Goal: Transaction & Acquisition: Book appointment/travel/reservation

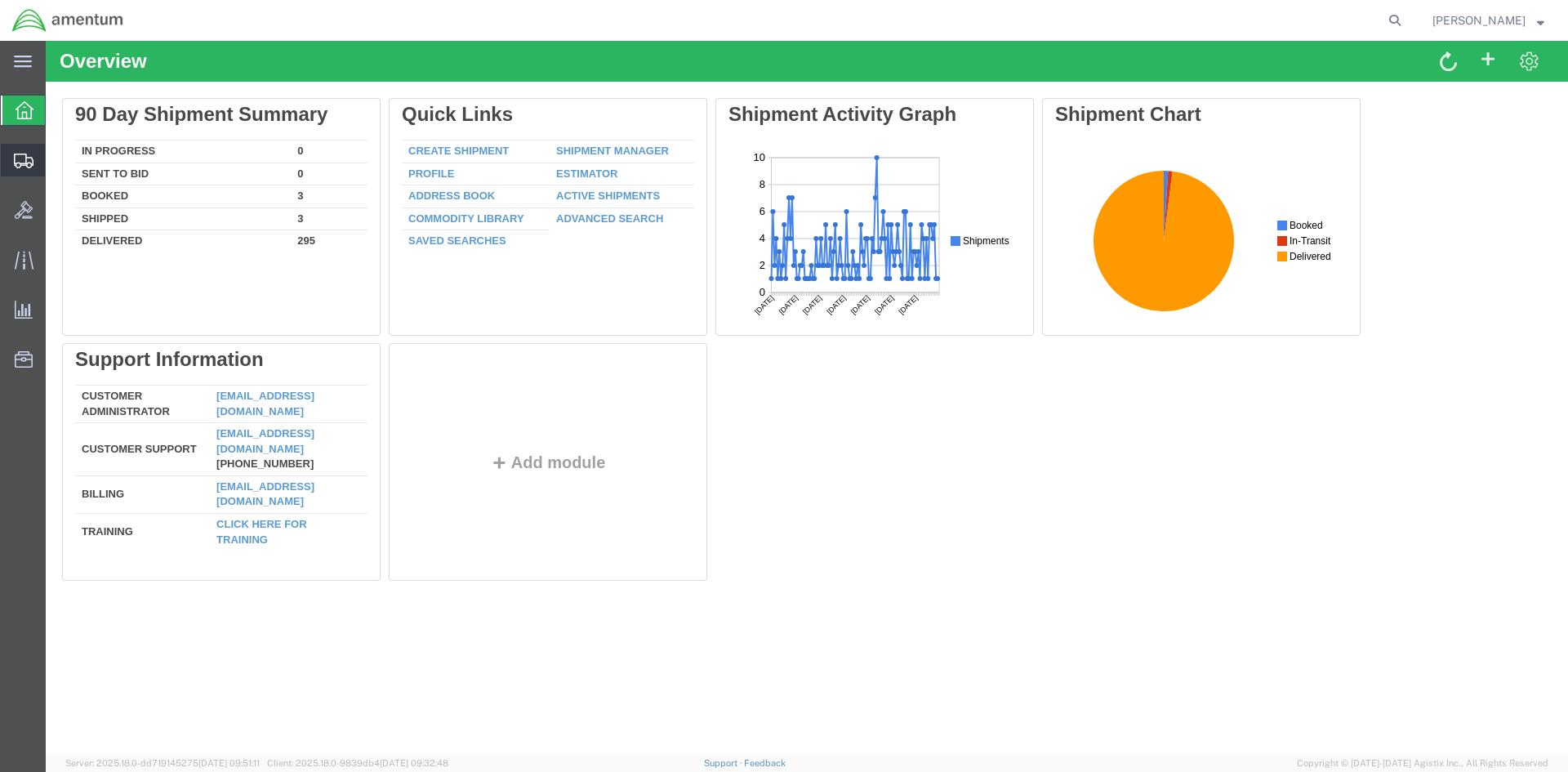
click at [0, 0] on span "Create Shipment" at bounding box center [0, 0] width 0 height 0
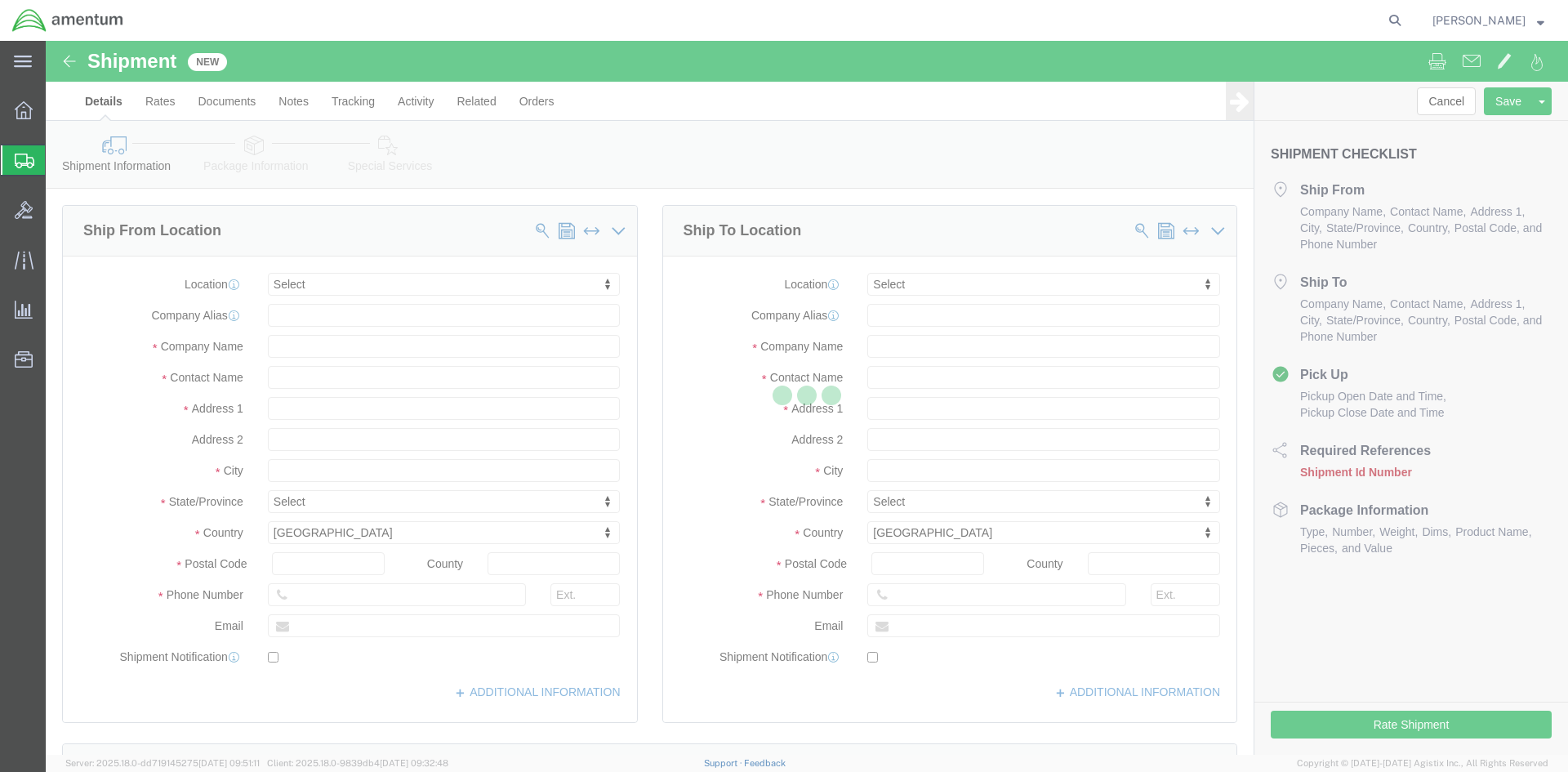
select select
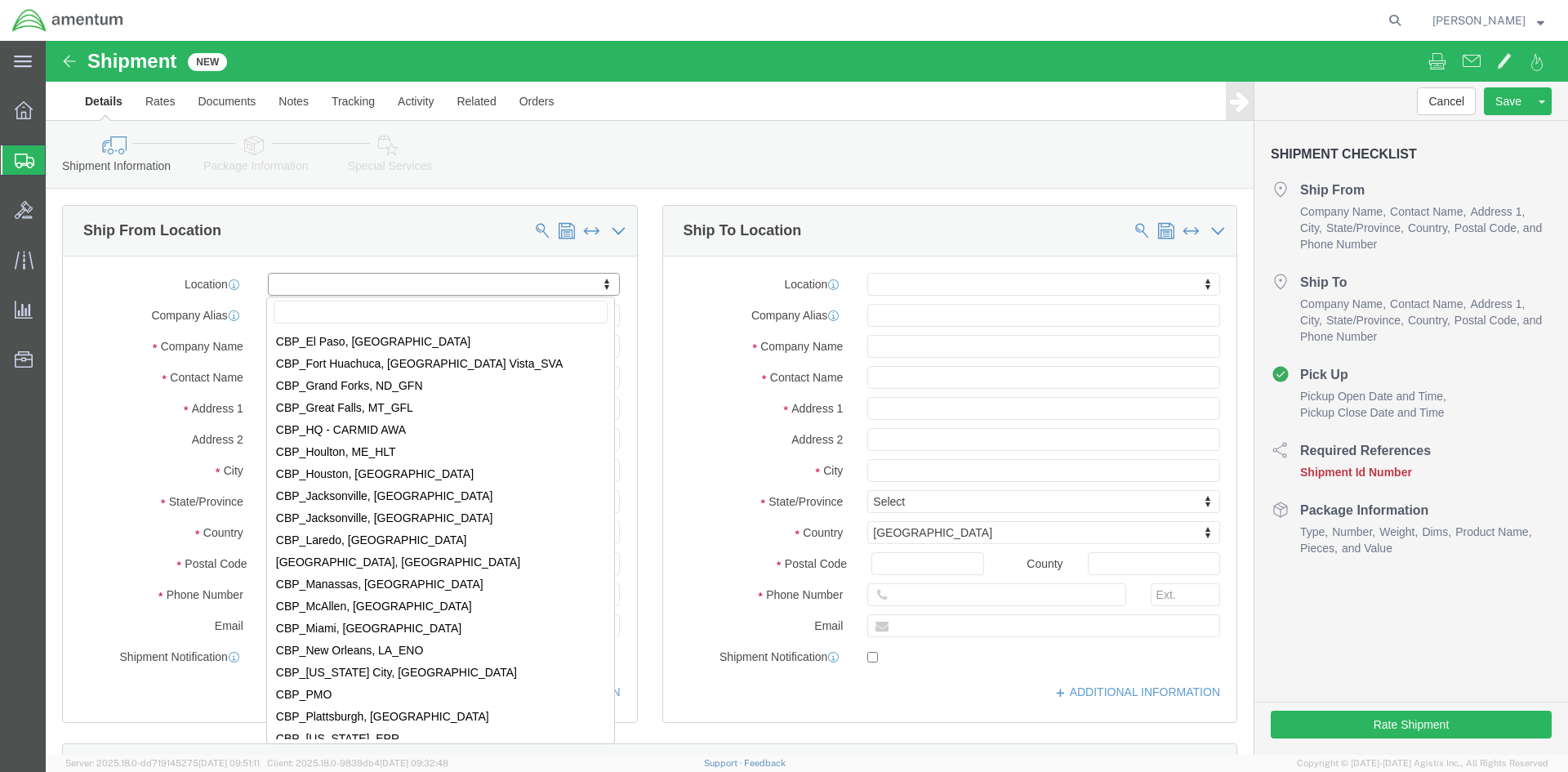
scroll to position [3349, 0]
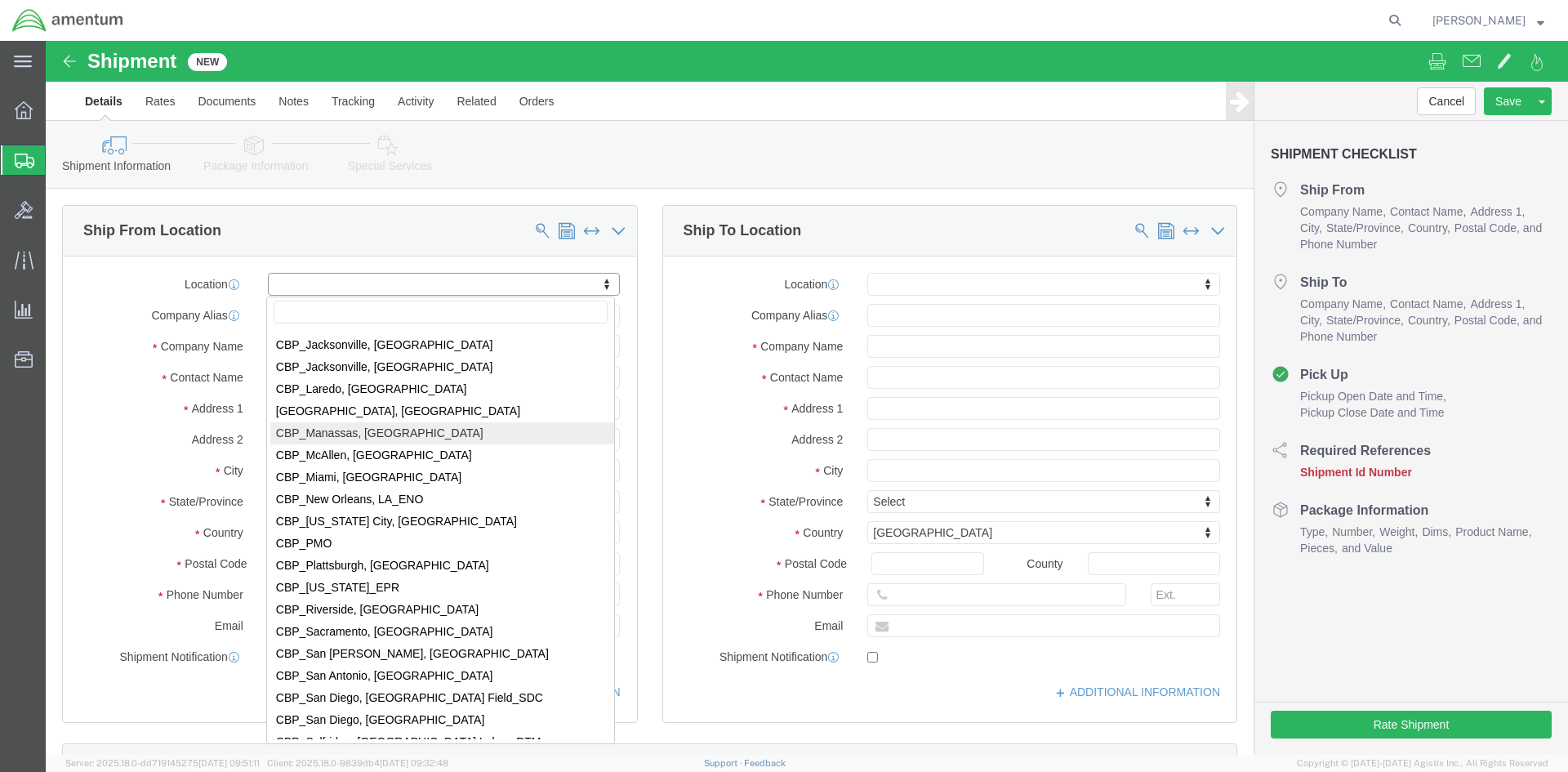
select select "49925"
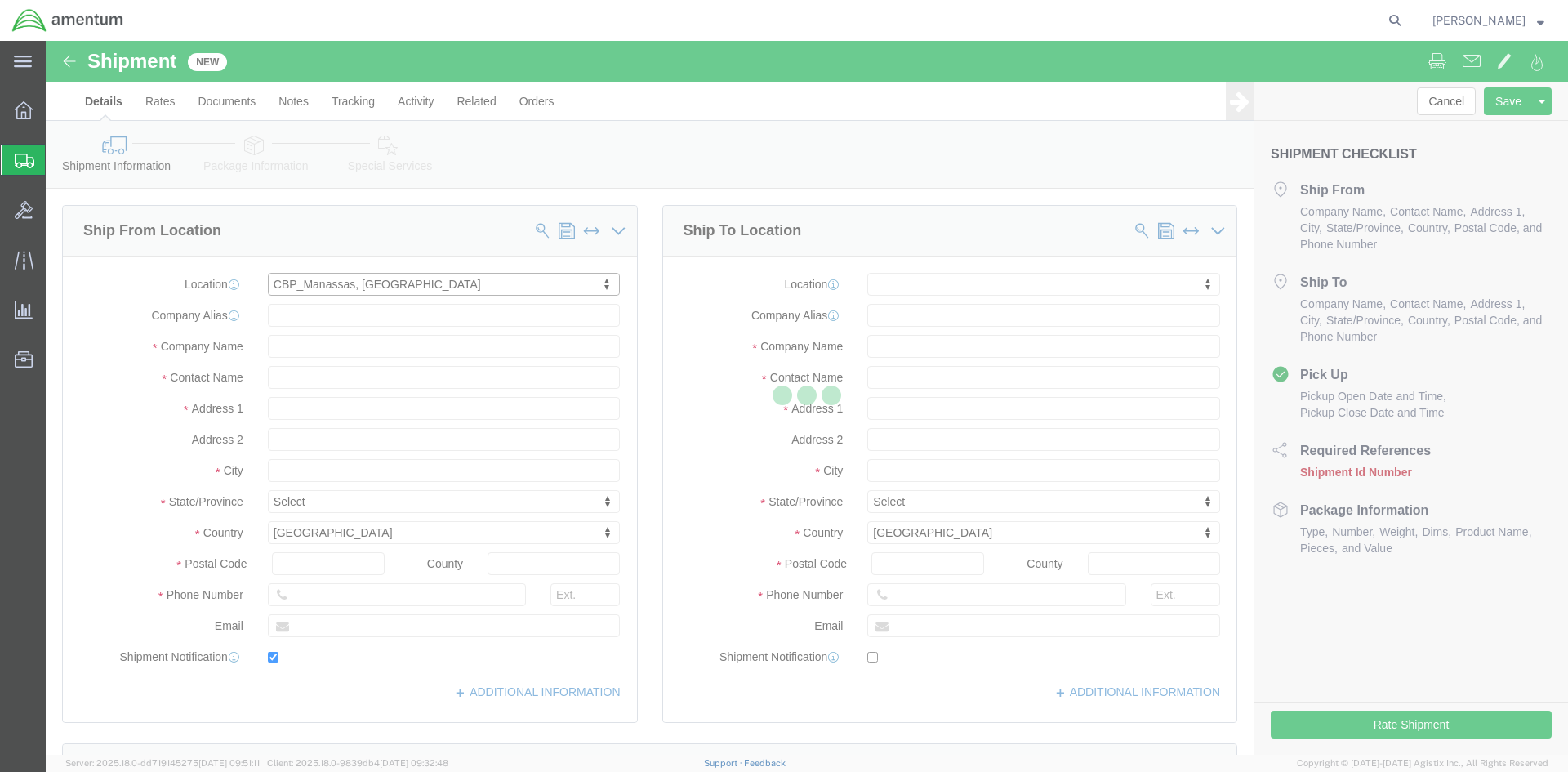
type input "[STREET_ADDRESS]"
type input "20110"
type input "[PHONE_NUMBER]"
type input "236"
type input "[PERSON_NAME][EMAIL_ADDRESS][PERSON_NAME][DOMAIN_NAME]"
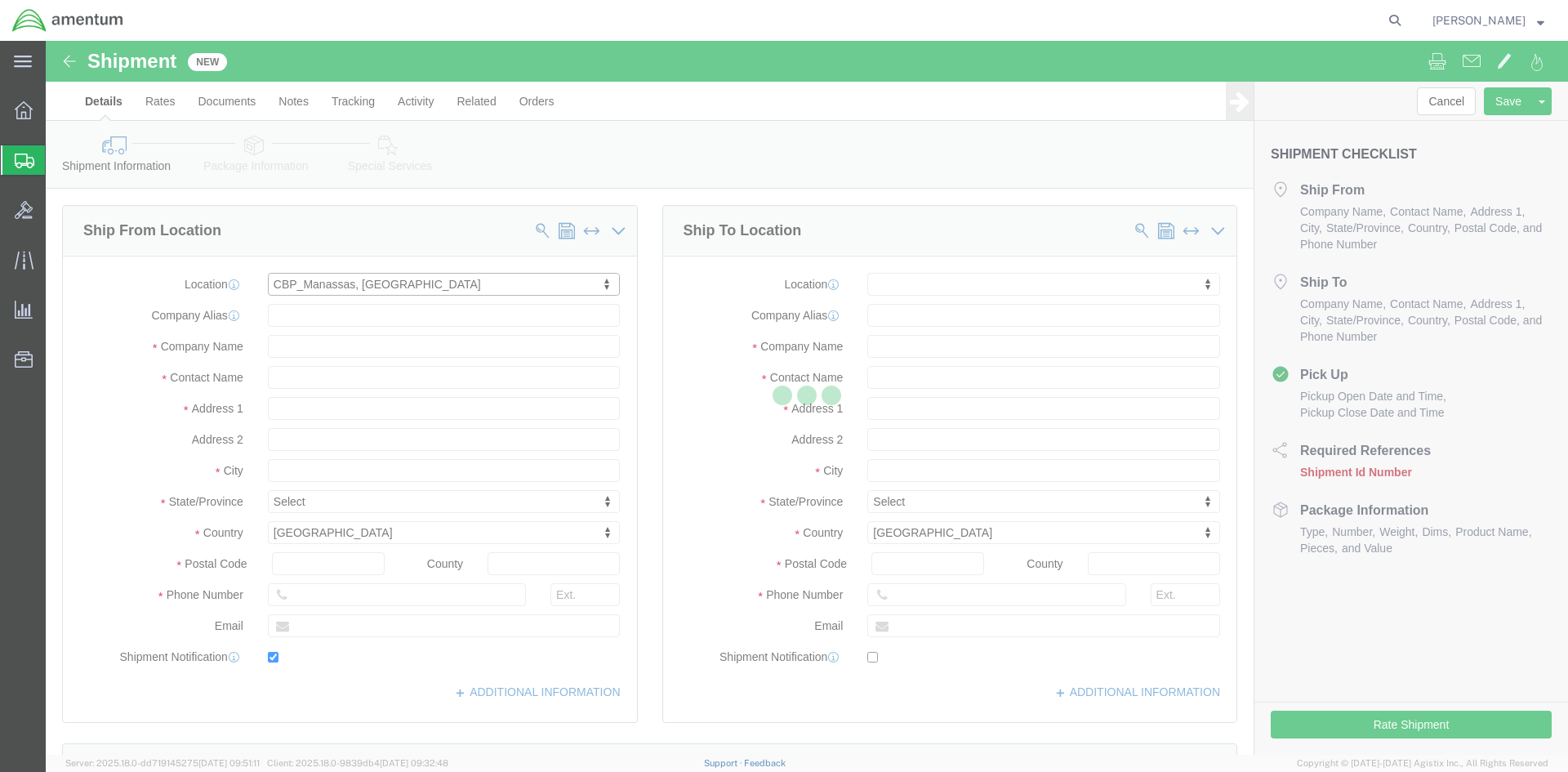
checkbox input "true"
type input "Amentum Services, Inc"
type input "[PERSON_NAME]"
type input "Manassas"
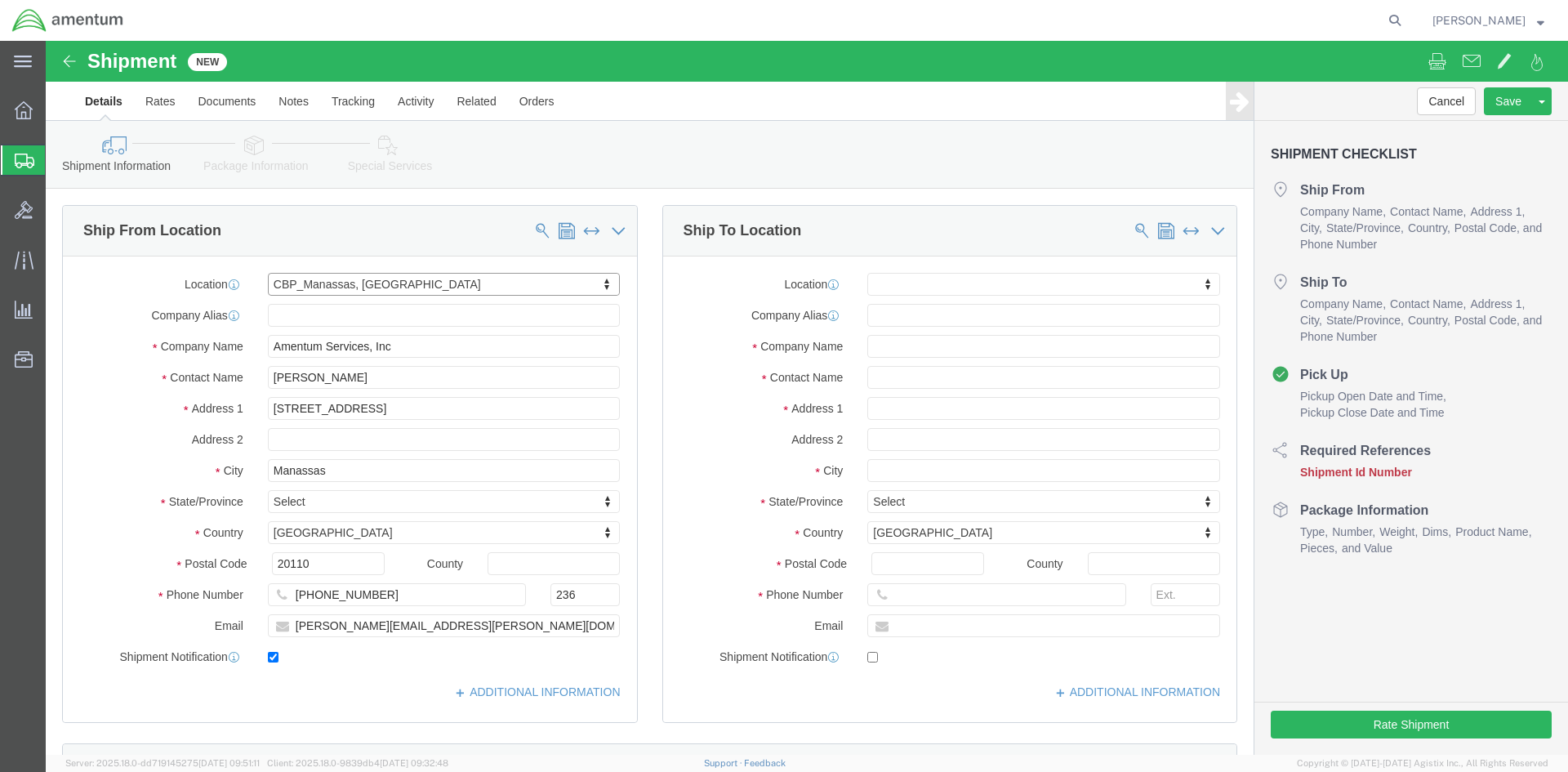
select select "VA"
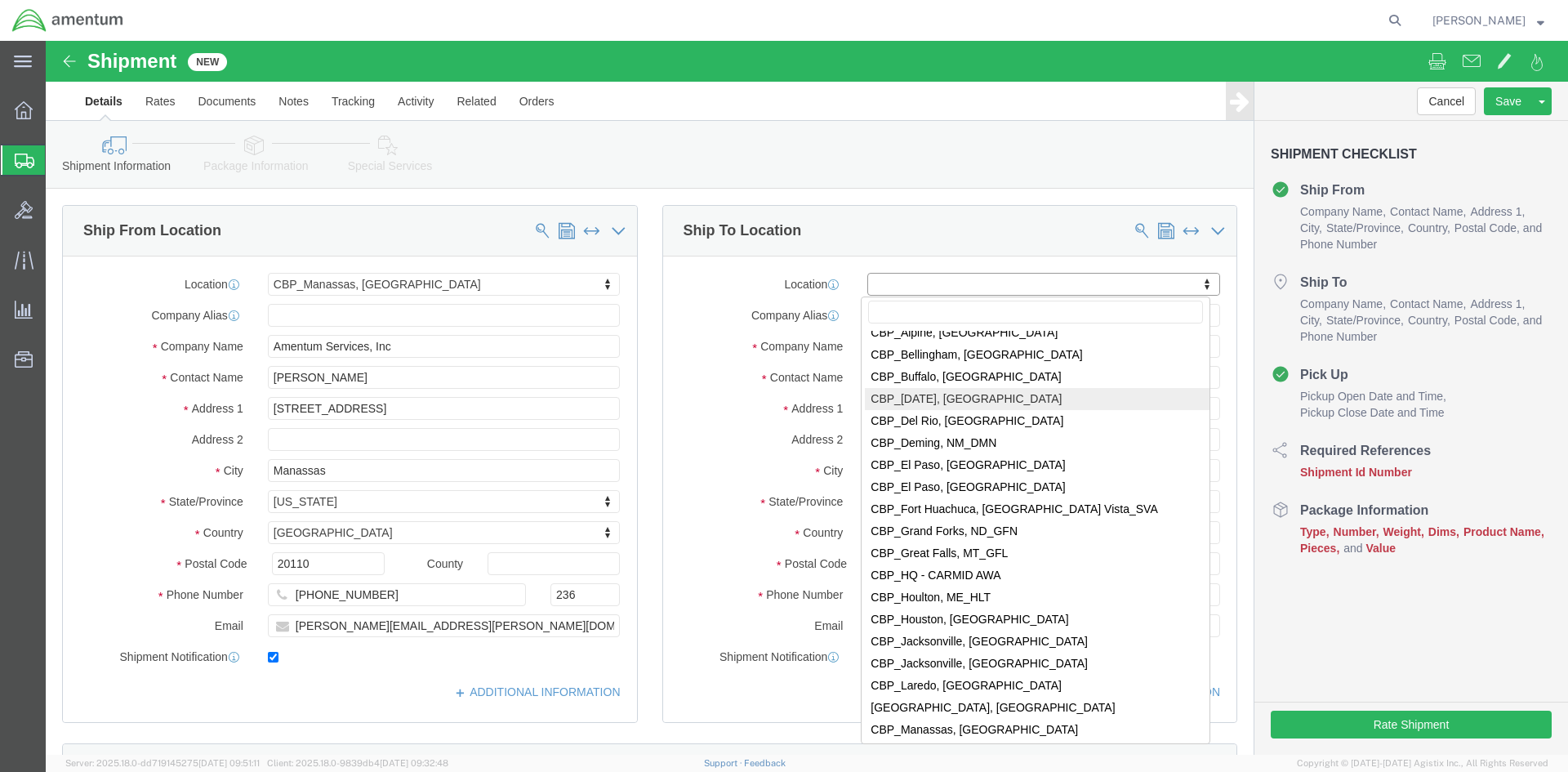
scroll to position [3267, 0]
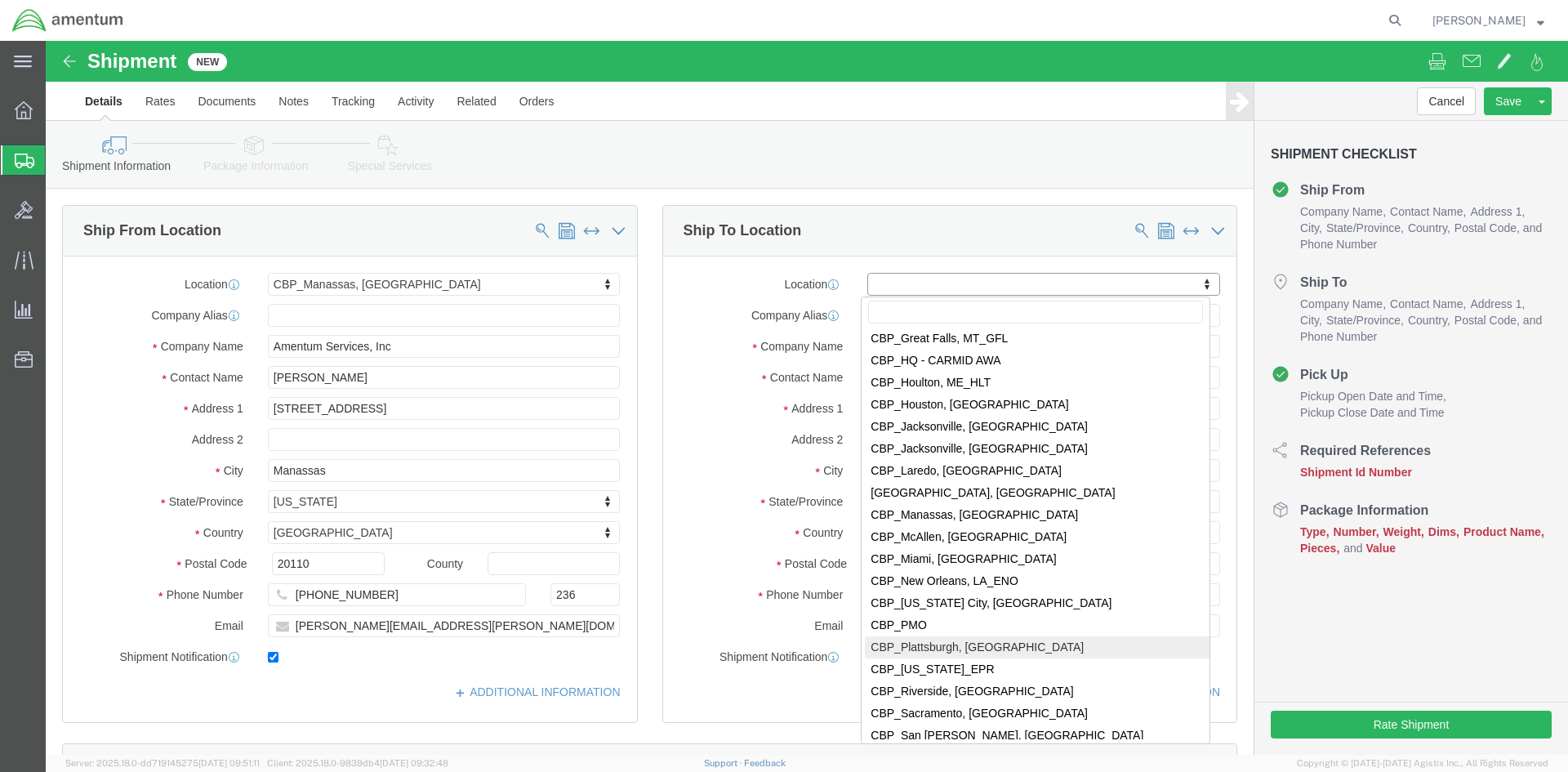
select select "49927"
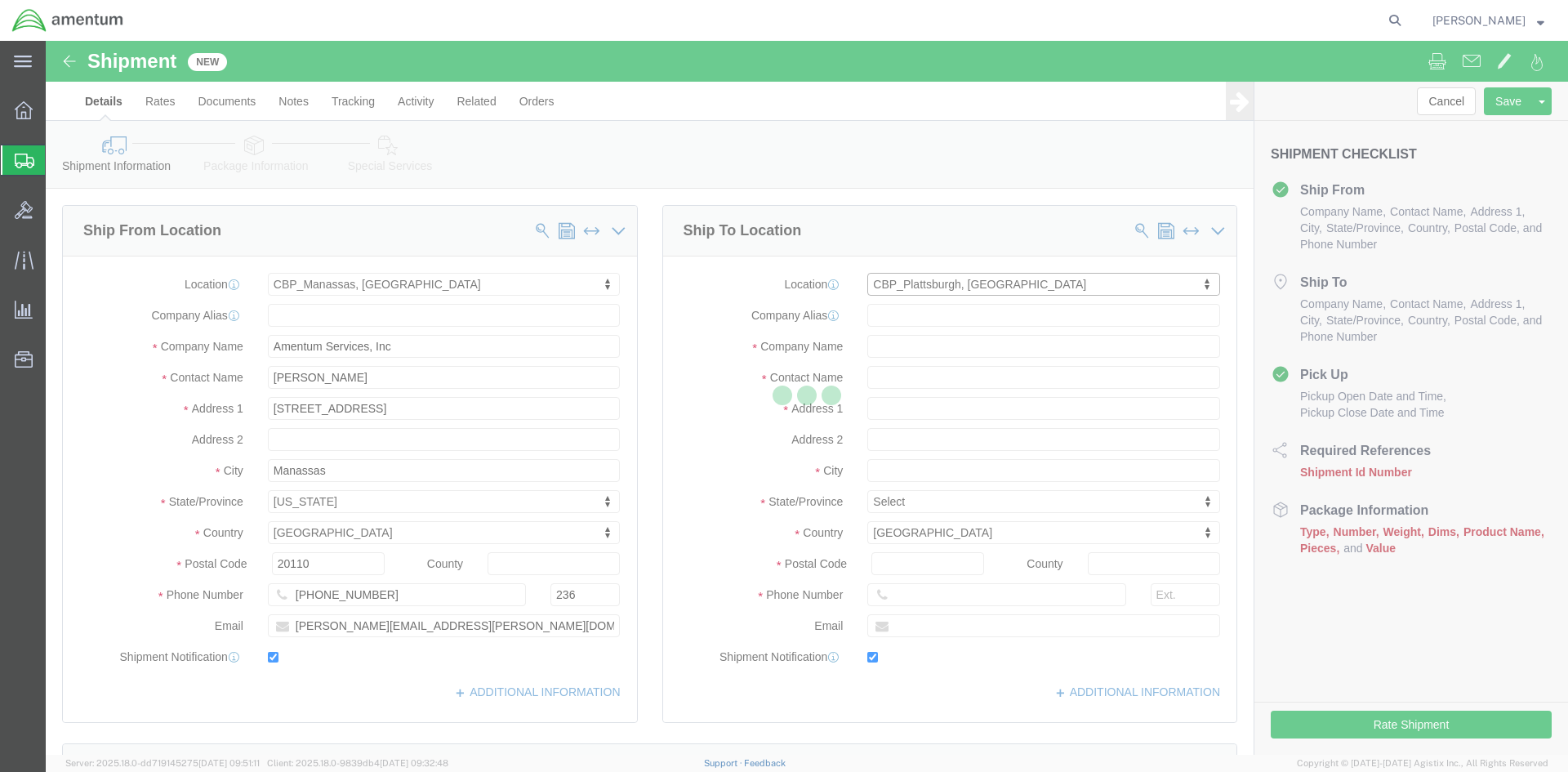
type input "[STREET_ADDRESS][US_STATE]"
type input "12903"
type input "[PHONE_NUMBER]"
type input "[PERSON_NAME][EMAIL_ADDRESS][PERSON_NAME][DOMAIN_NAME]"
checkbox input "true"
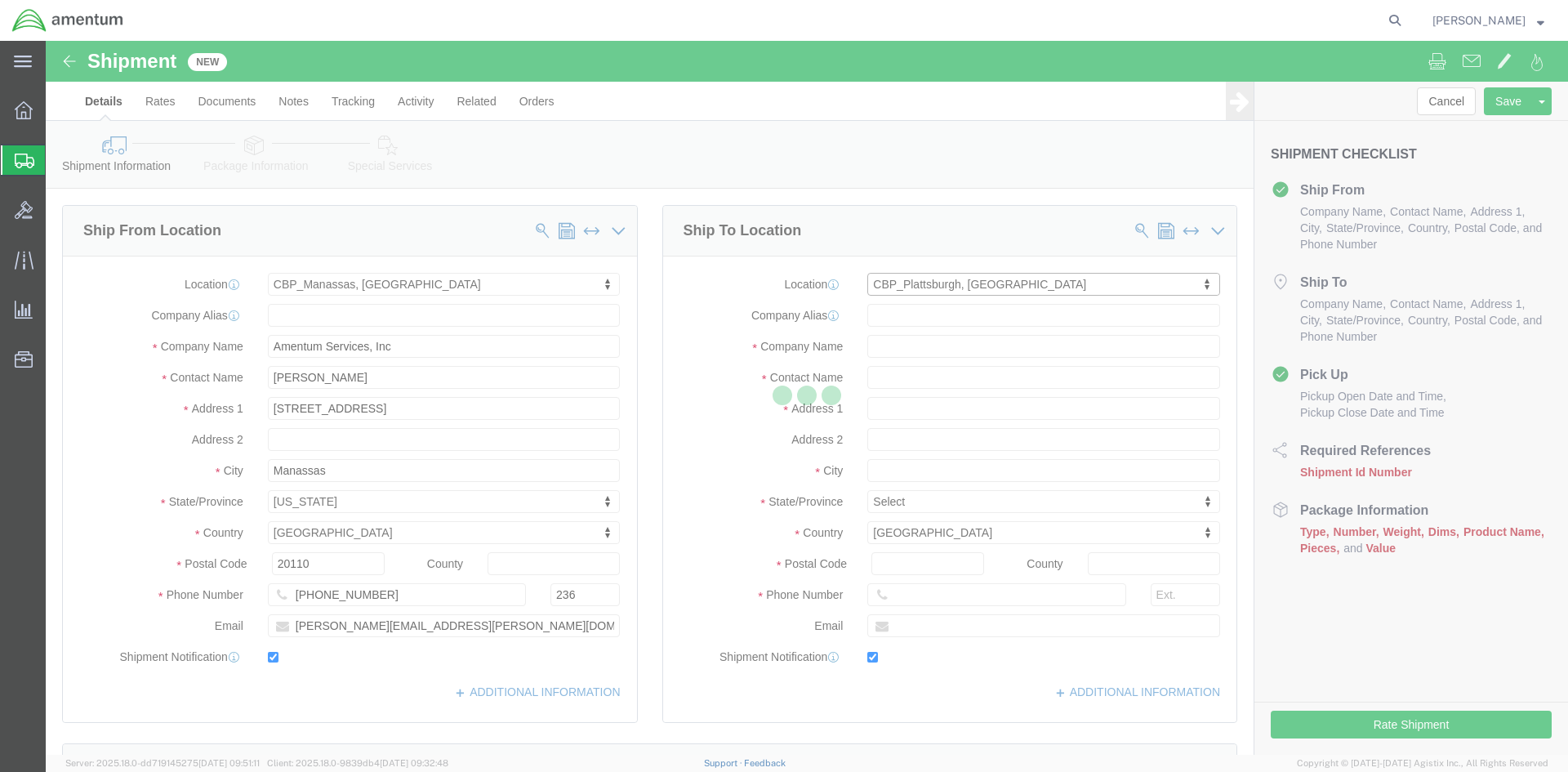
type input "Amentum Services, Inc"
type input "[PERSON_NAME]"
type input "[GEOGRAPHIC_DATA]"
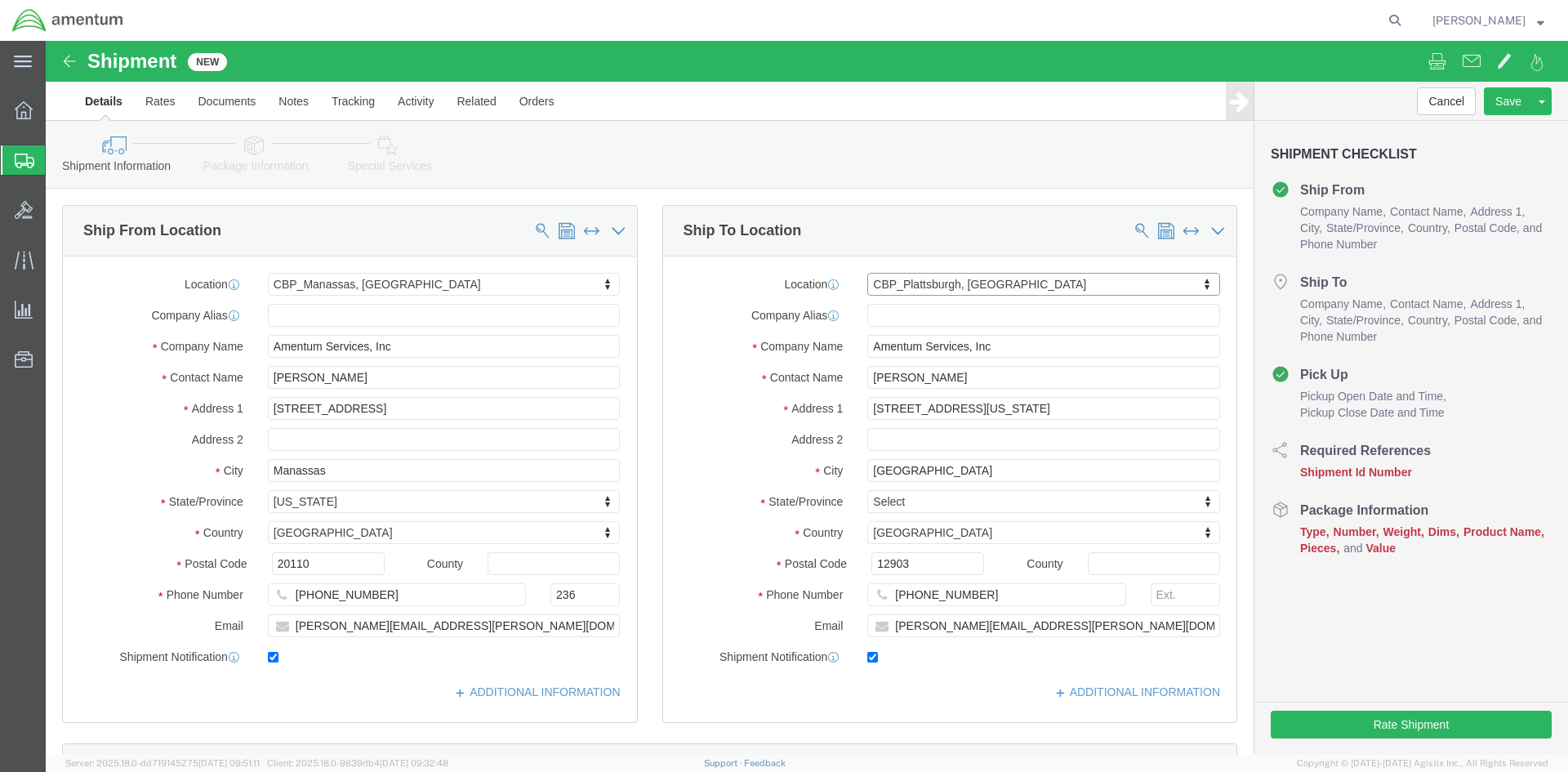
select select "NY"
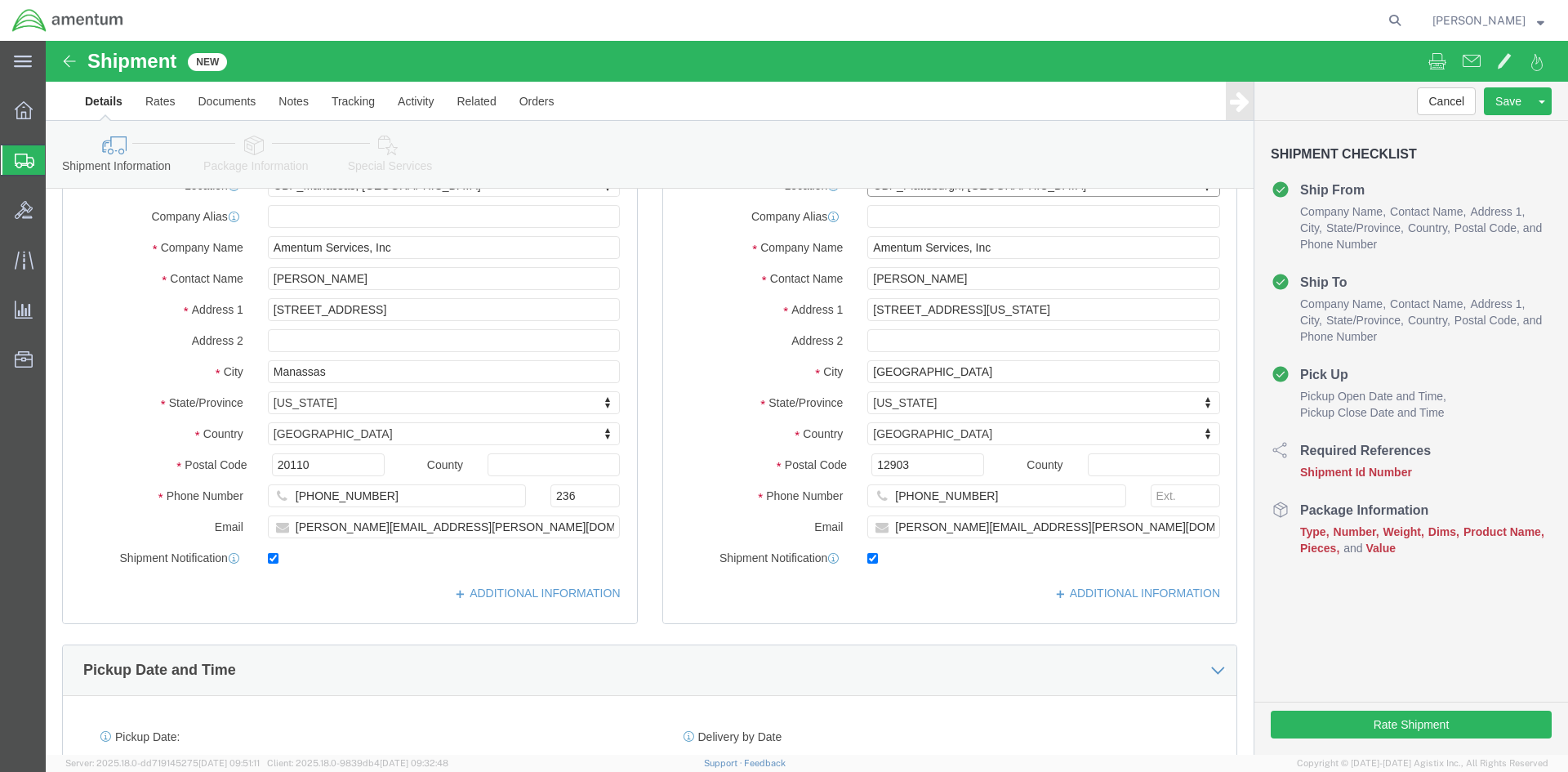
scroll to position [326, 0]
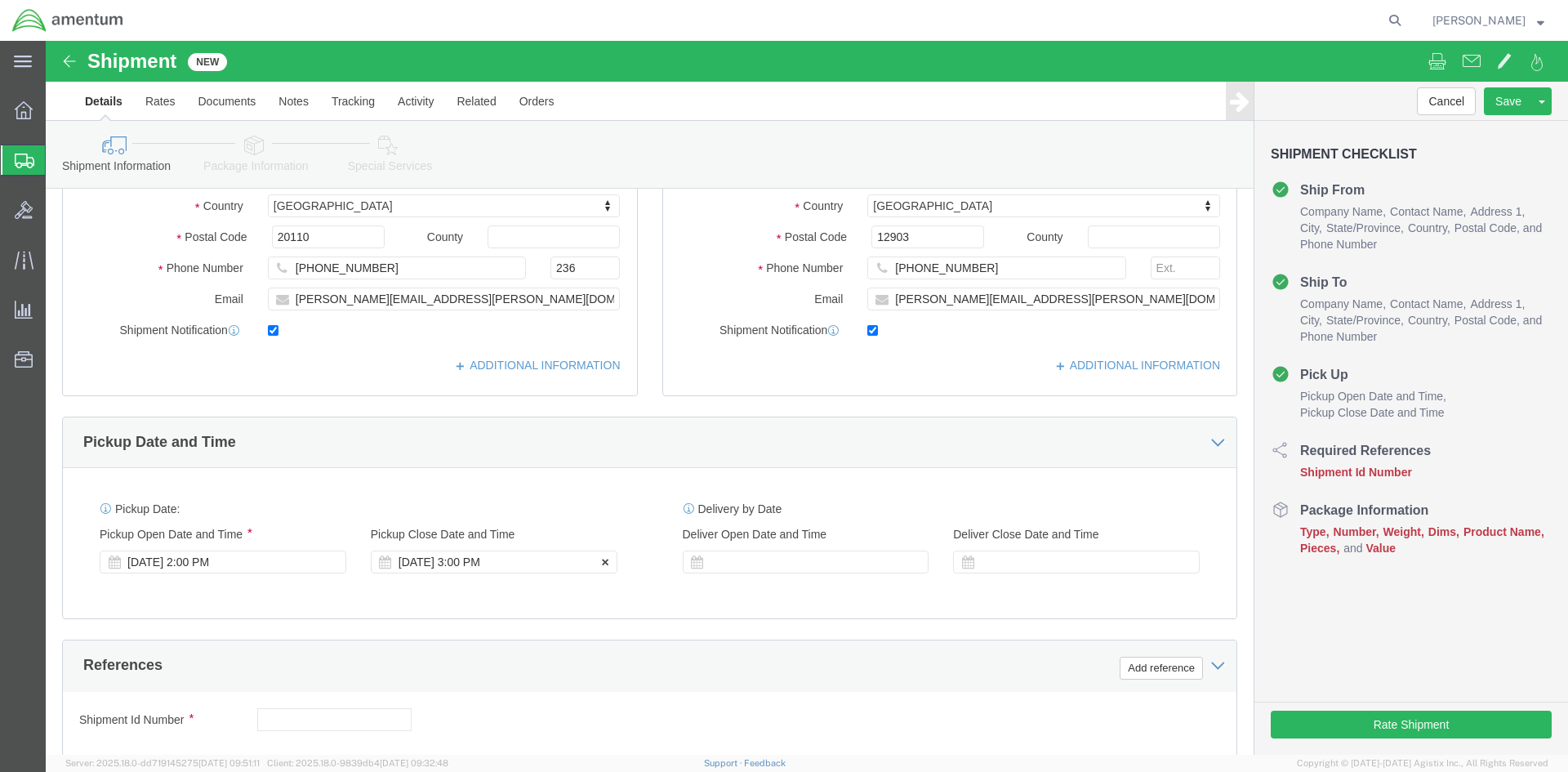
click div "[DATE] 3:00 PM"
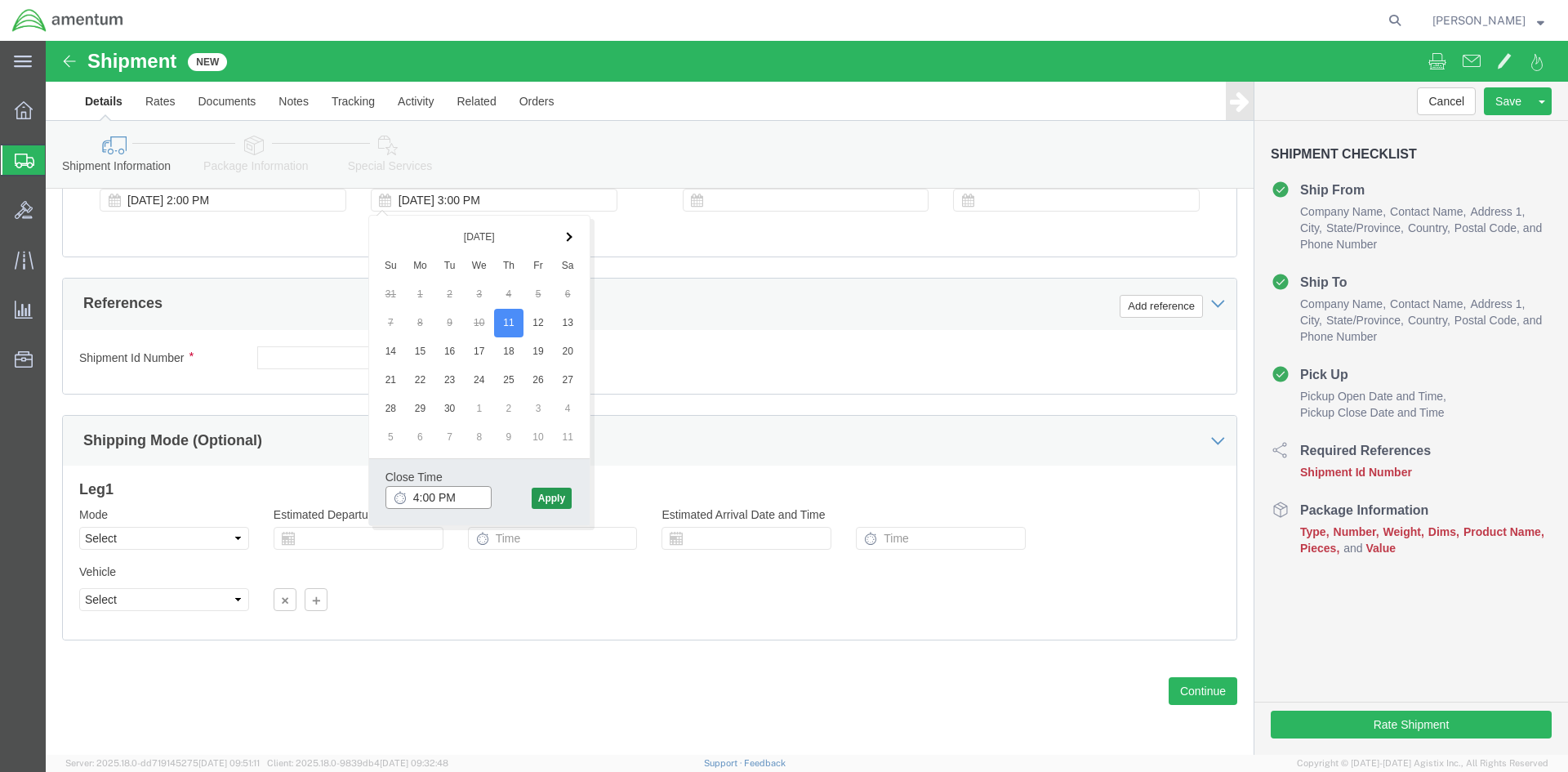
type input "4:00 PM"
click button "Apply"
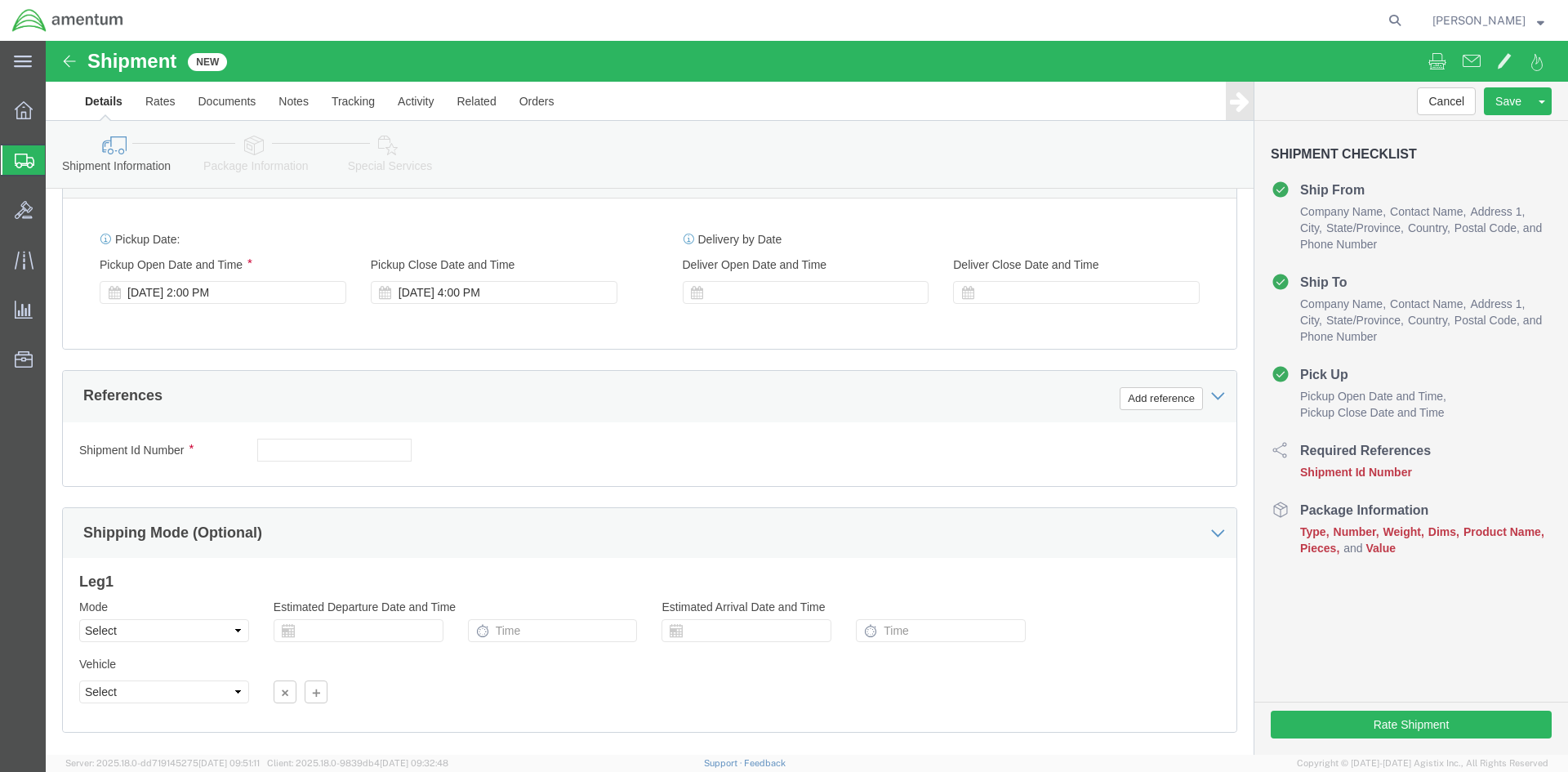
scroll to position [443, 0]
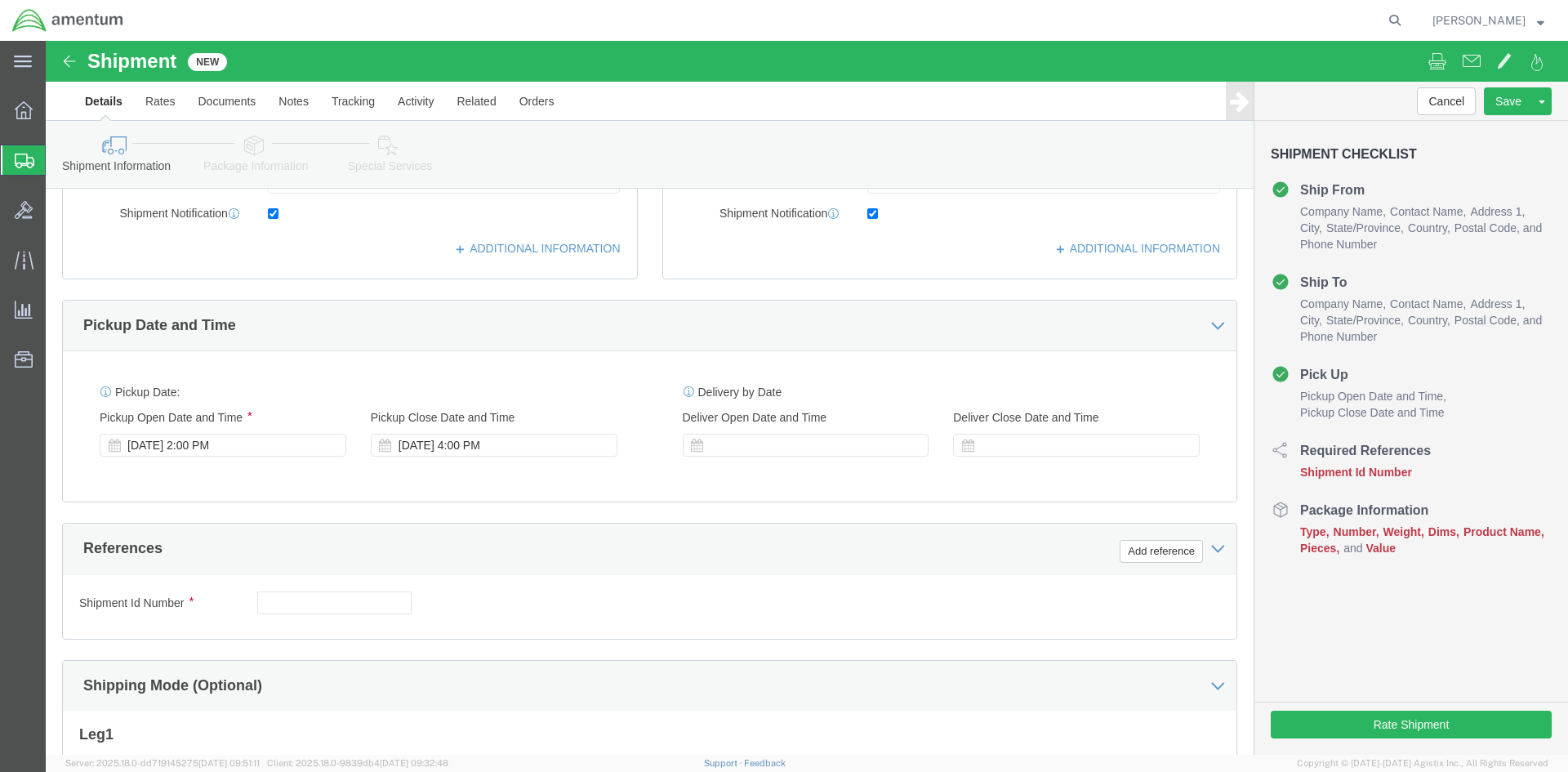
click div "Add reference"
click button "Add reference"
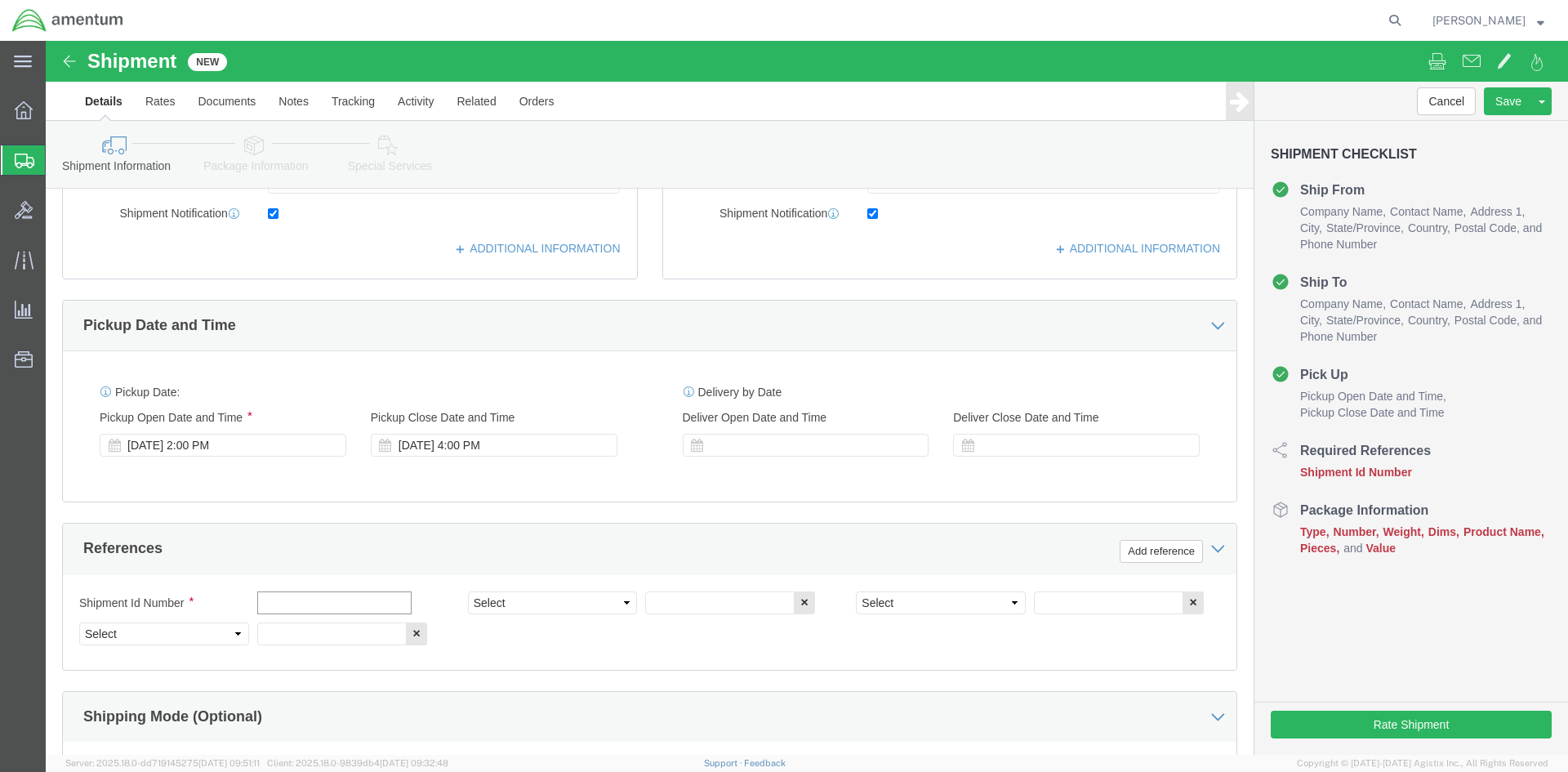
click input "text"
type input "l"
type input "LOG BOOKS"
click select "Select Account Type Activity ID Airline Appointment Number ASN Batch Request # …"
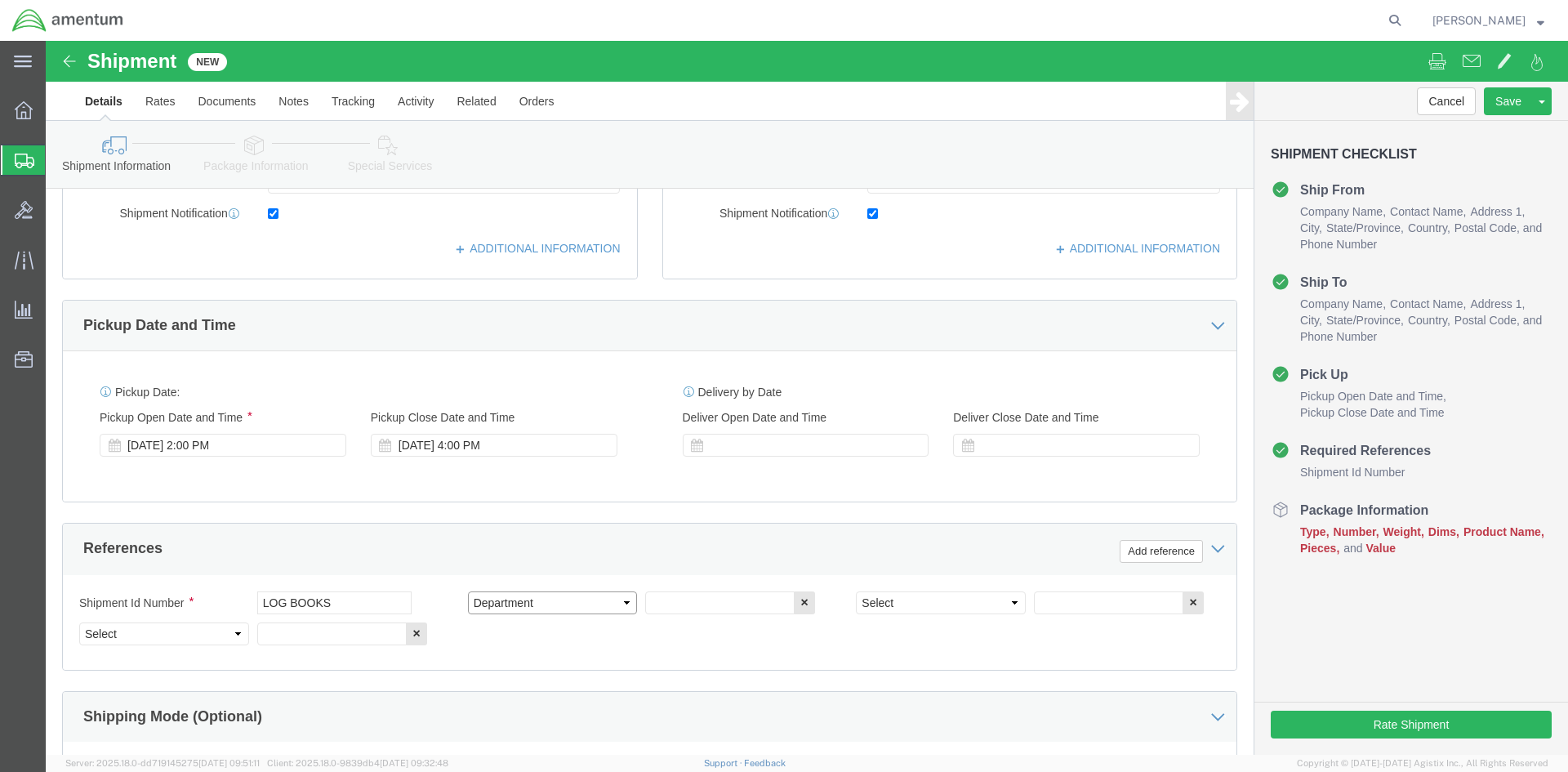
click select "Select Account Type Activity ID Airline Appointment Number ASN Batch Request # …"
select select "CUSTREF"
click select "Select Account Type Activity ID Airline Appointment Number ASN Batch Request # …"
select select "DEPT"
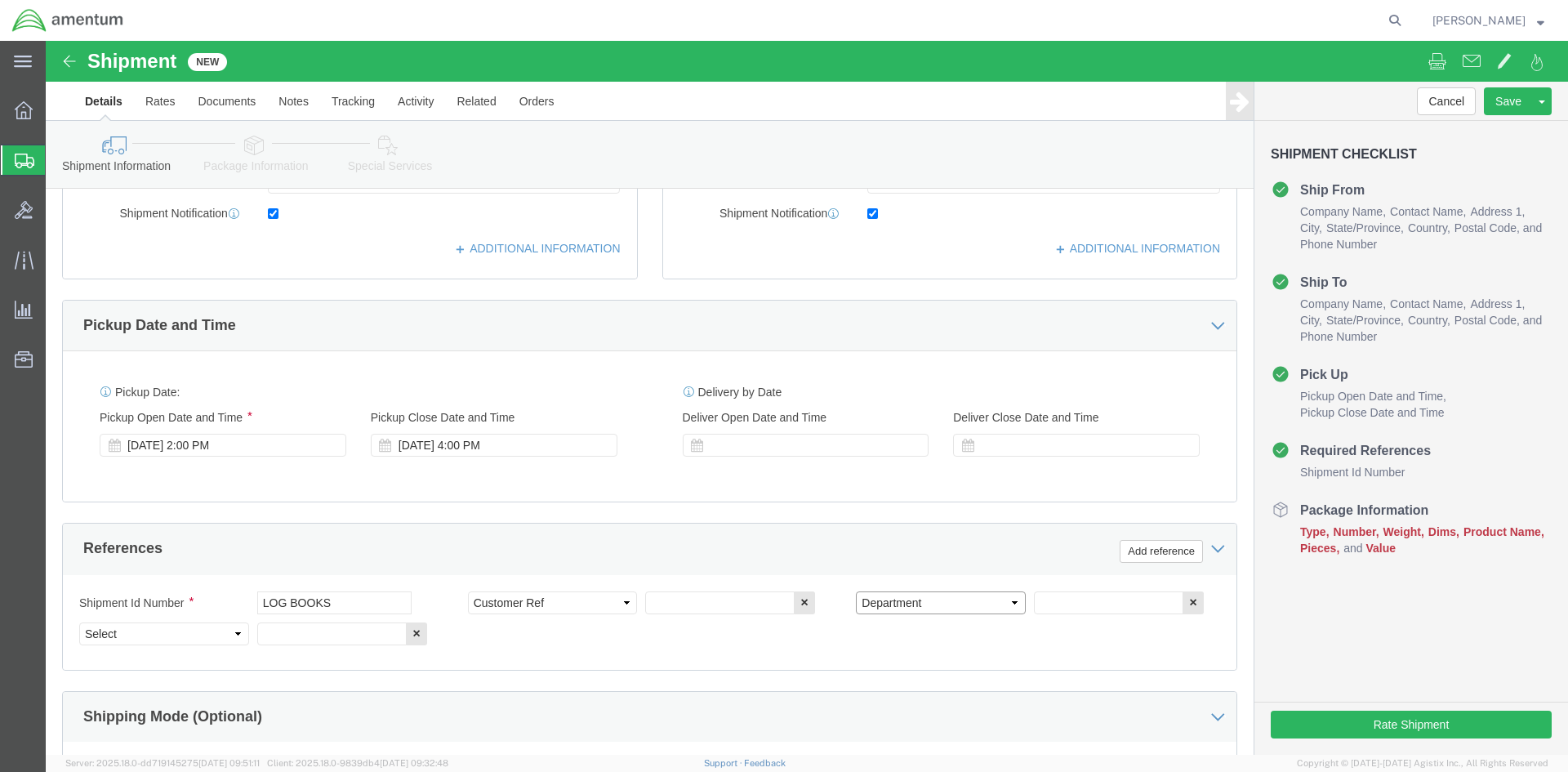
click select "Select Account Type Activity ID Airline Appointment Number ASN Batch Request # …"
select select "PROJNUM"
click select "Select Account Type Activity ID Airline Appointment Number ASN Batch Request # …"
click input "text"
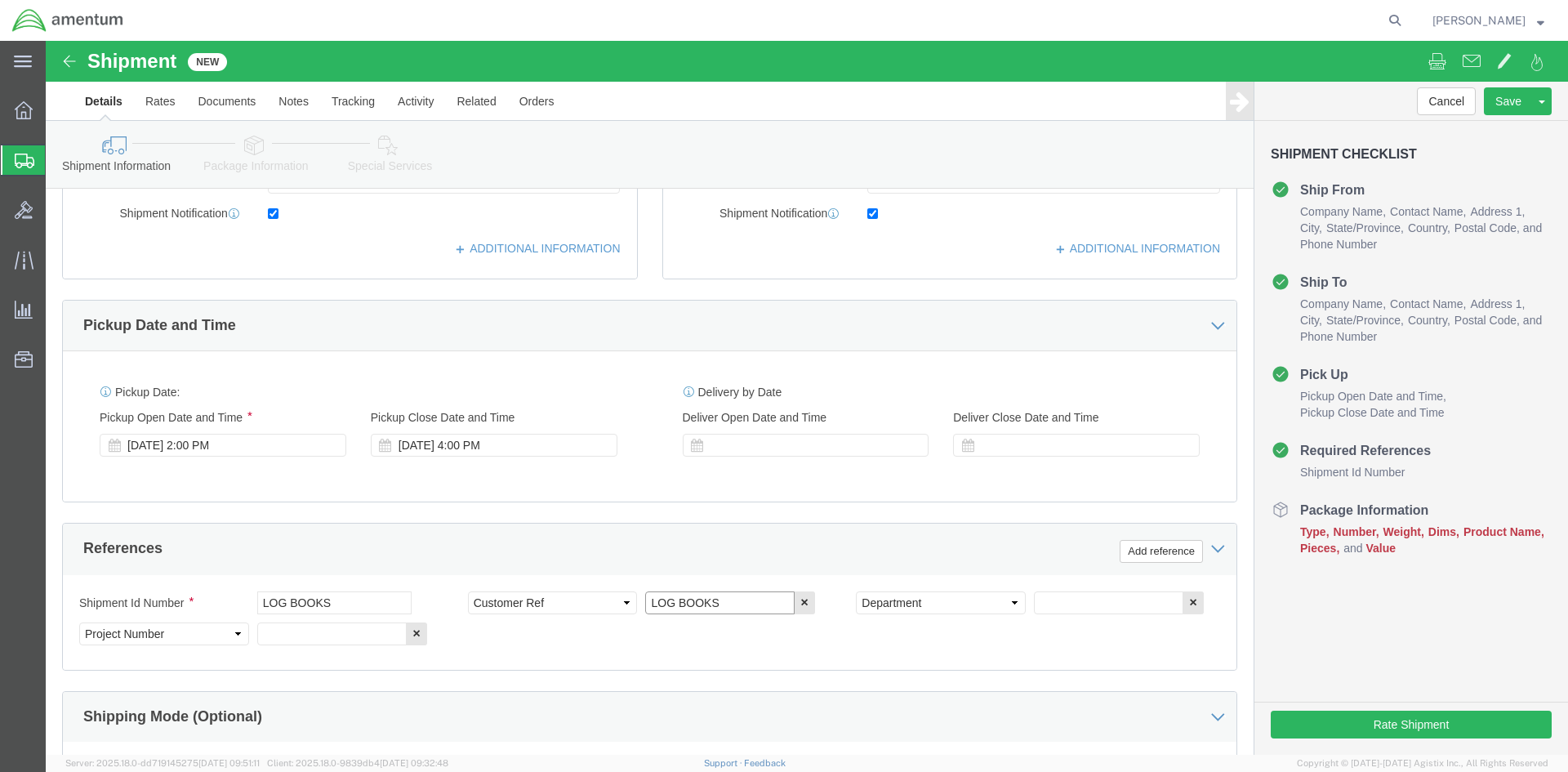
type input "LOG BOOKS"
click input "text"
type input "CBP"
click input "text"
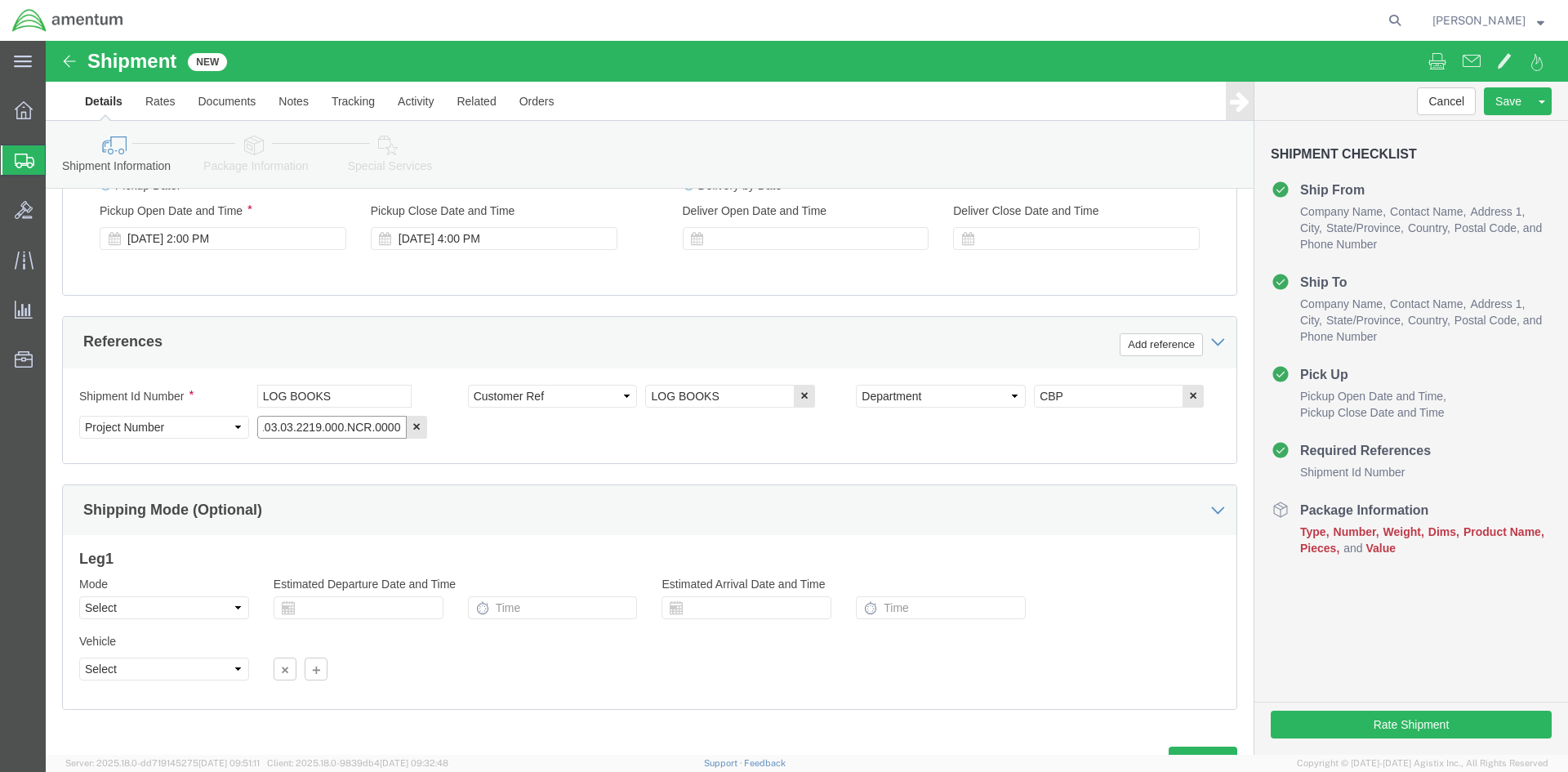
scroll to position [688, 0]
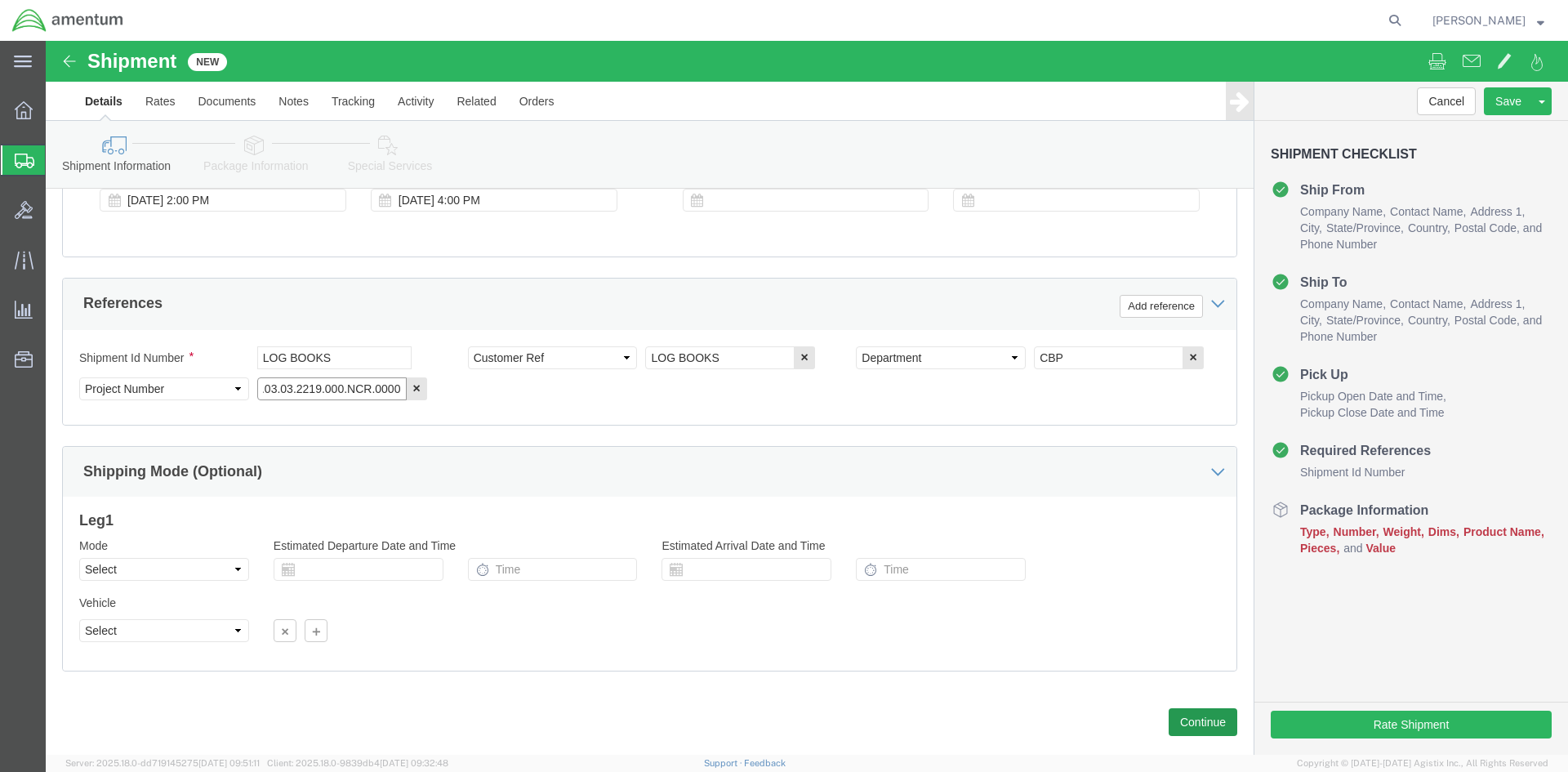
type input "6118.03.03.2219.000.NCR.0000"
click button "Continue"
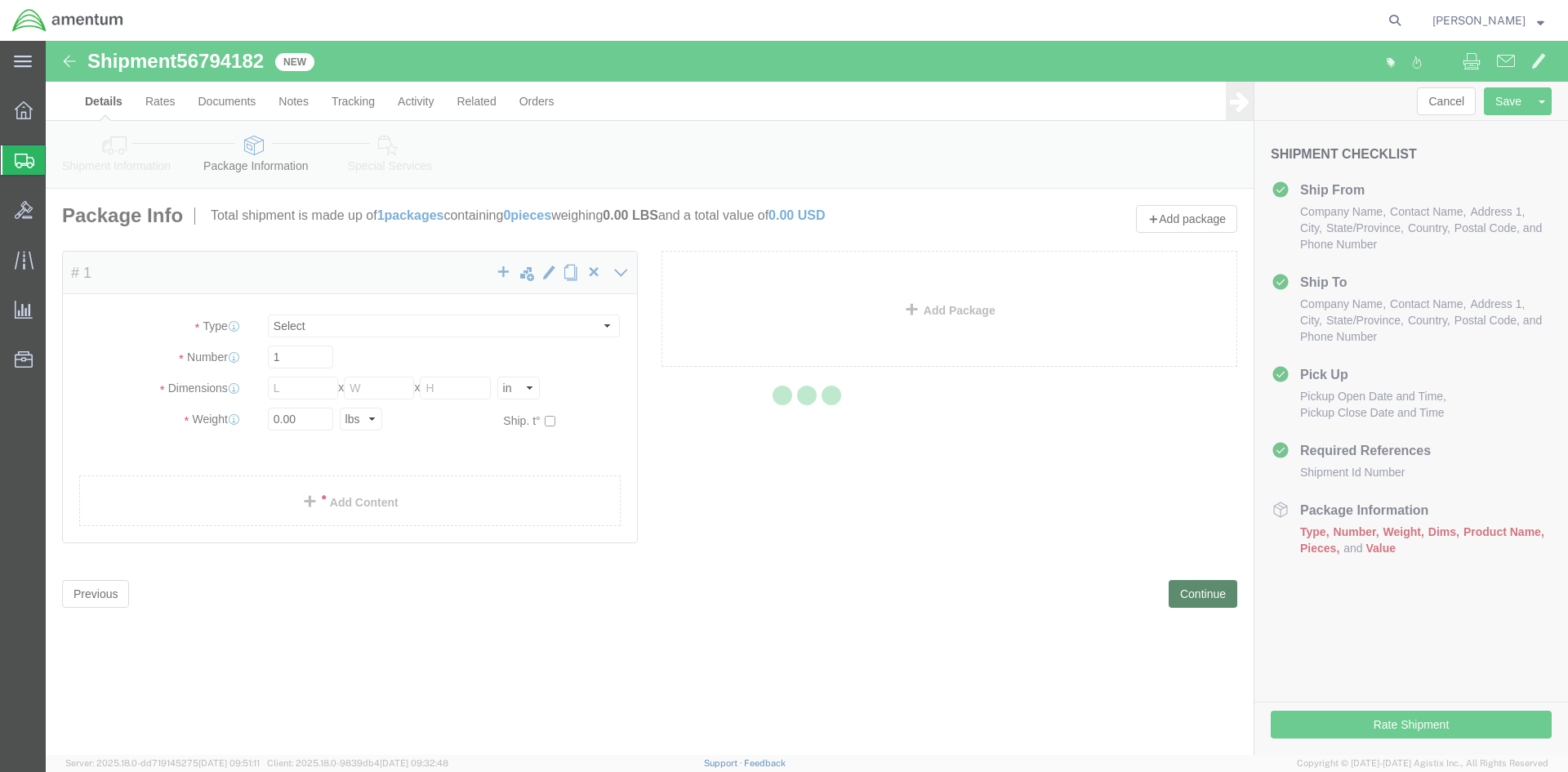
select select "CBOX"
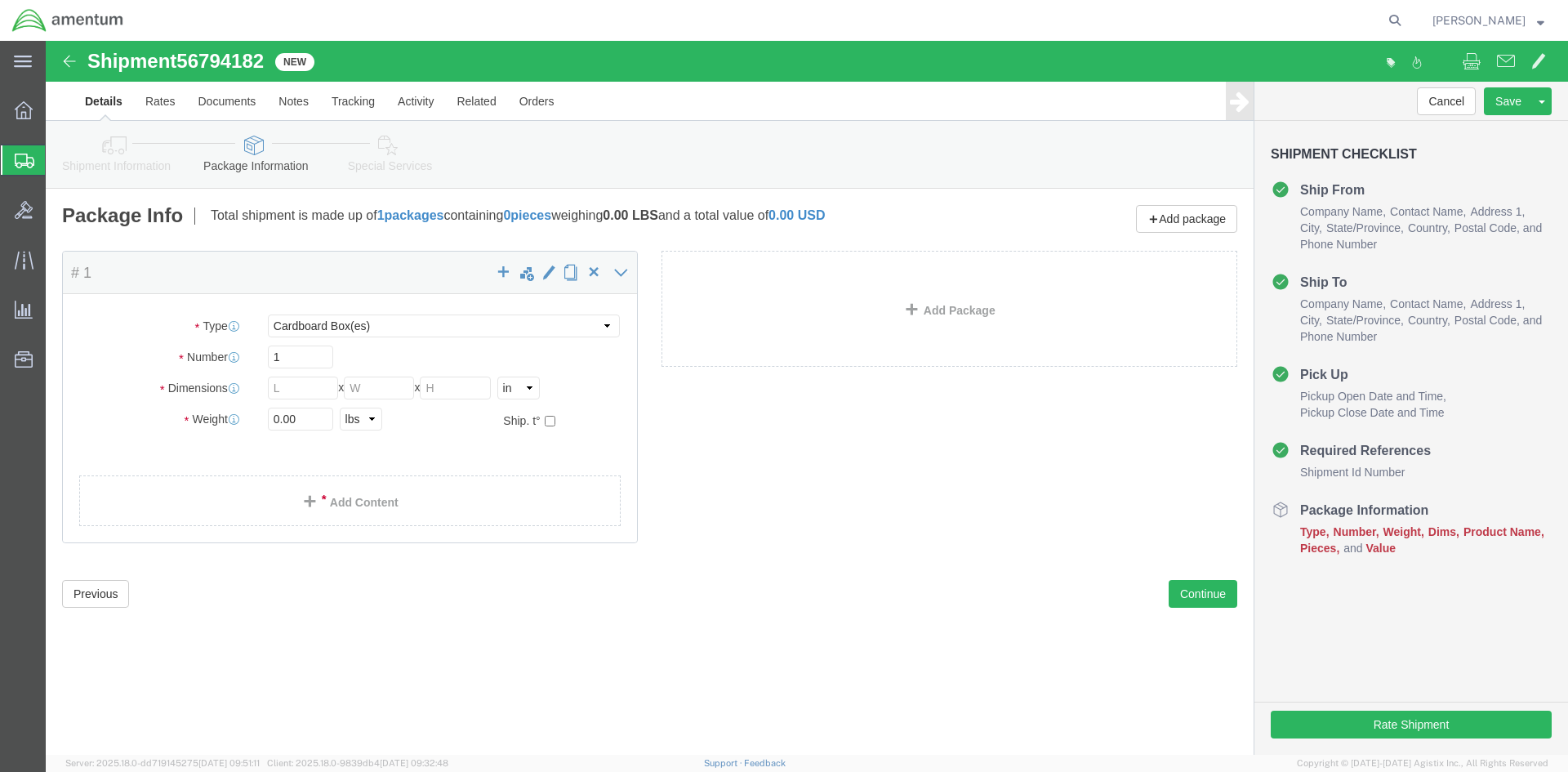
click div "1"
click input "0.00"
drag, startPoint x: 268, startPoint y: 387, endPoint x: 182, endPoint y: 387, distance: 86.0
click div "Weight 0.00 Select kgs lbs Ship. t°"
type input "13.00"
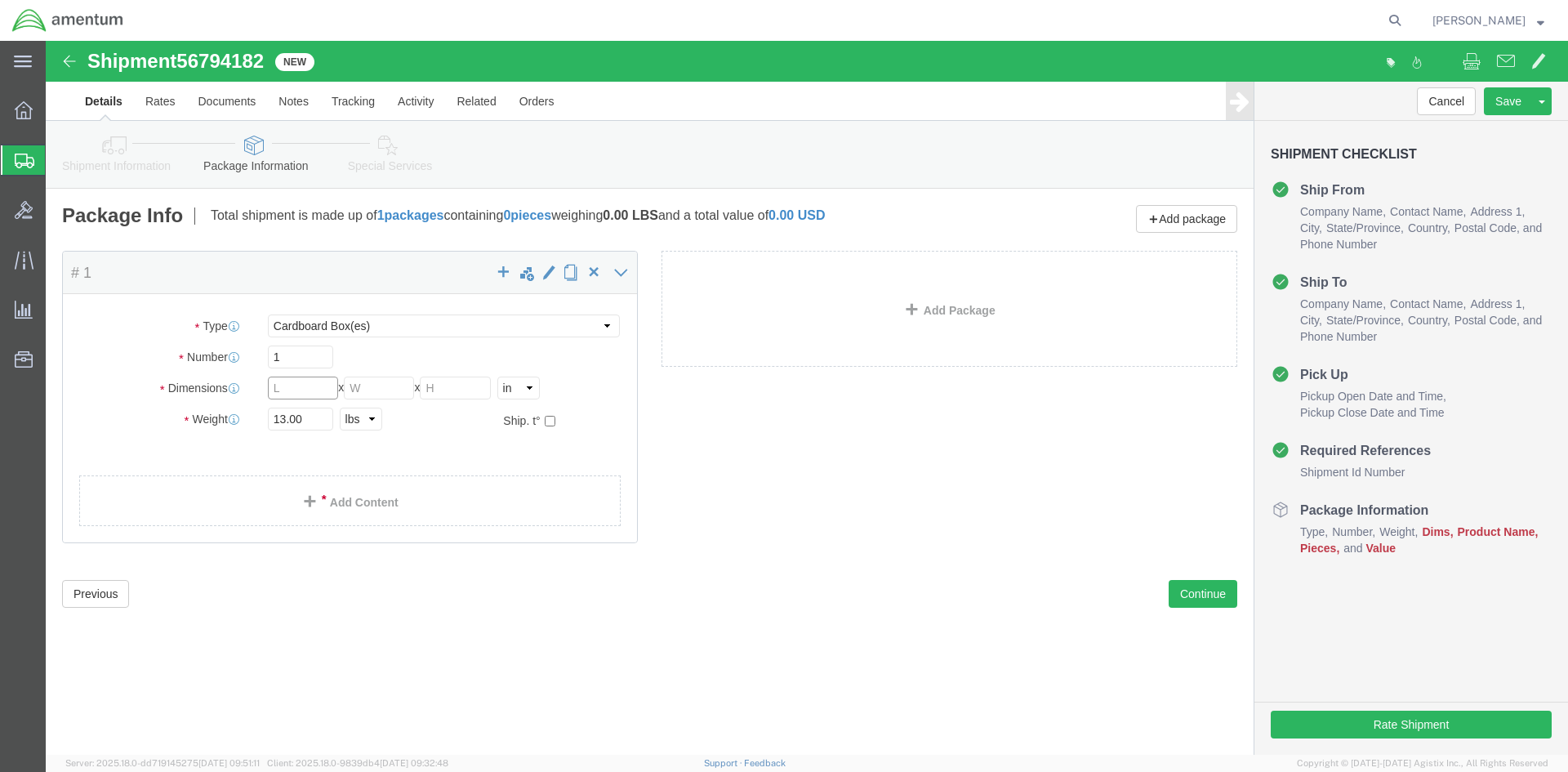
click input "text"
type input "24"
click input "text"
type input "11"
click input "text"
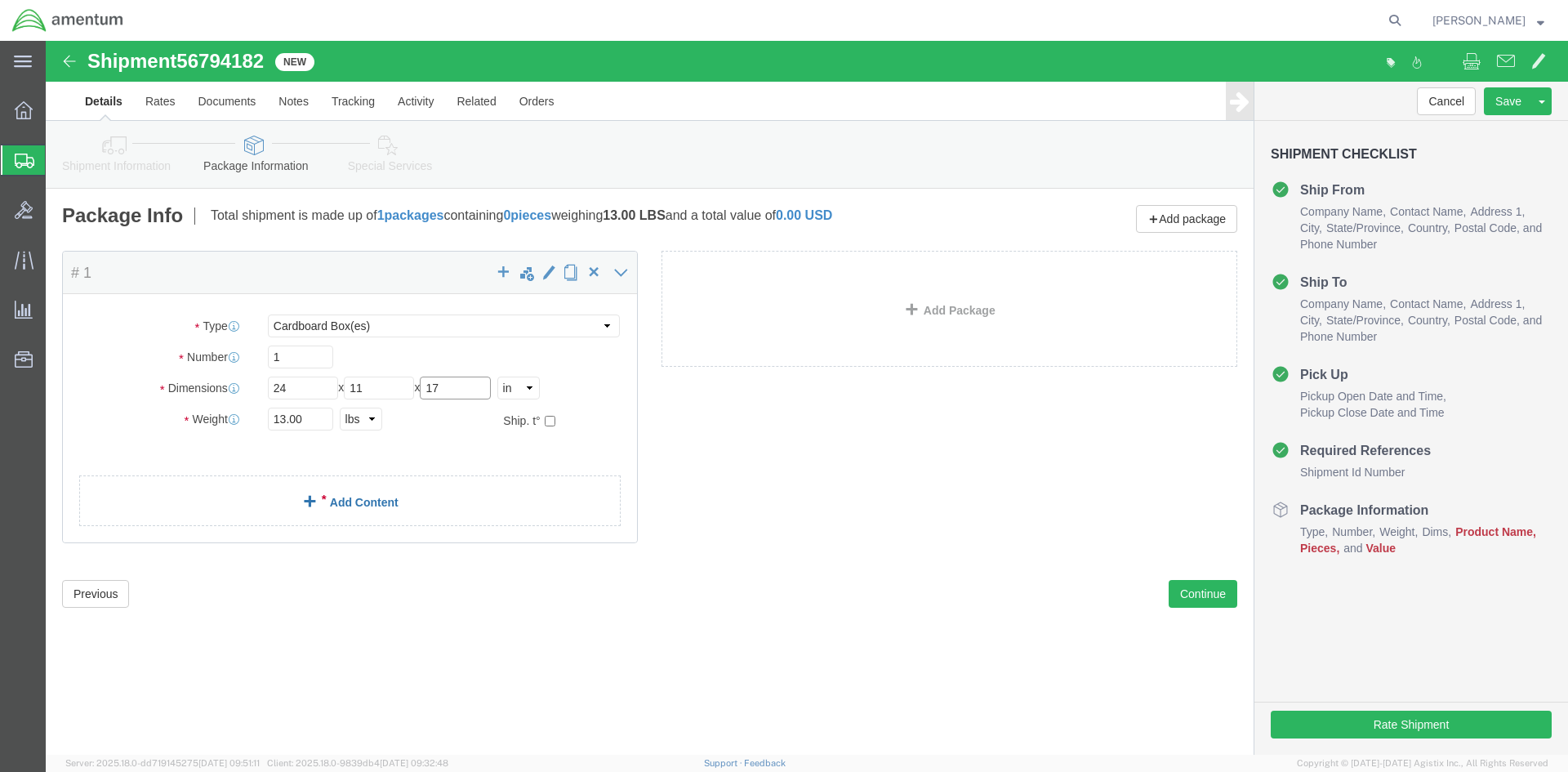
type input "17"
click link "Add Content"
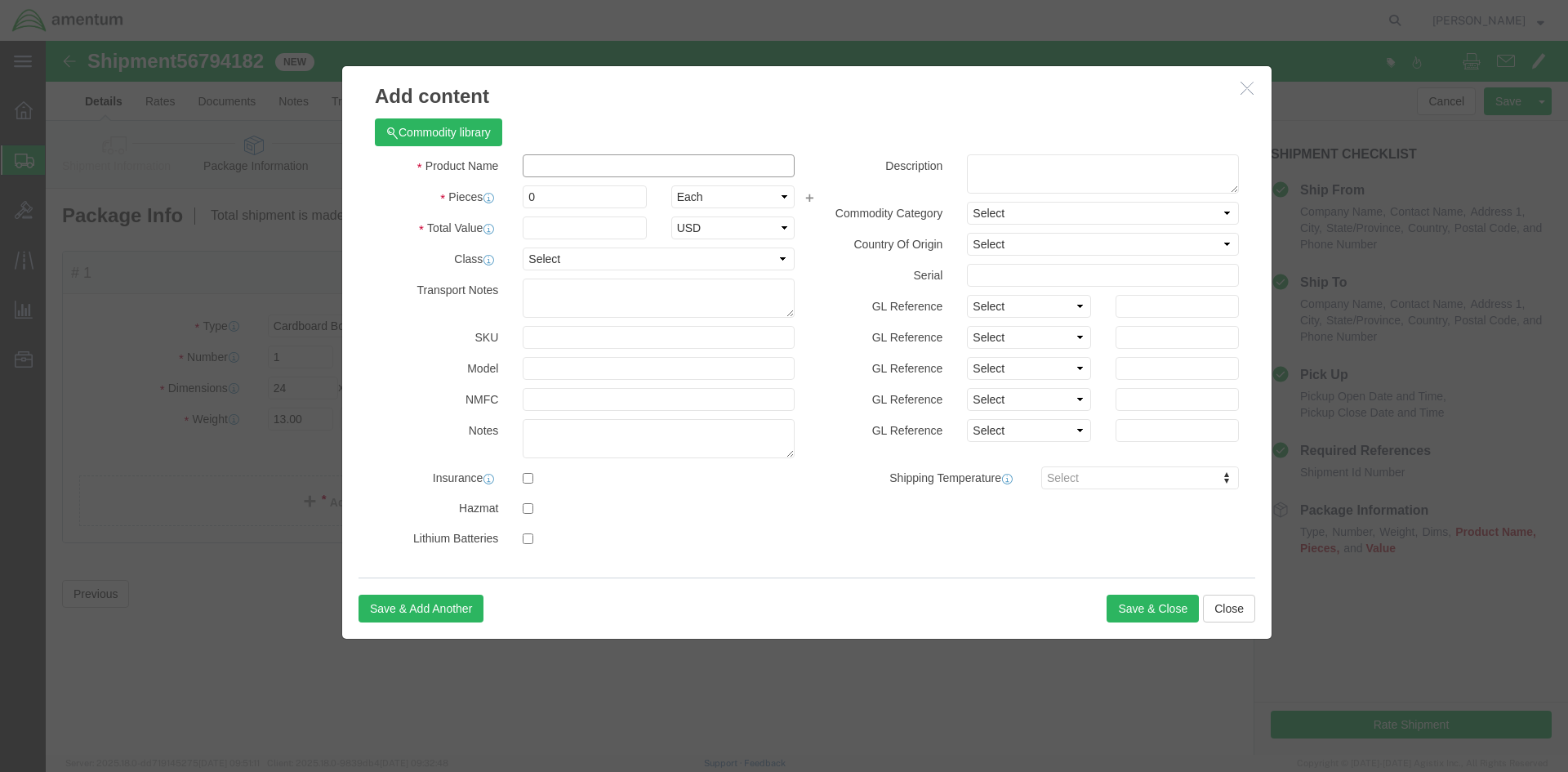
click input "text"
type input "8"
type input "180Q LOG BOOKS"
click input "0"
type input "3"
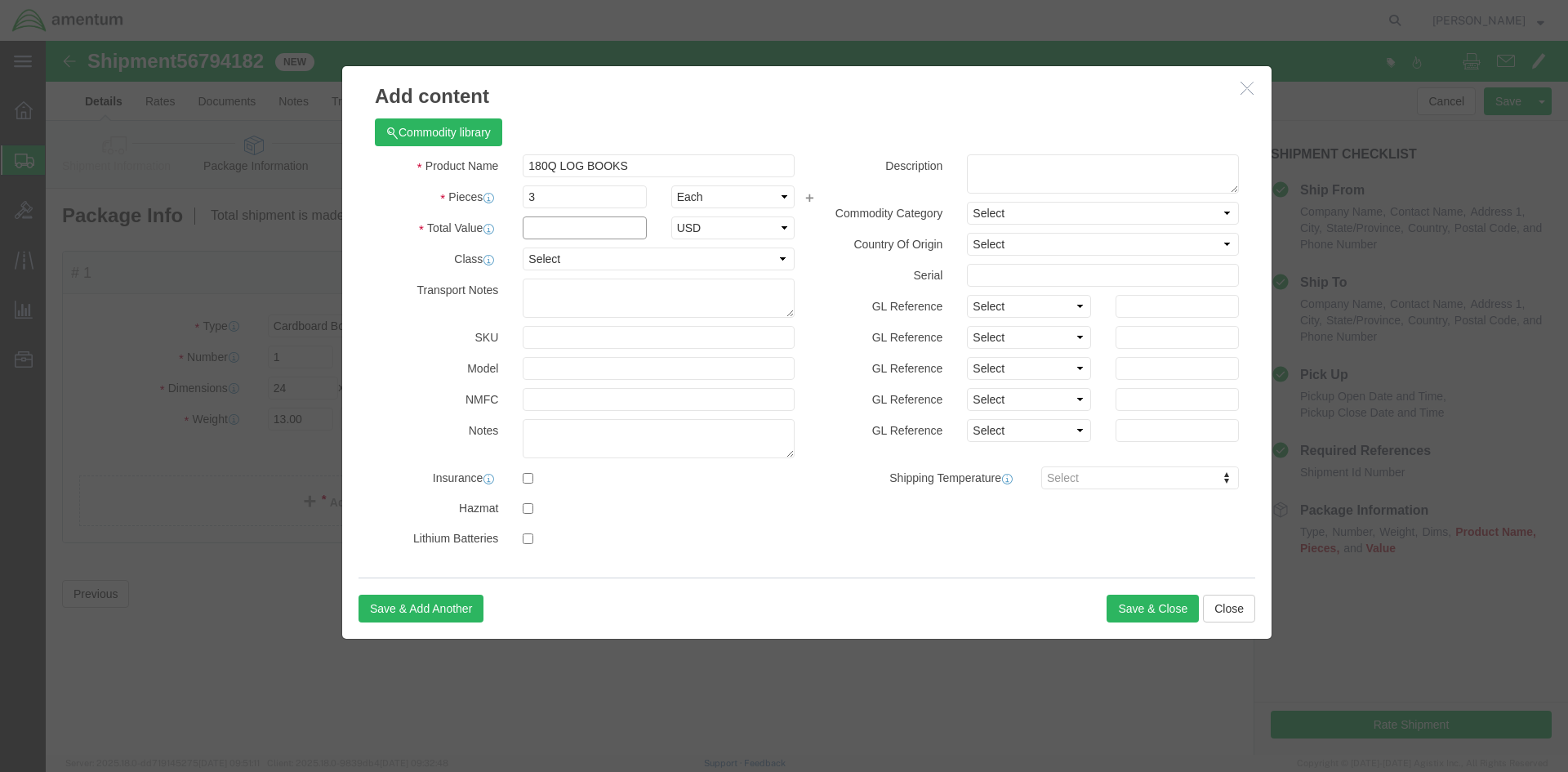
click input "text"
type input "1000"
click div "GL Reference Select Account Type Activity ID Airline Appointment Number ASN Bat…"
click button "Save & Close"
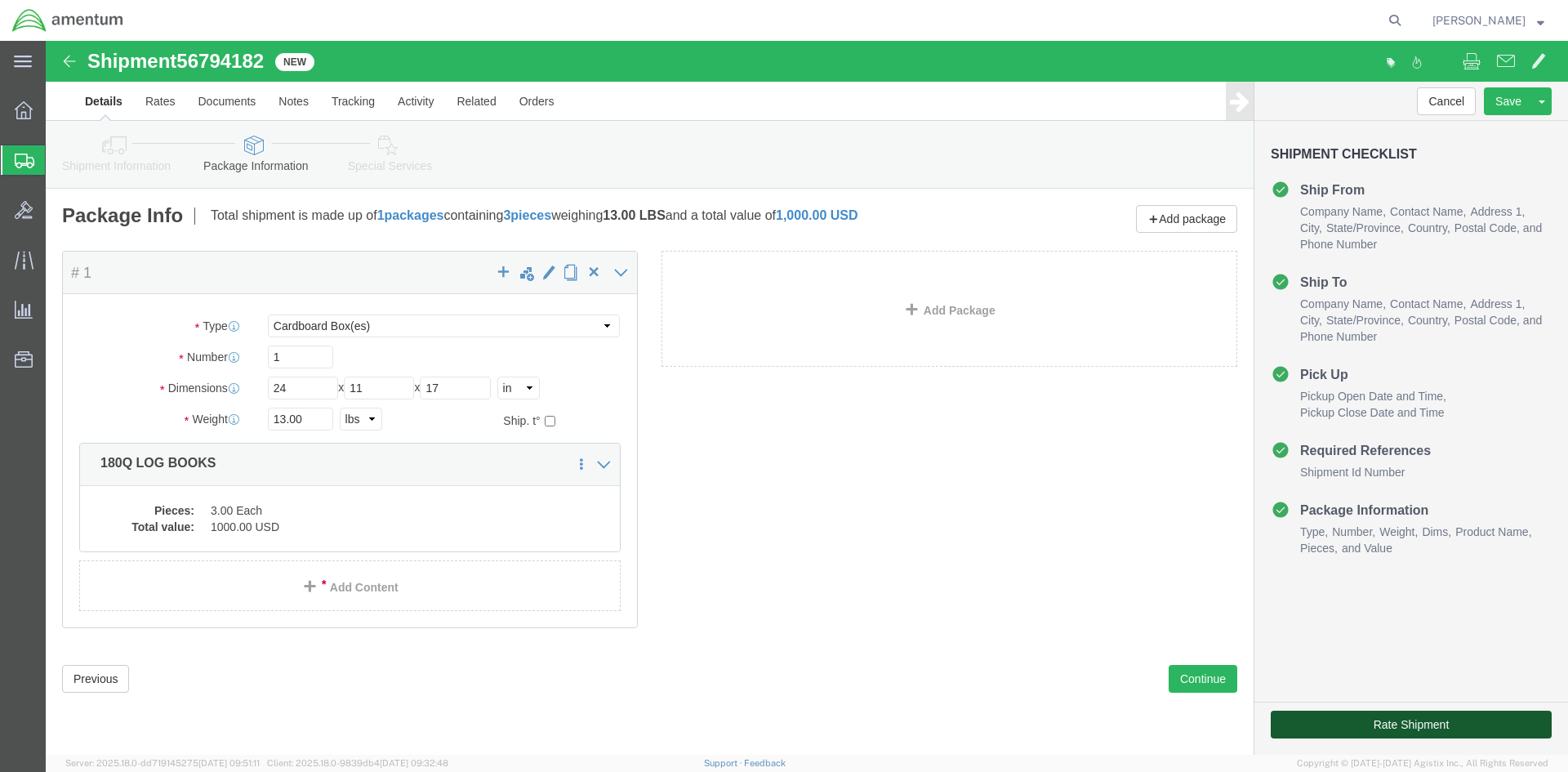
click button "Rate Shipment"
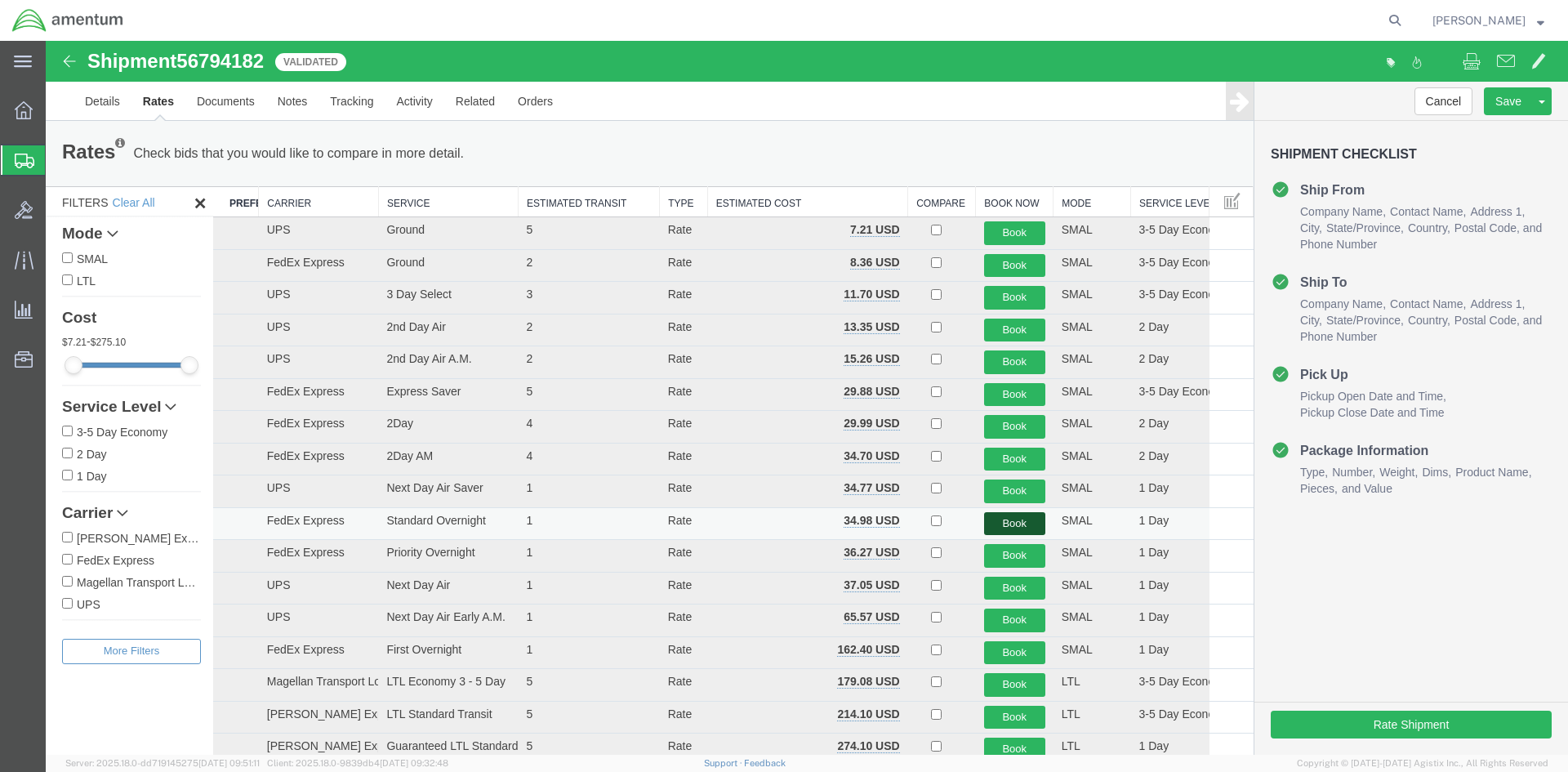
click at [1013, 523] on button "Book" at bounding box center [1015, 524] width 61 height 24
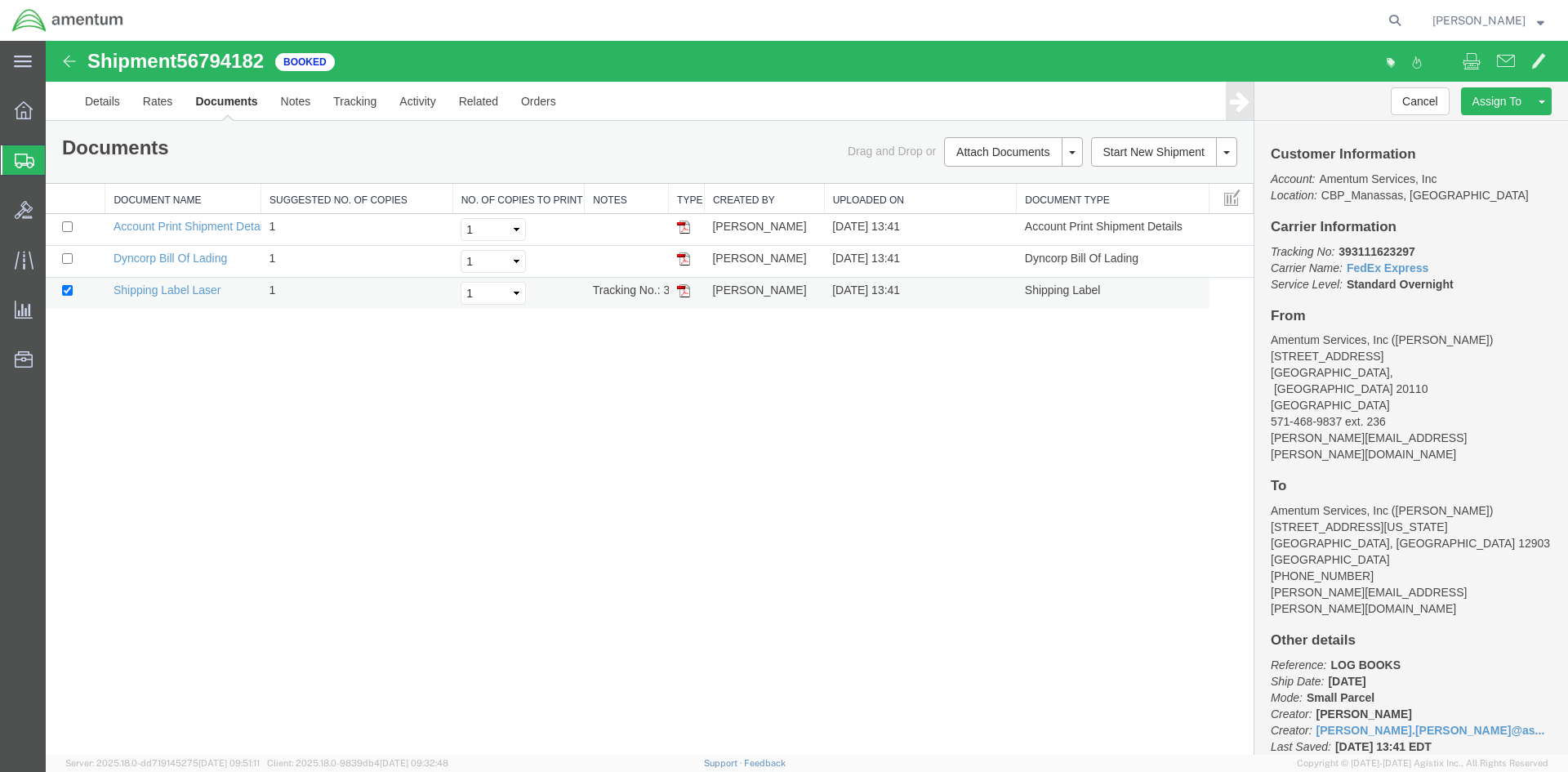
click at [685, 292] on img at bounding box center [683, 291] width 13 height 13
click at [0, 0] on span "Create Shipment" at bounding box center [0, 0] width 0 height 0
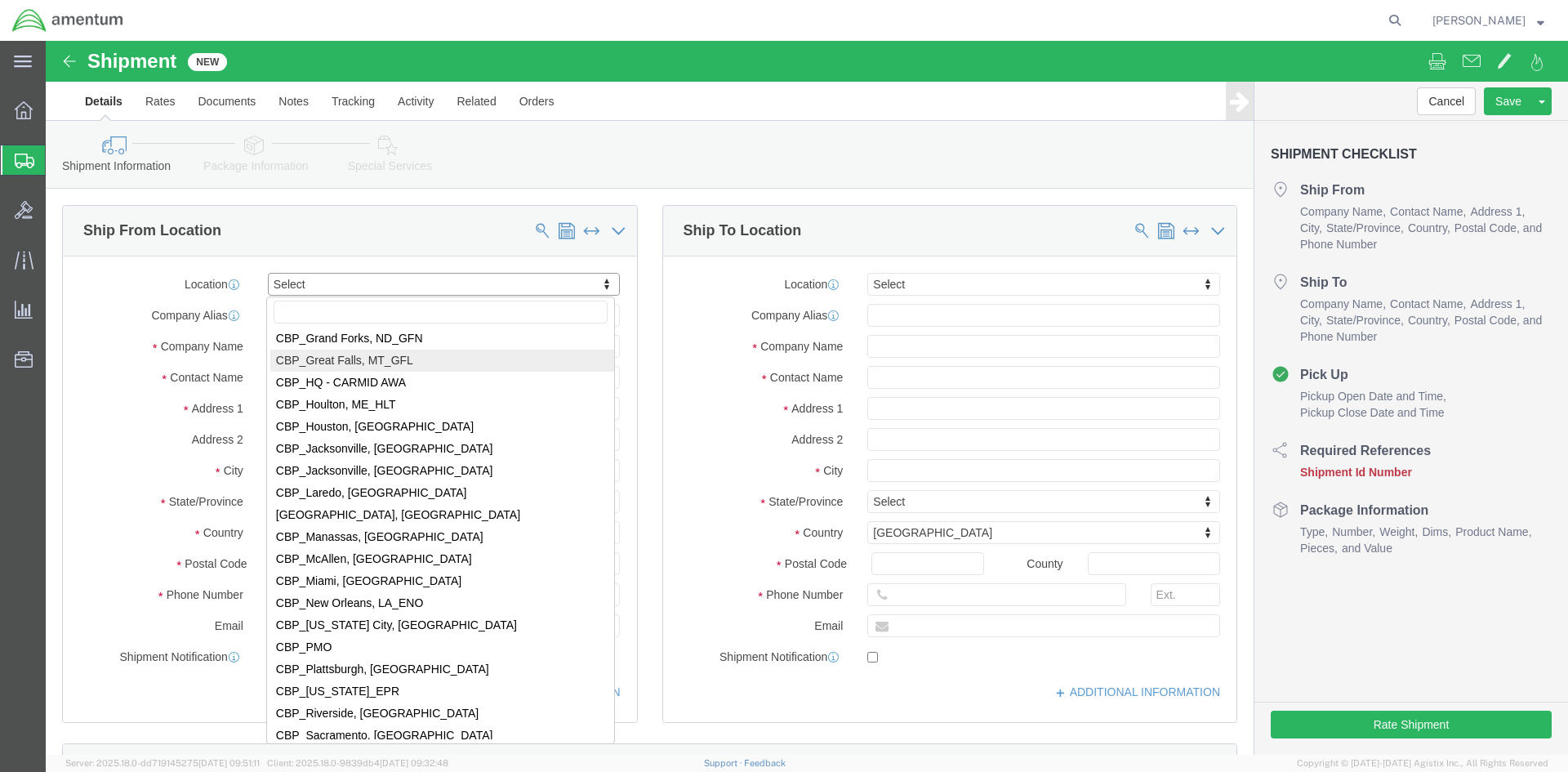
scroll to position [3349, 0]
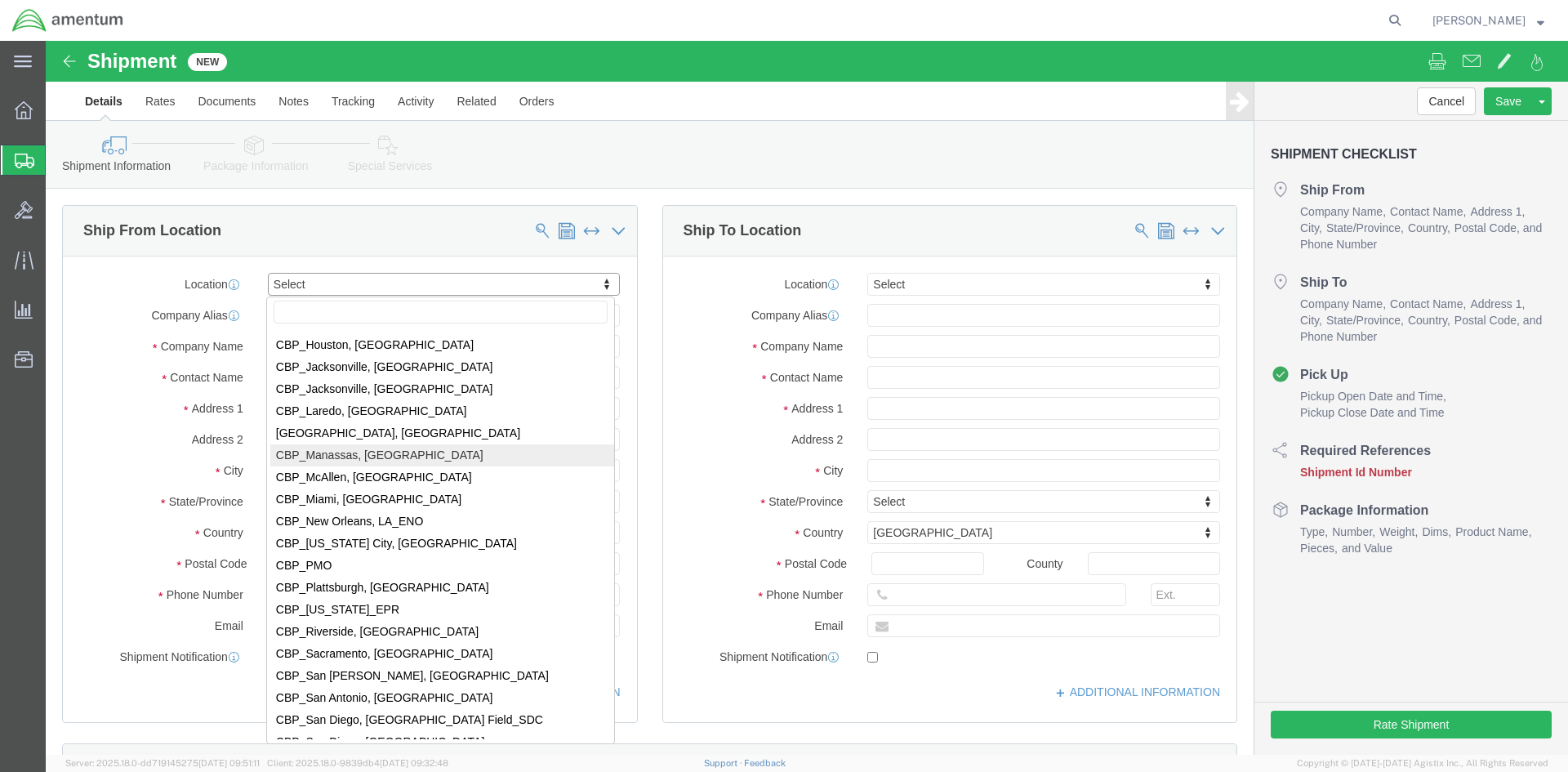
select select "49925"
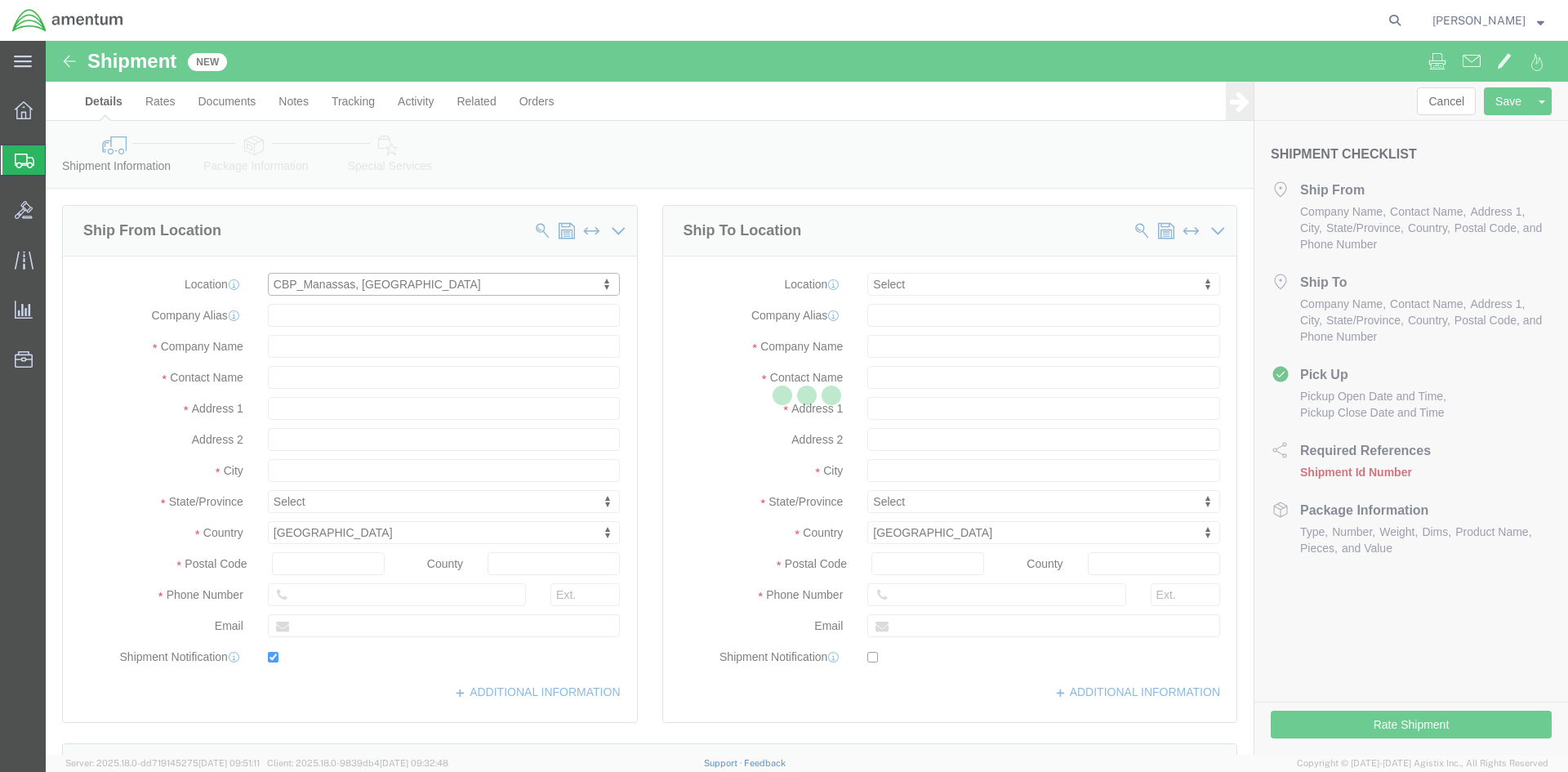
type input "[STREET_ADDRESS]"
type input "20110"
type input "[PHONE_NUMBER]"
type input "236"
type input "[PERSON_NAME][EMAIL_ADDRESS][PERSON_NAME][DOMAIN_NAME]"
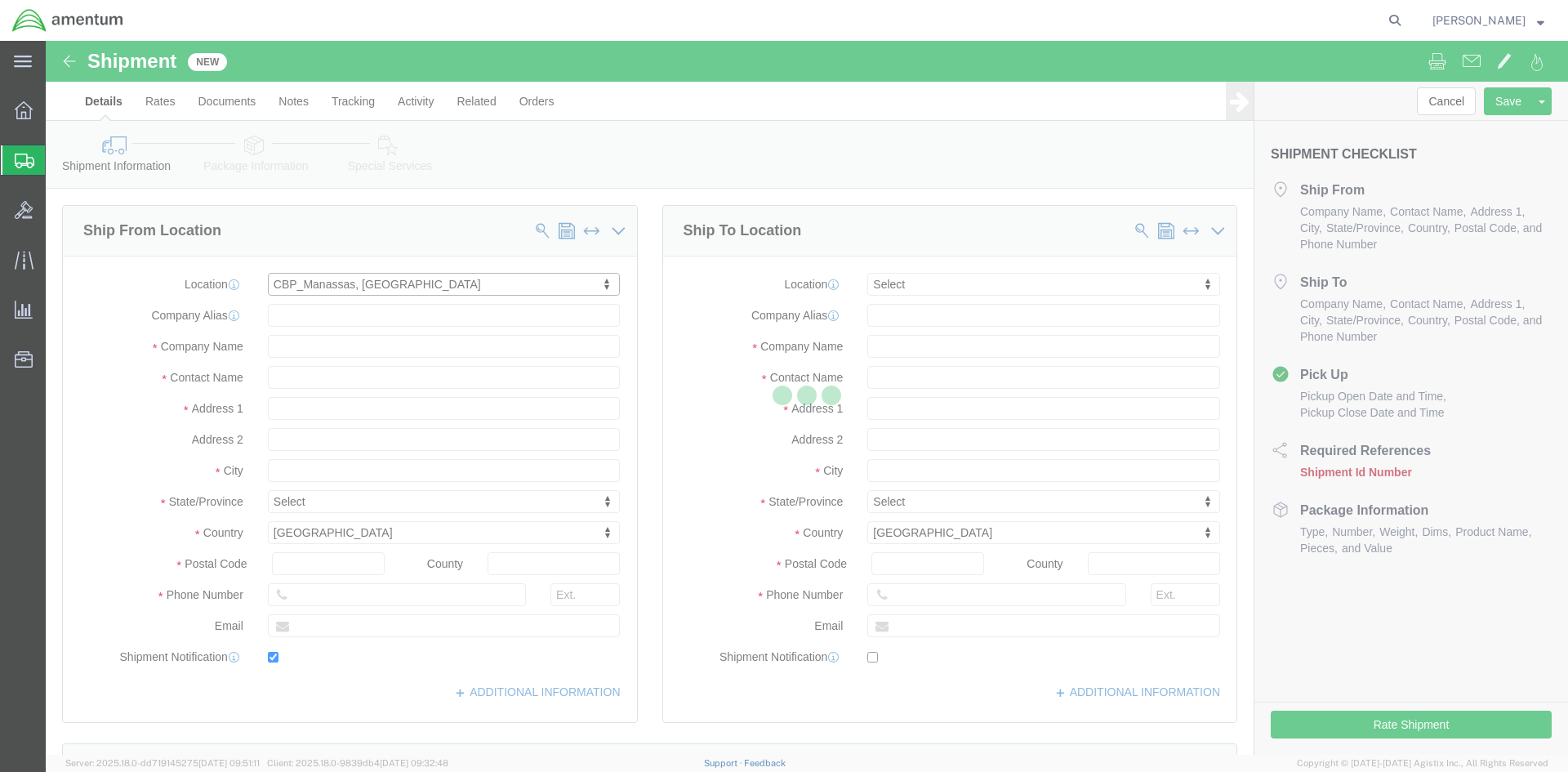
checkbox input "true"
type input "Amentum Services, Inc"
type input "[PERSON_NAME]"
type input "Manassas"
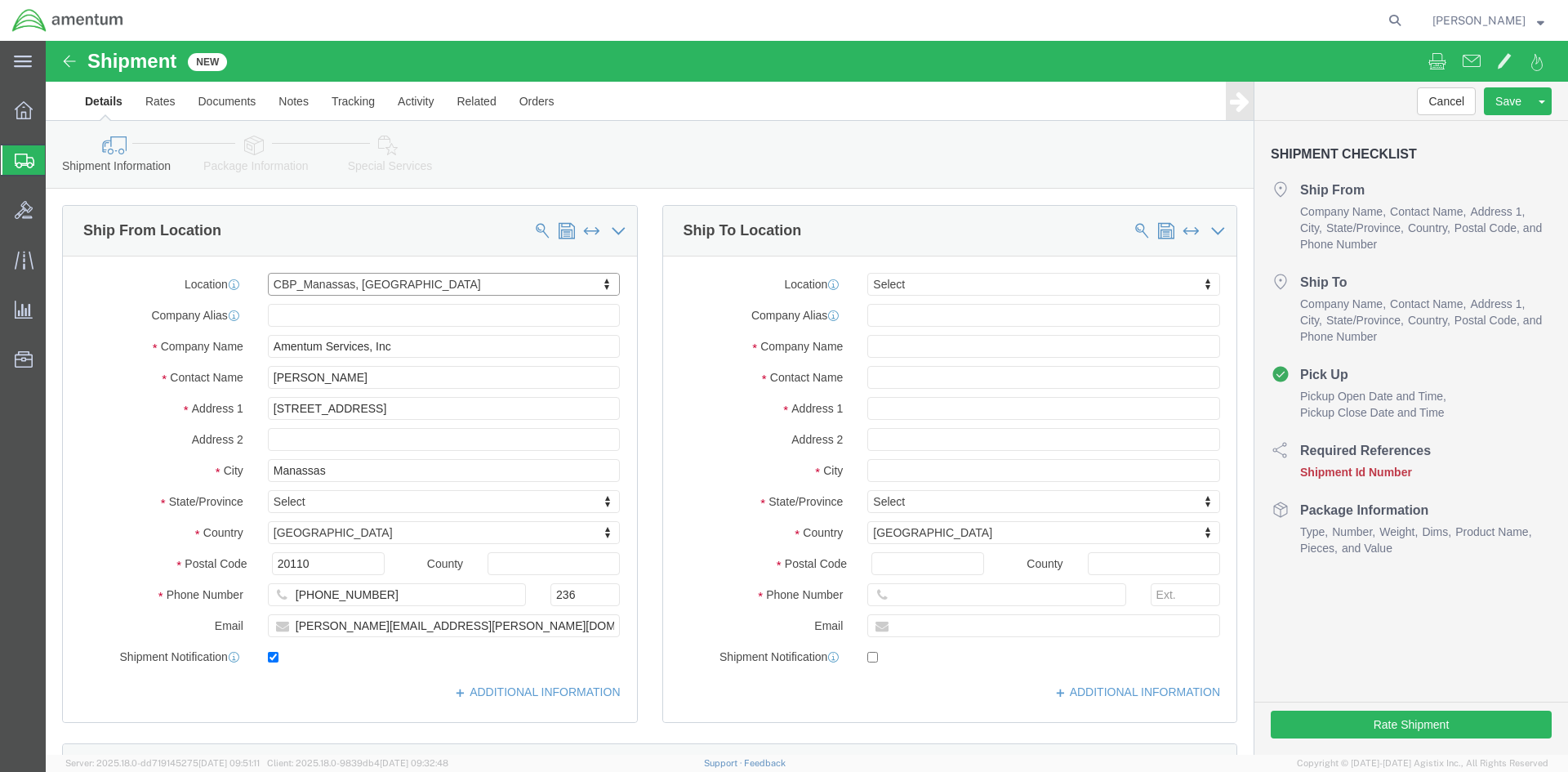
select select "VA"
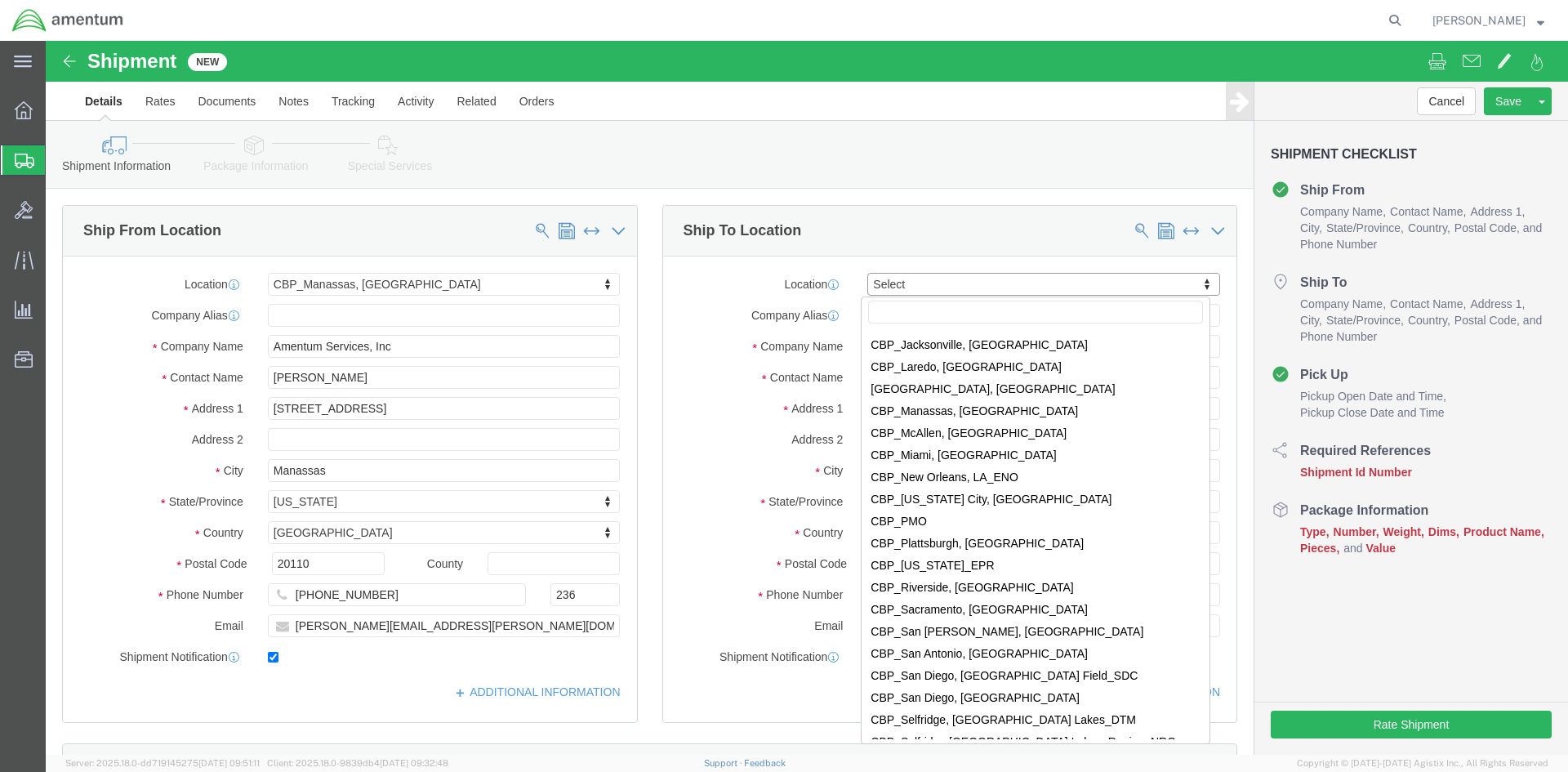
scroll to position [3430, 0]
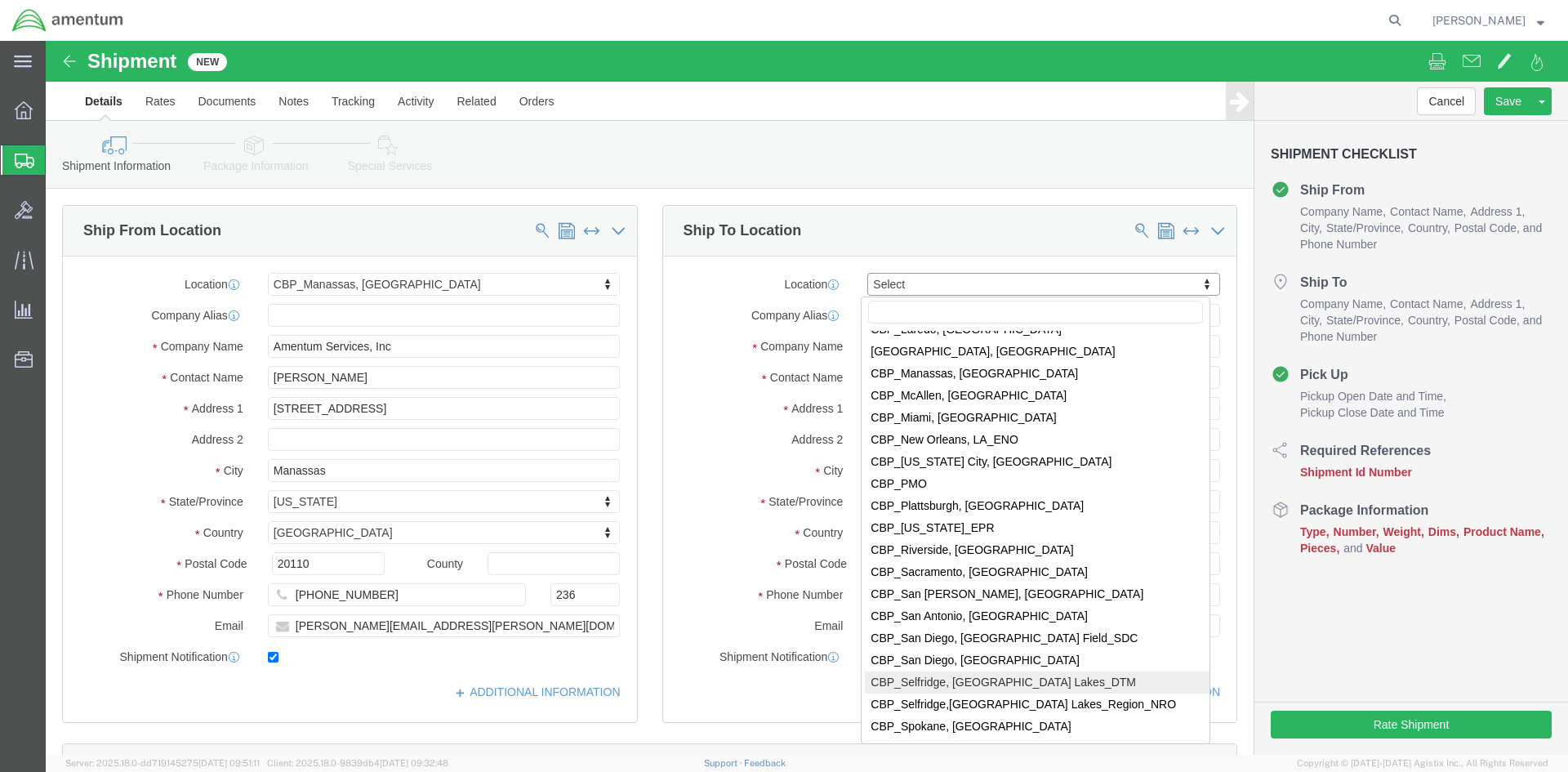
select select "49921"
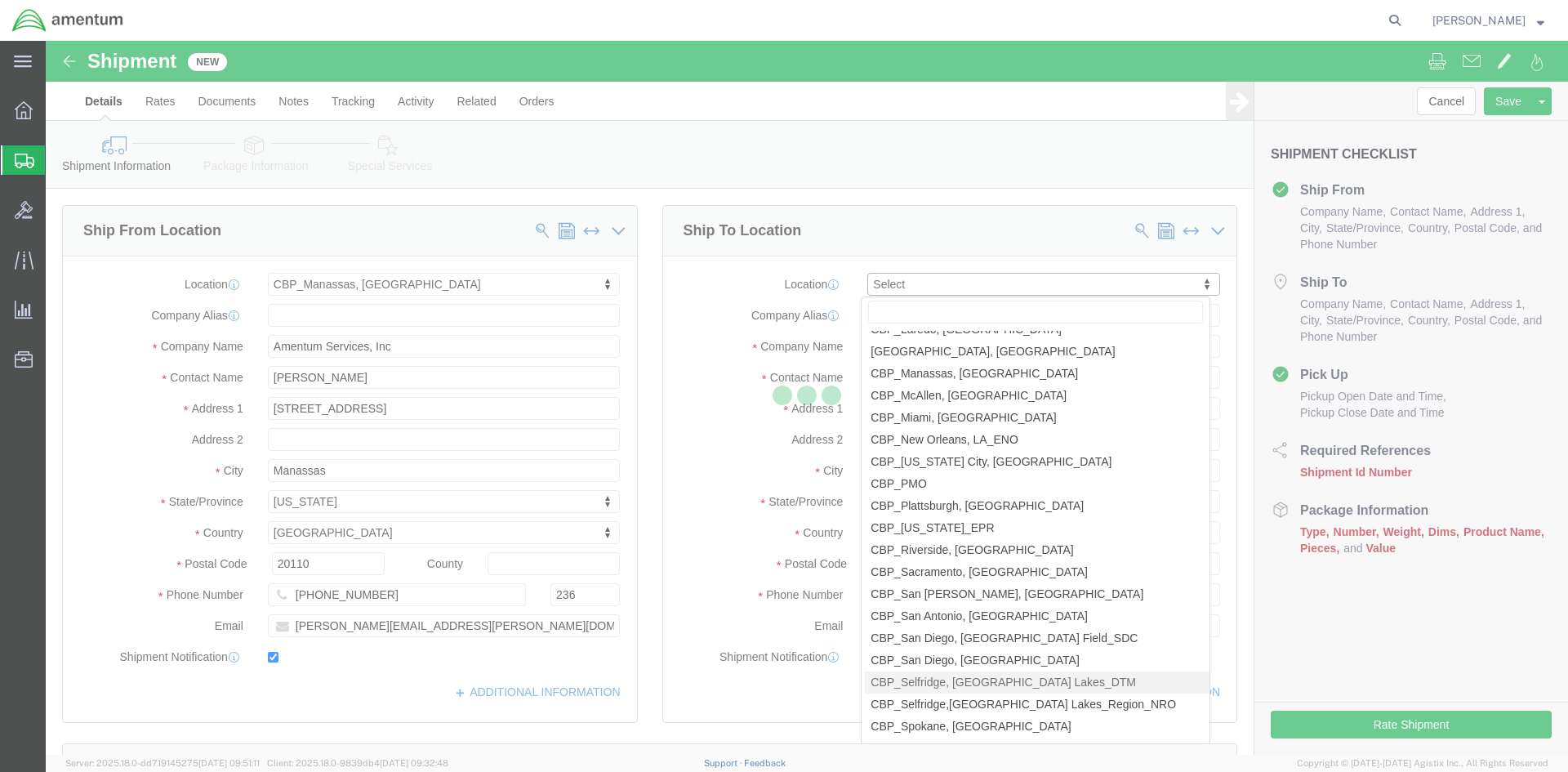
type input "[STREET_ADDRESS]"
type input "Building 1422"
type input "48045"
type input "[PHONE_NUMBER]"
type input "[PERSON_NAME][EMAIL_ADDRESS][PERSON_NAME][DOMAIN_NAME]"
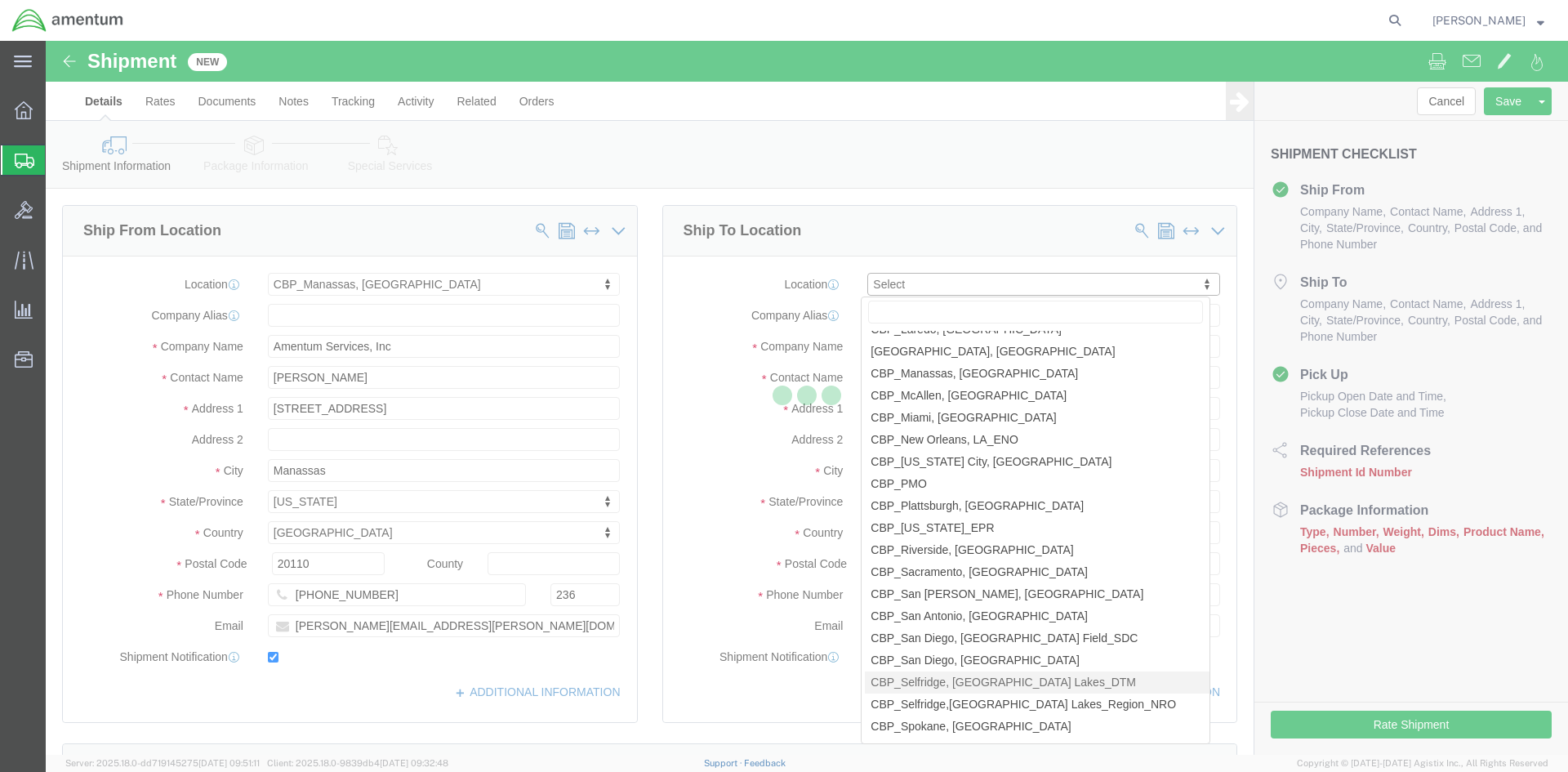
checkbox input "true"
type input "Amentum Services, Inc"
type input "[PERSON_NAME]"
type input "Selfridge"
select select "MI"
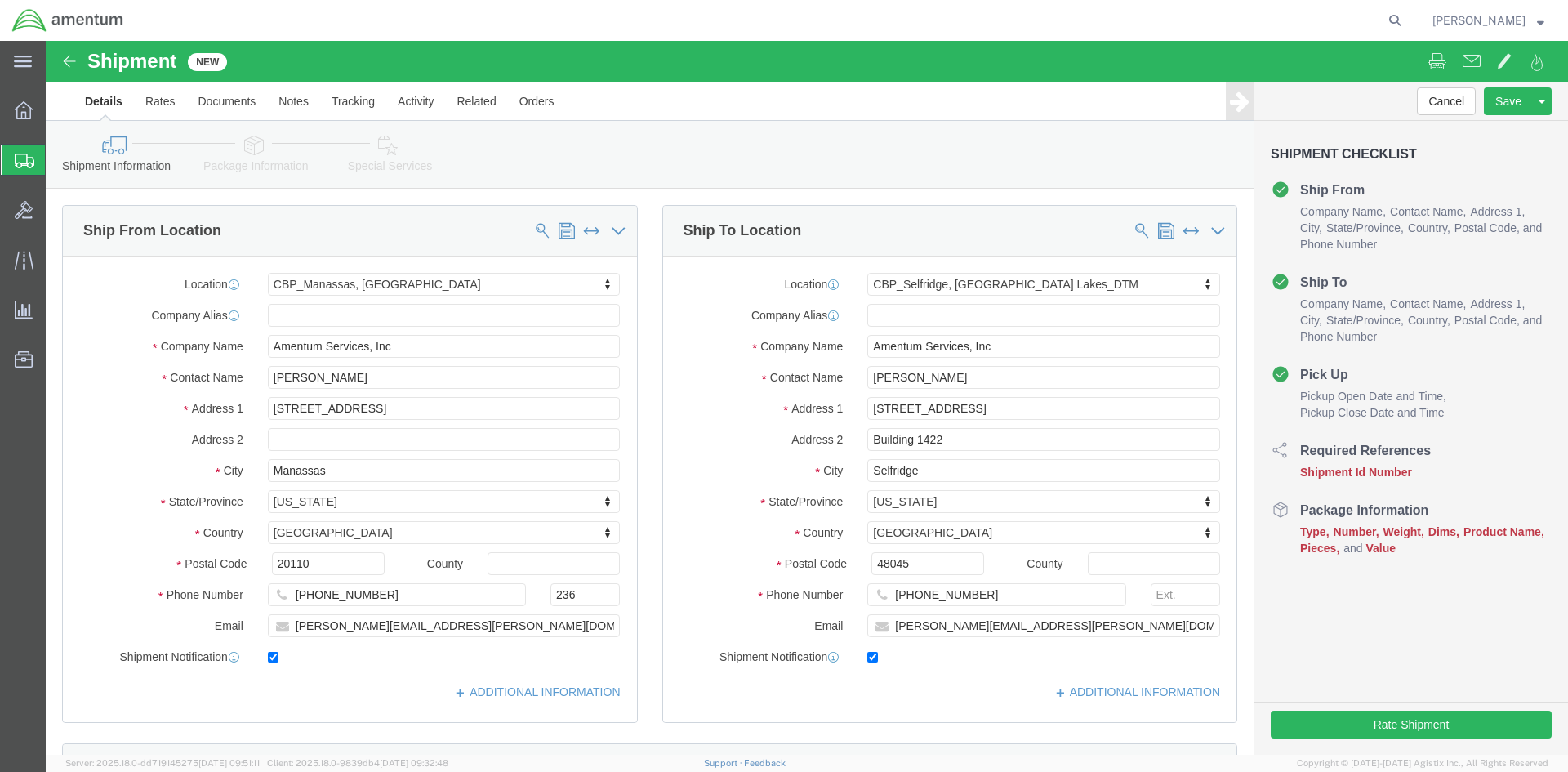
click div "Location CBP_Selfridge, [GEOGRAPHIC_DATA] Lakes_DTM Select My Profile Location …"
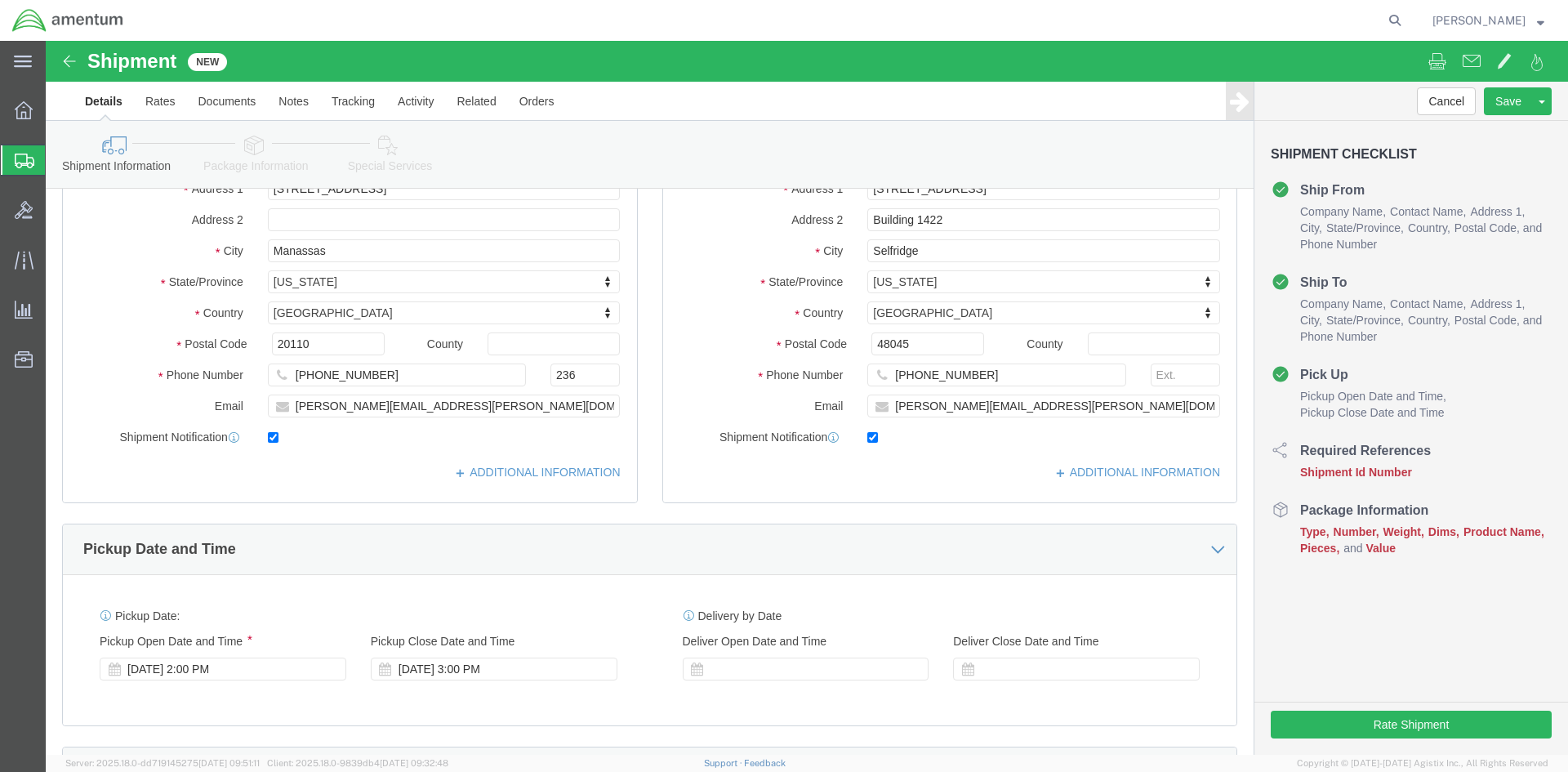
scroll to position [245, 0]
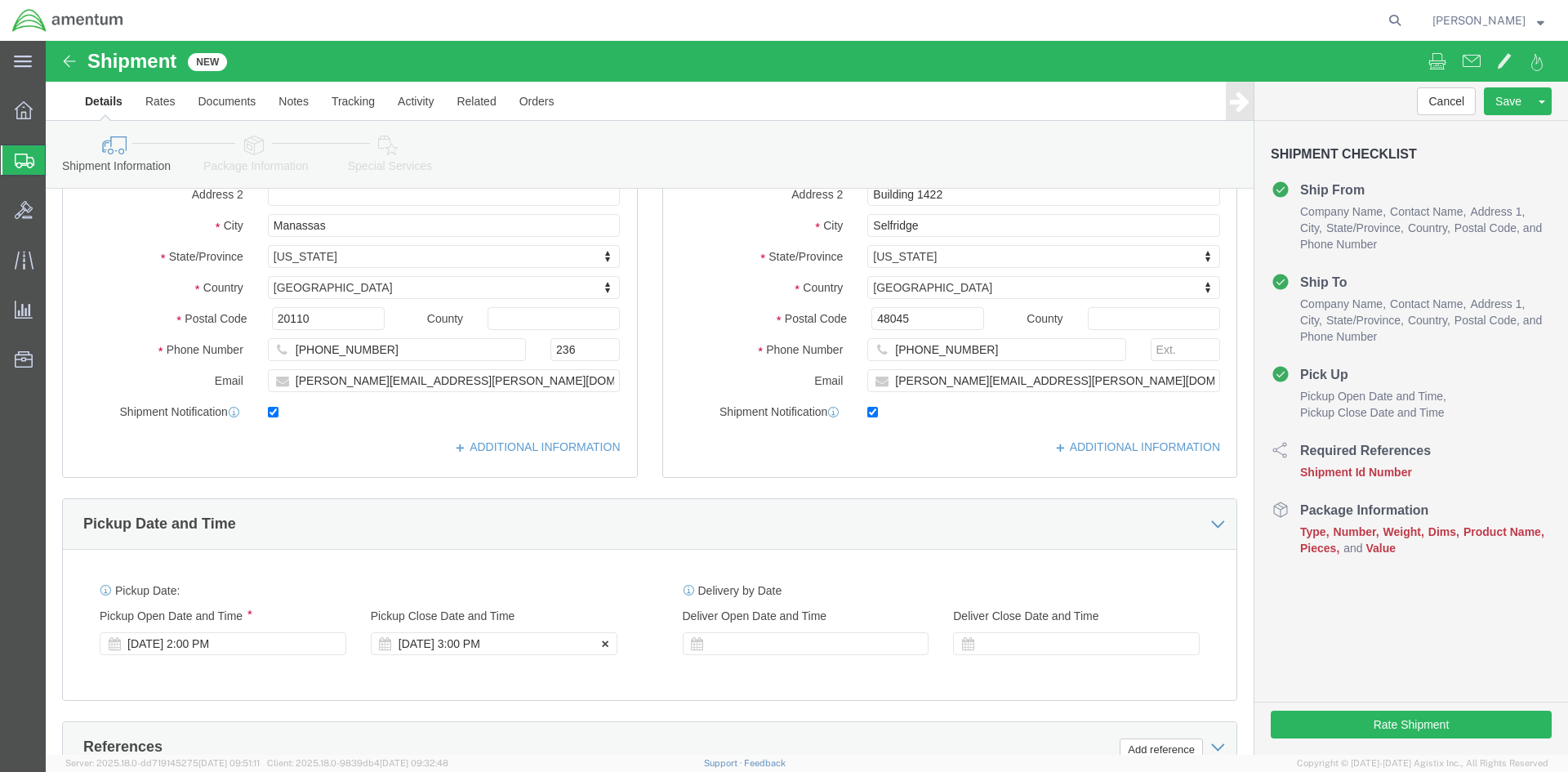
click div "[DATE] 3:00 PM"
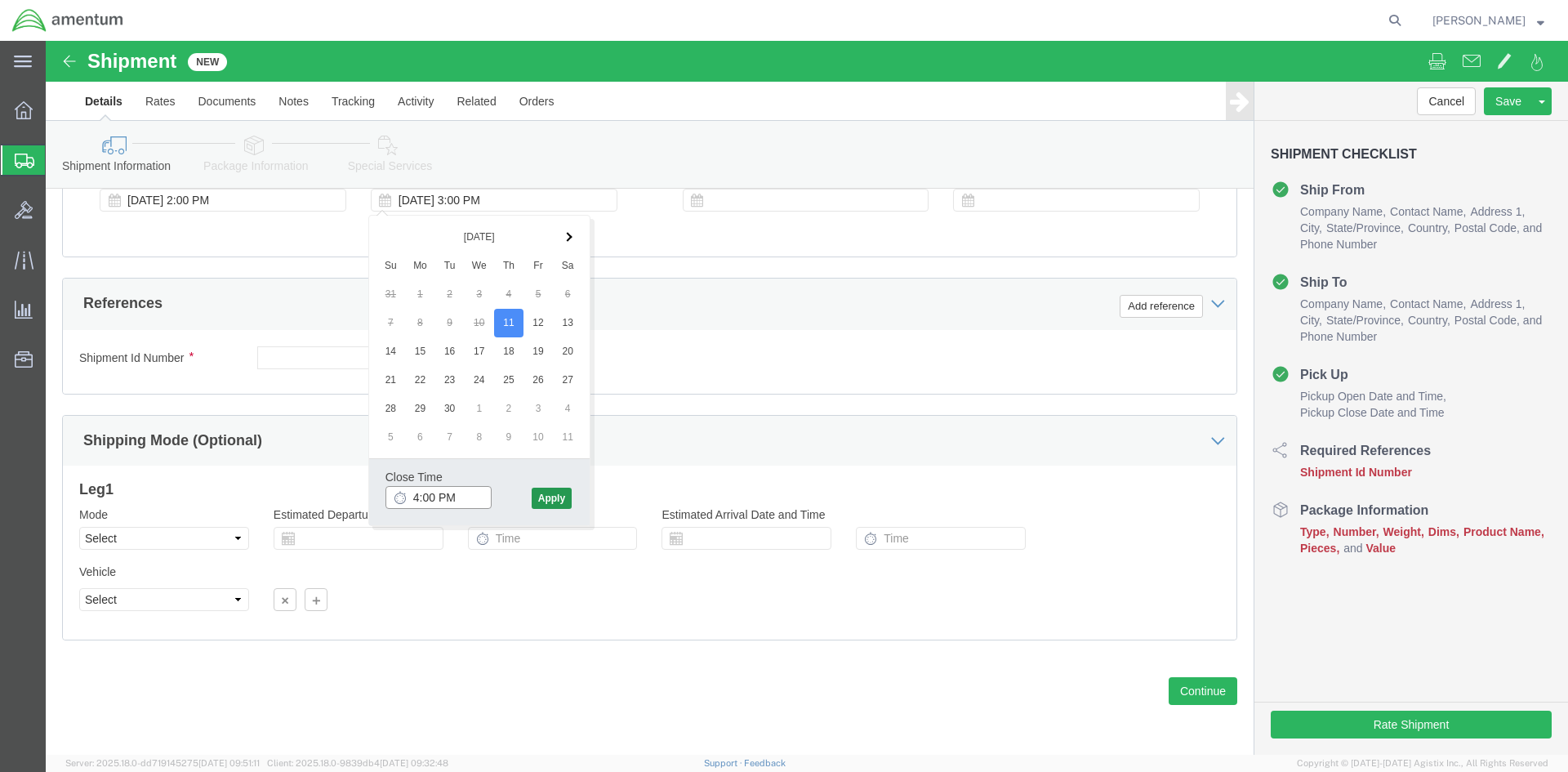
type input "4:00 PM"
click button "Apply"
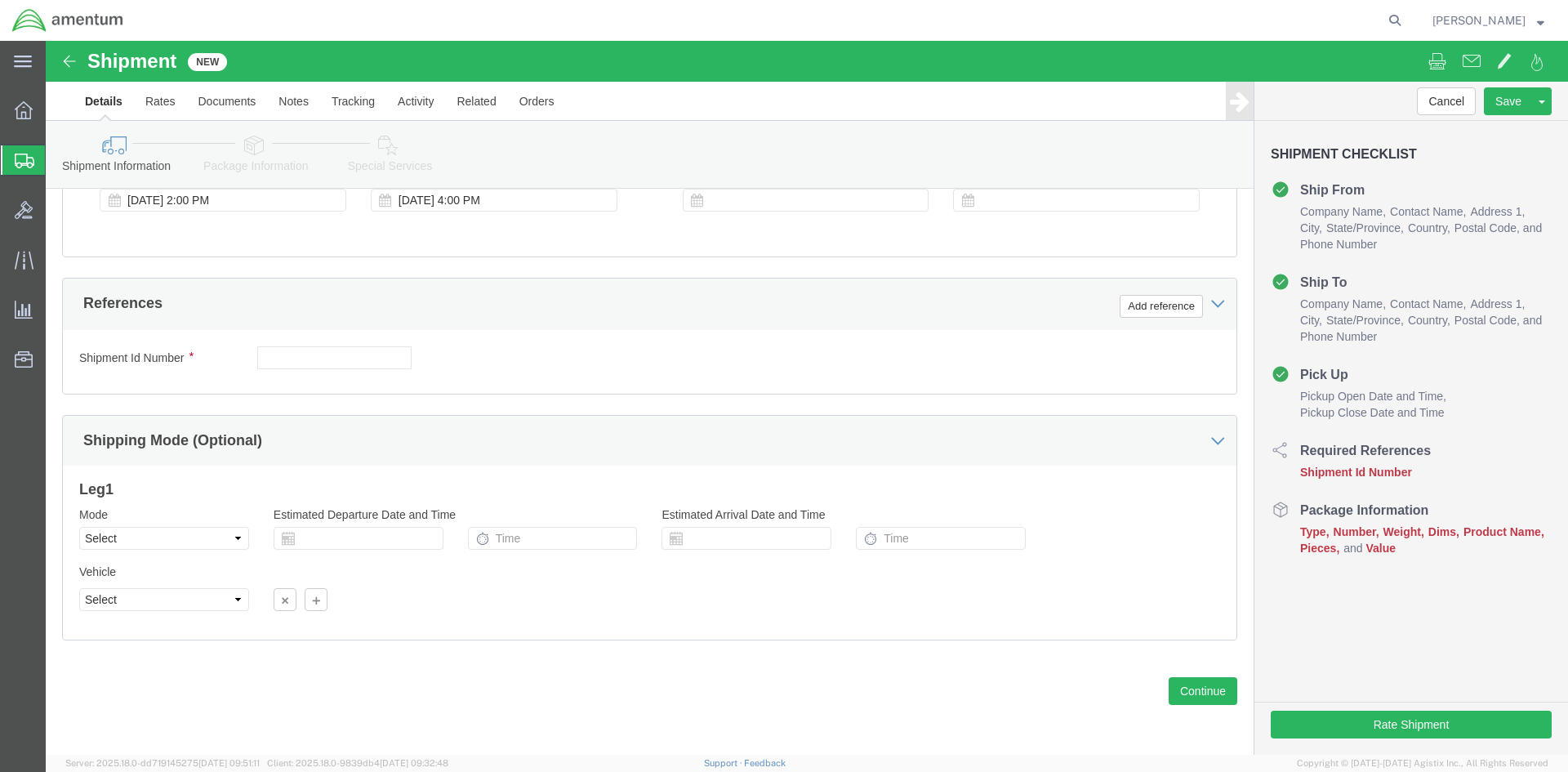
scroll to position [607, 0]
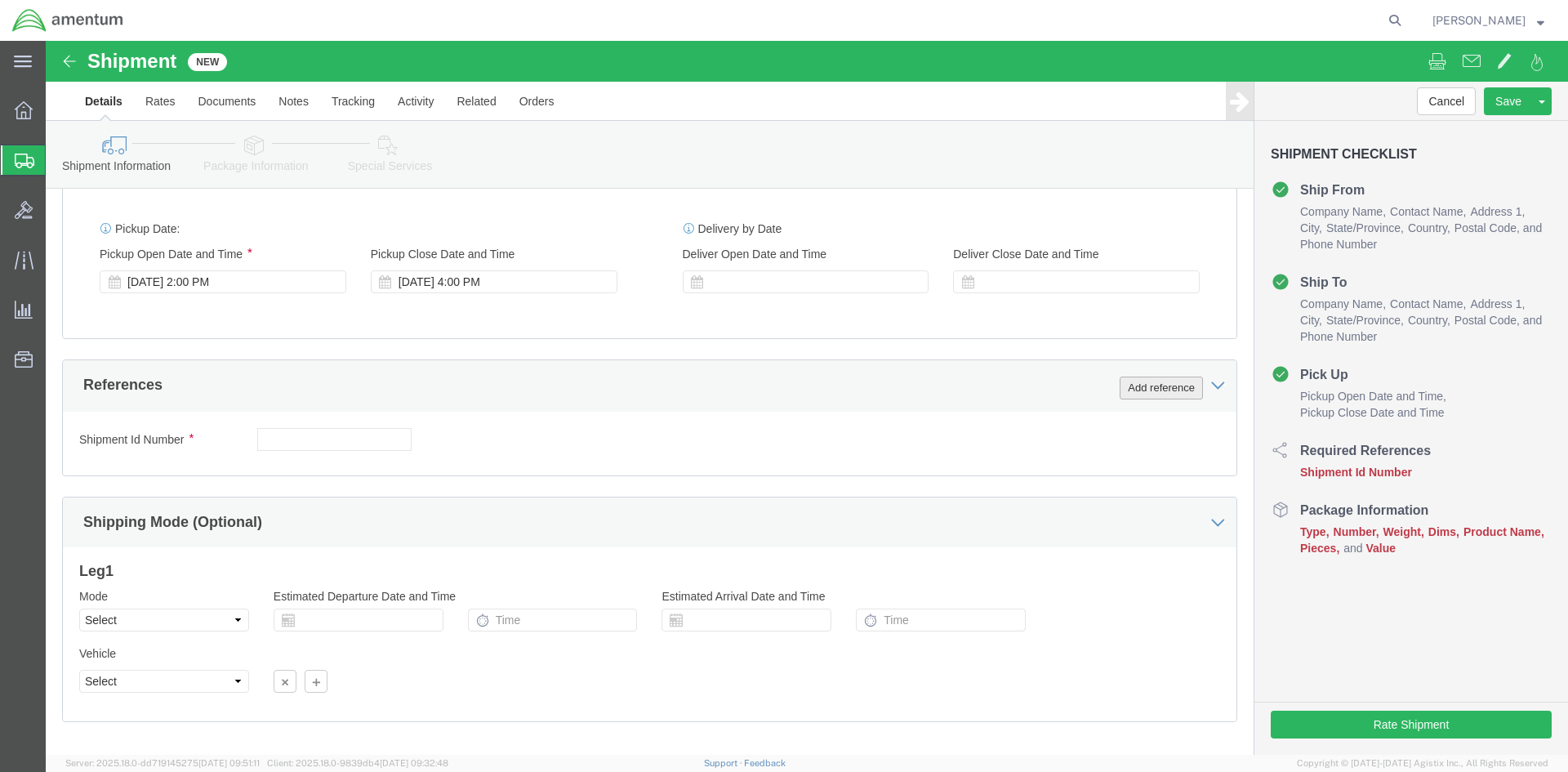
click button "Add reference"
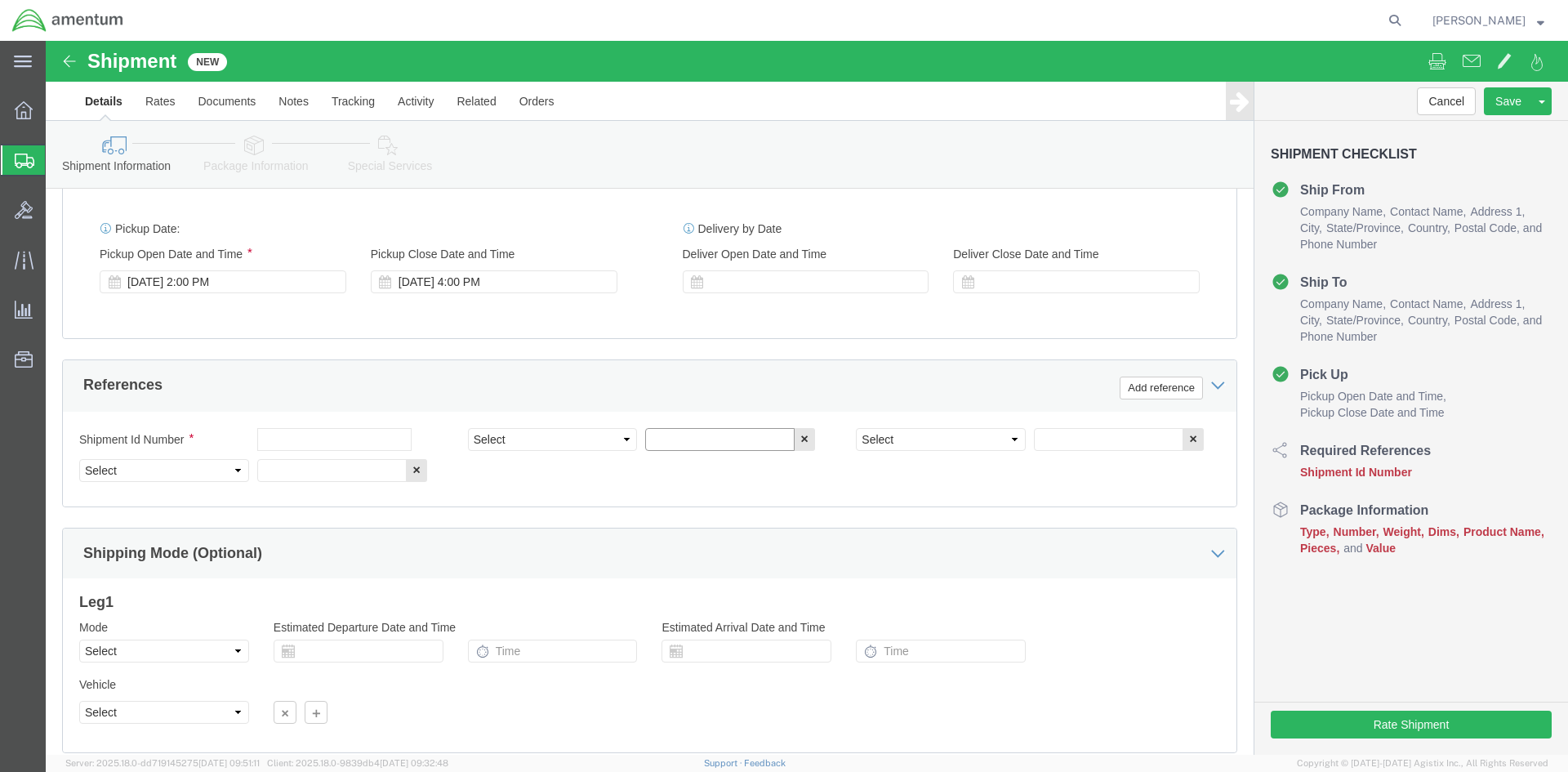
click input "text"
click select "Select Account Type Activity ID Airline Appointment Number ASN Batch Request # …"
select select "CUSTREF"
click select "Select Account Type Activity ID Airline Appointment Number ASN Batch Request # …"
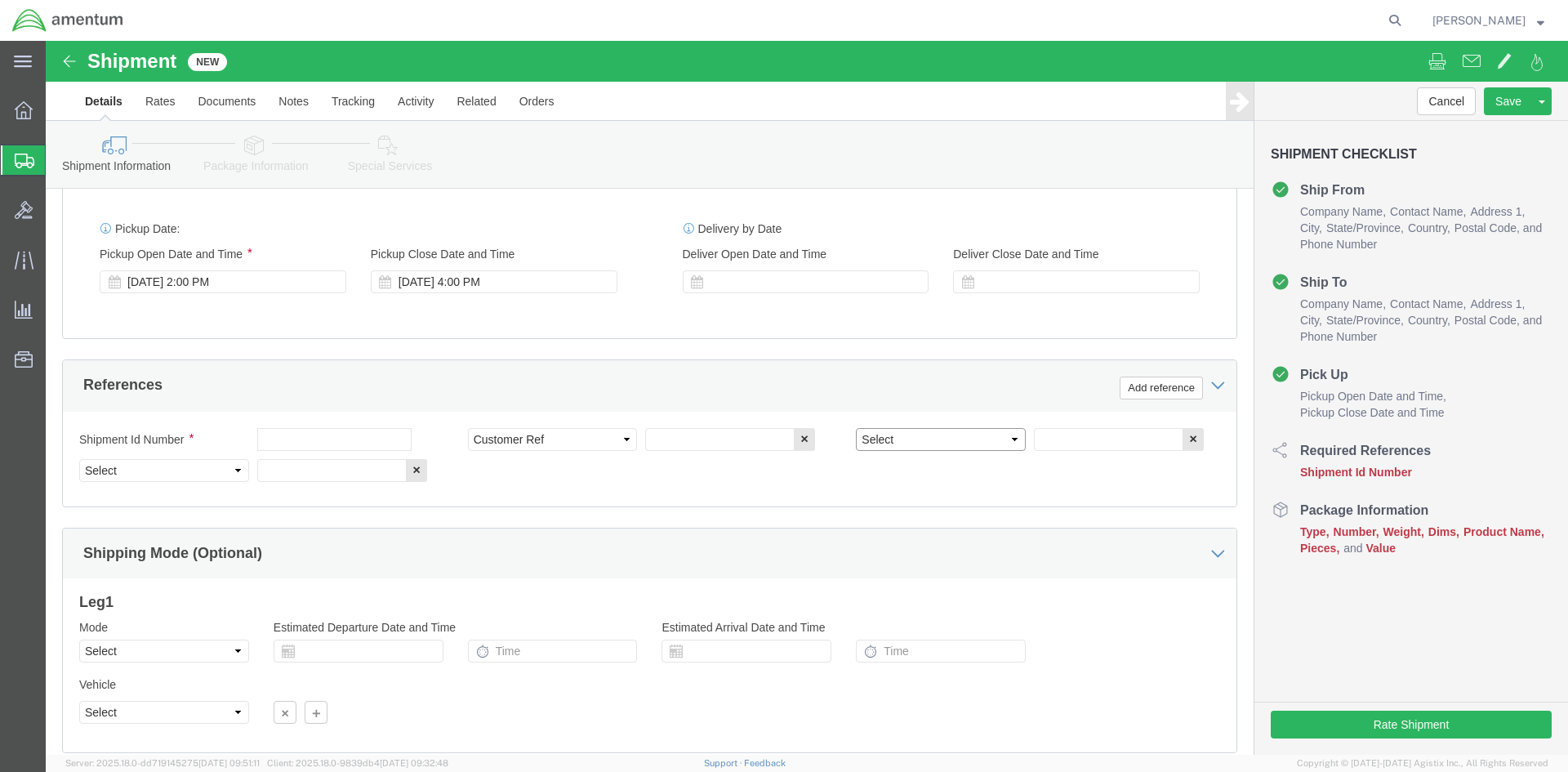
select select "DEPT"
click select "Select Account Type Activity ID Airline Appointment Number ASN Batch Request # …"
select select "PROJNUM"
click select "Select Account Type Activity ID Airline Appointment Number ASN Batch Request # …"
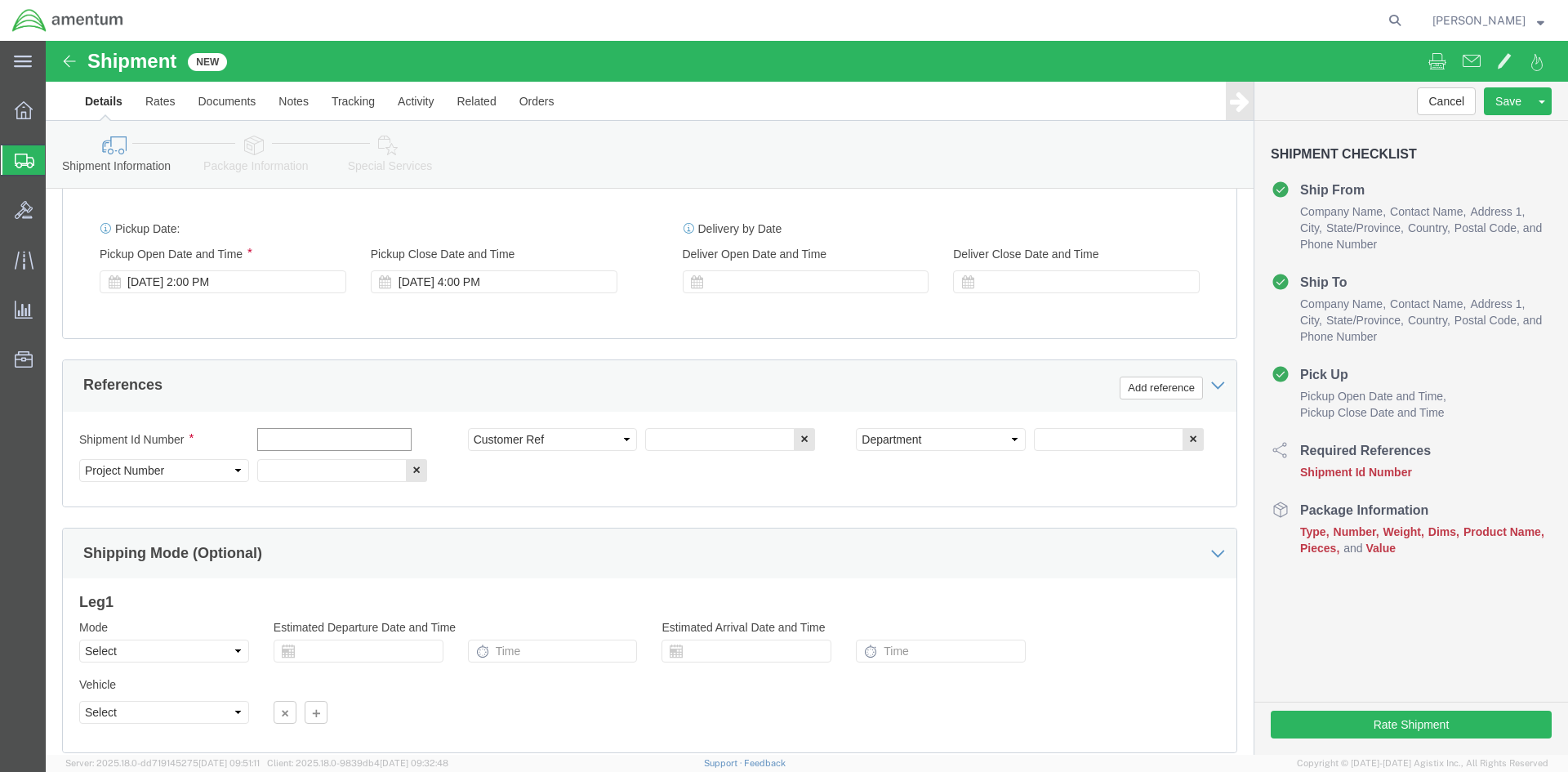
click input "text"
type input "c"
type input "CBP"
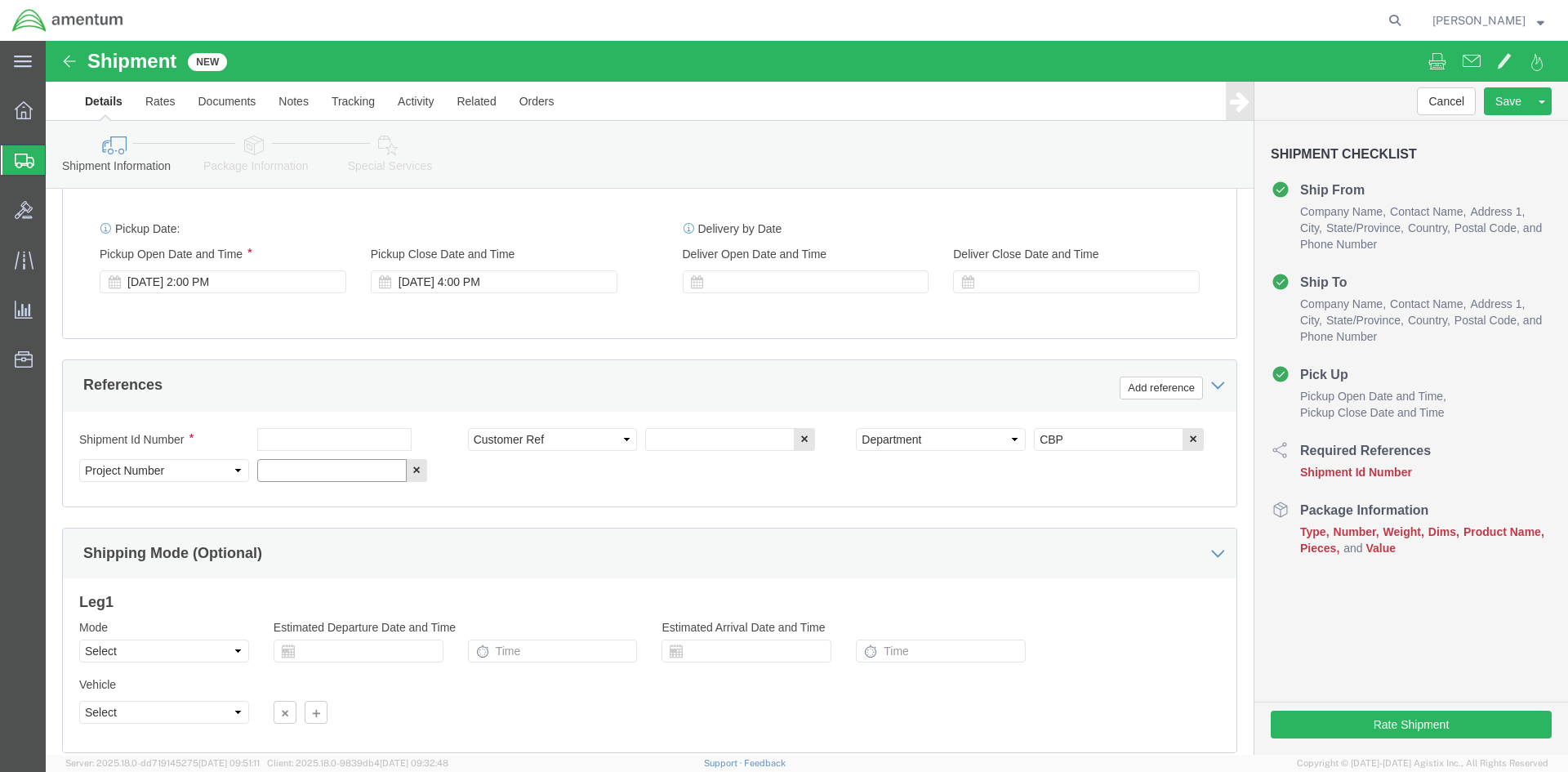
click input "text"
type input "6118.03.03.2219.000.NCR.0000"
click div "Shipping Mode (Optional)"
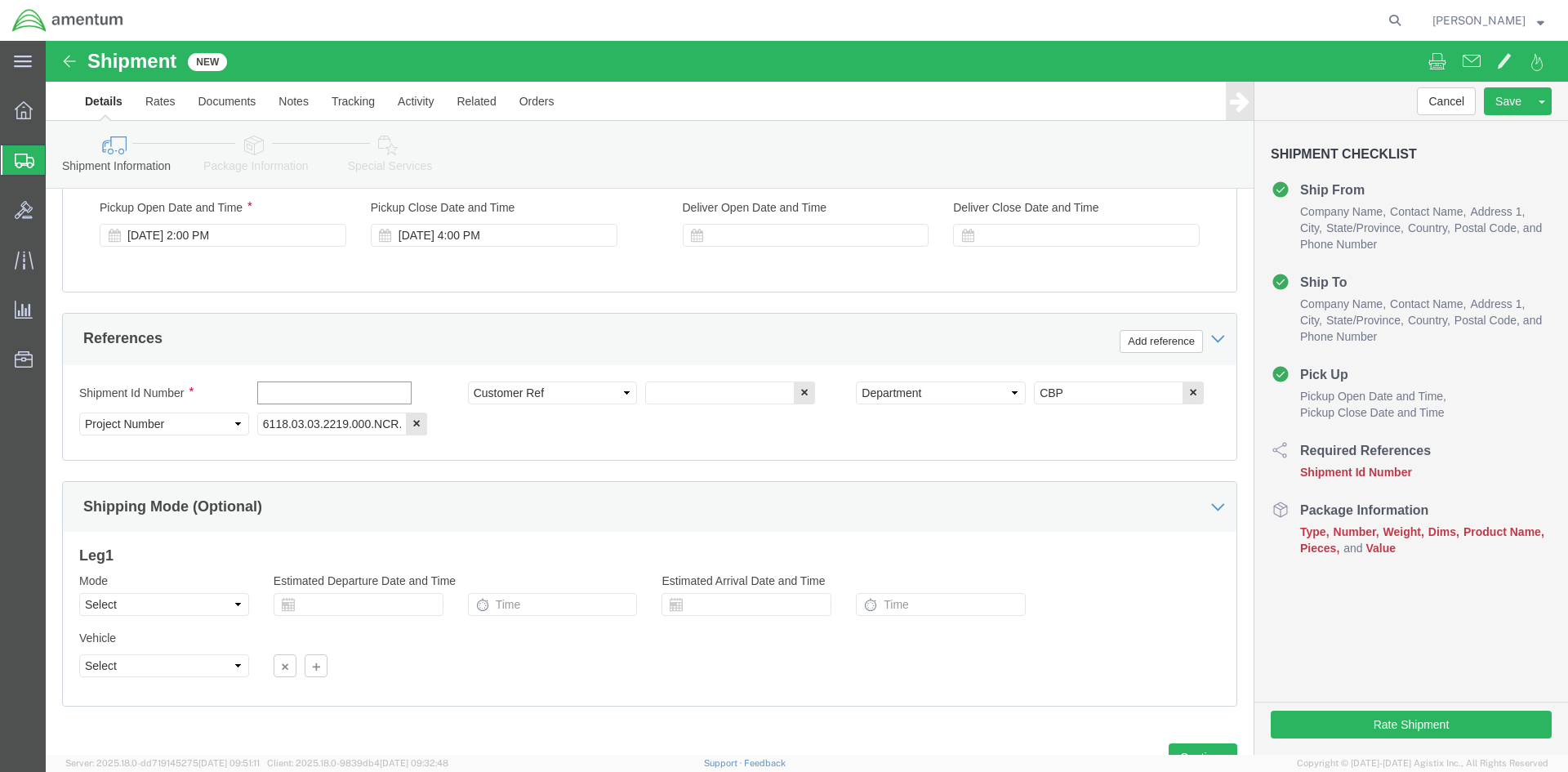
click input "text"
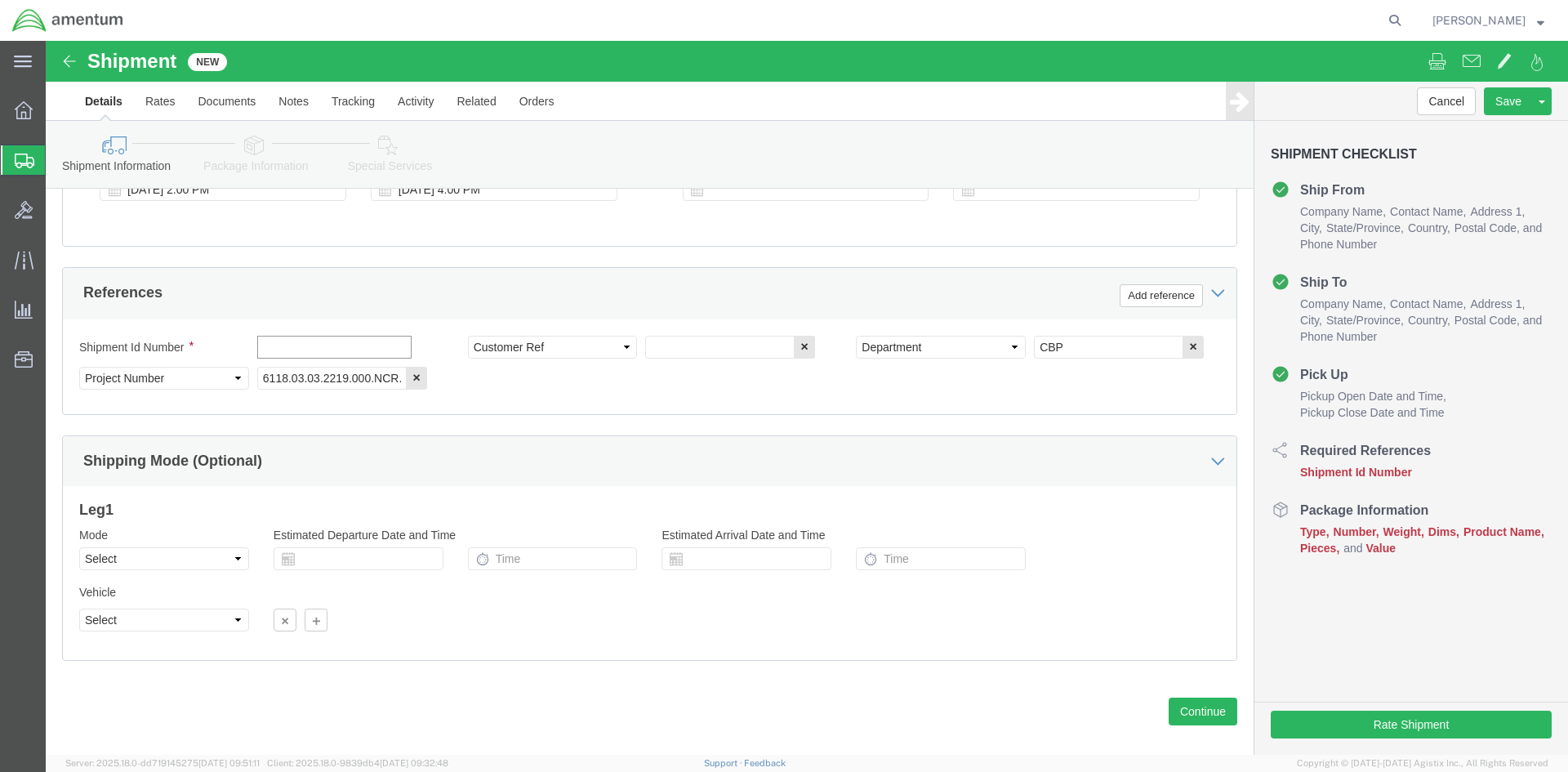
scroll to position [720, 0]
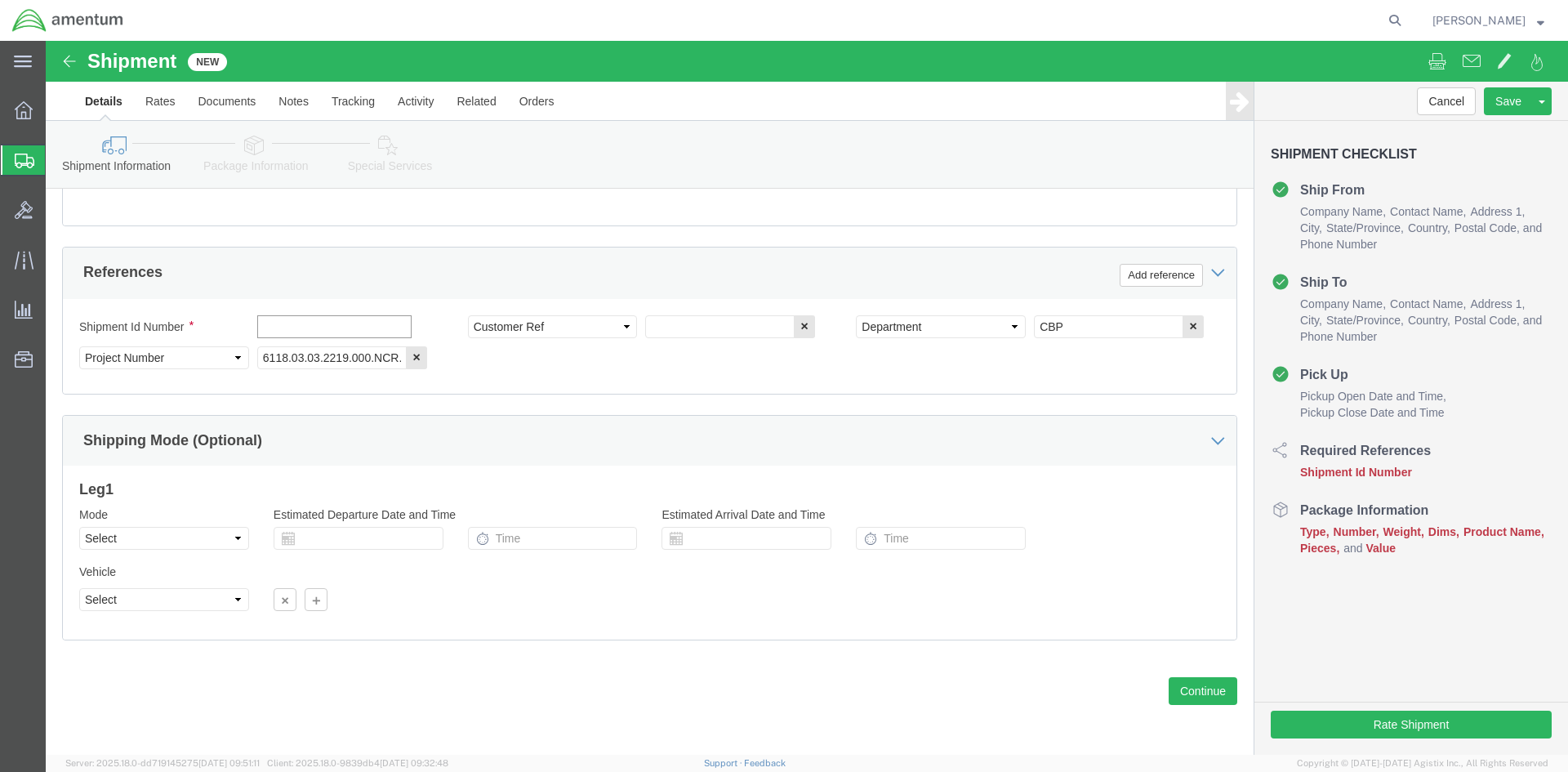
click input "text"
drag, startPoint x: 311, startPoint y: 297, endPoint x: 306, endPoint y: 289, distance: 9.4
click input "text"
type input "L"
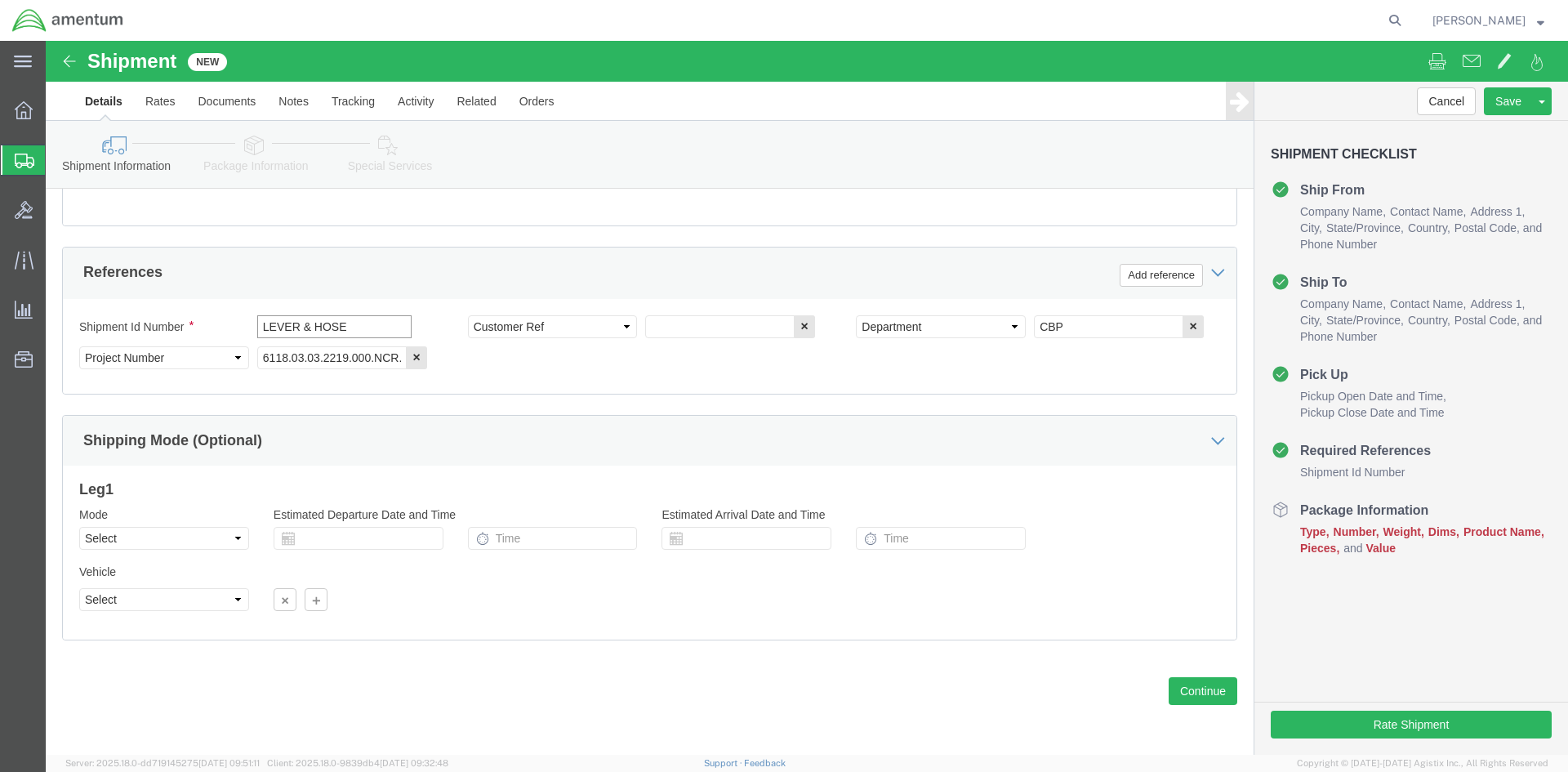
type input "LEVER & HOSE"
click input "text"
type input "LEVER & HOSE"
click div "Shipment Id Number LEVER & HOSE Select Account Type Activity ID Airline Appoint…"
click button "Continue"
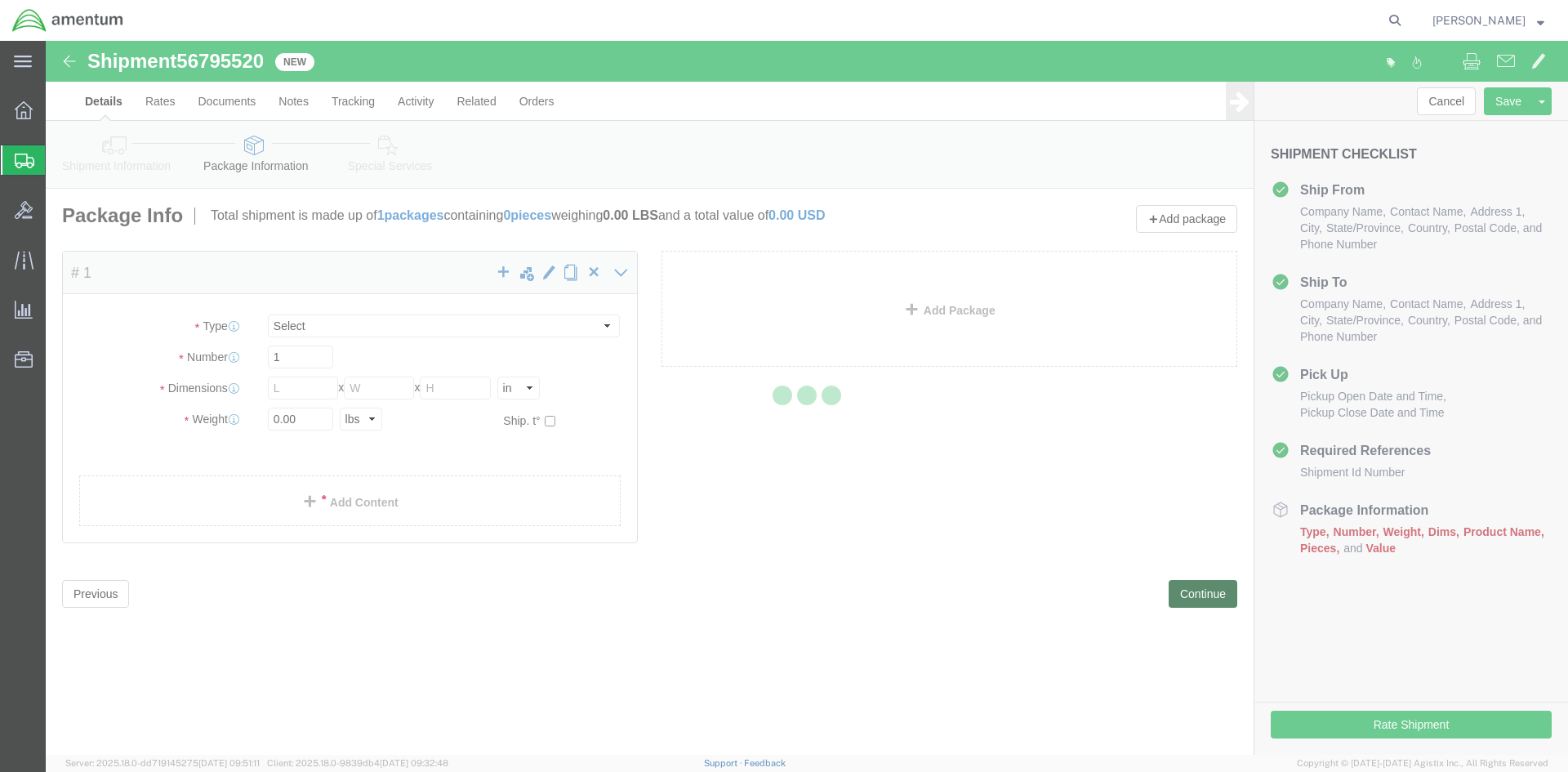
select select "CBOX"
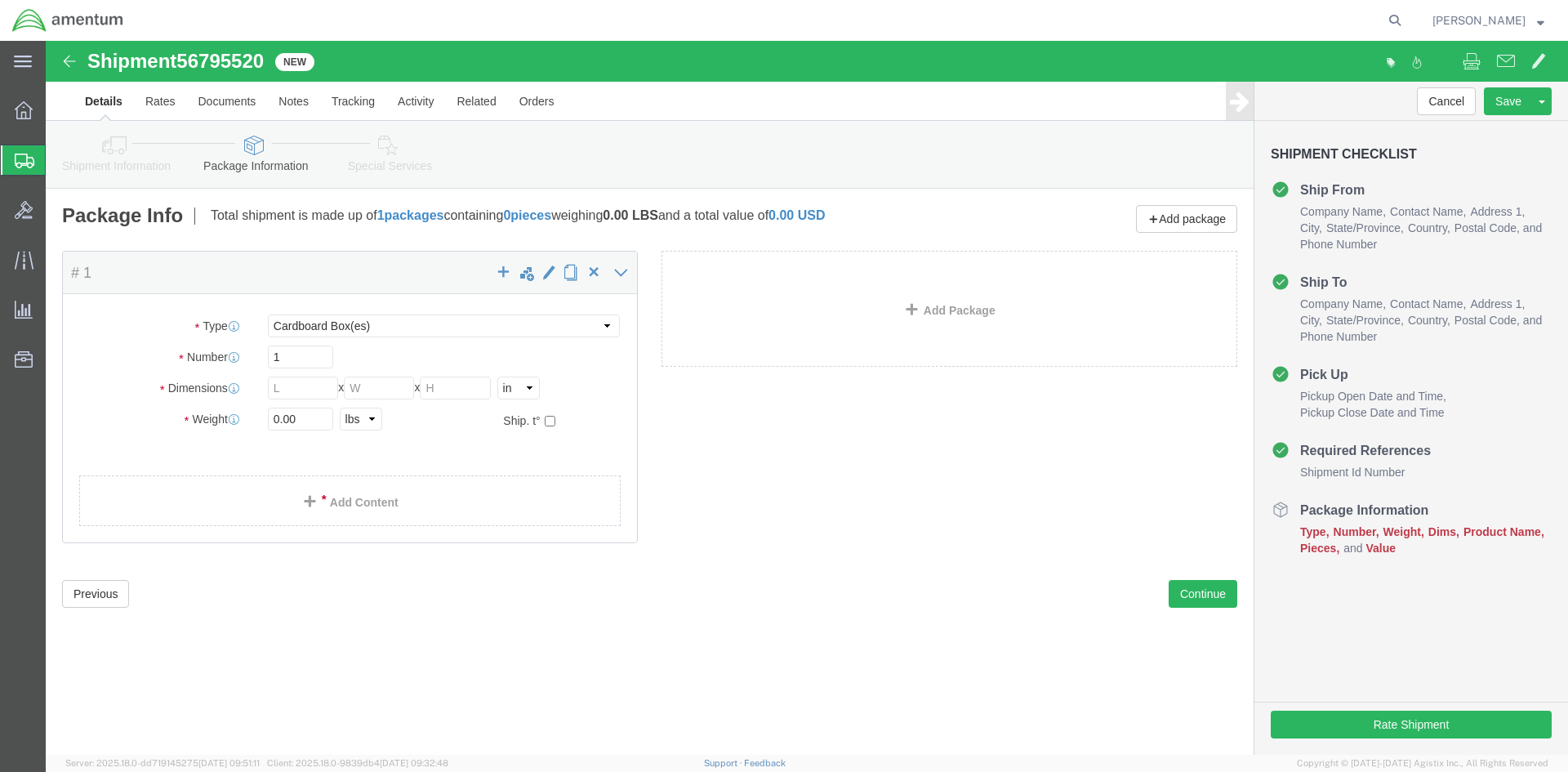
click div "Length x Width x Height Select cm ft in"
click span
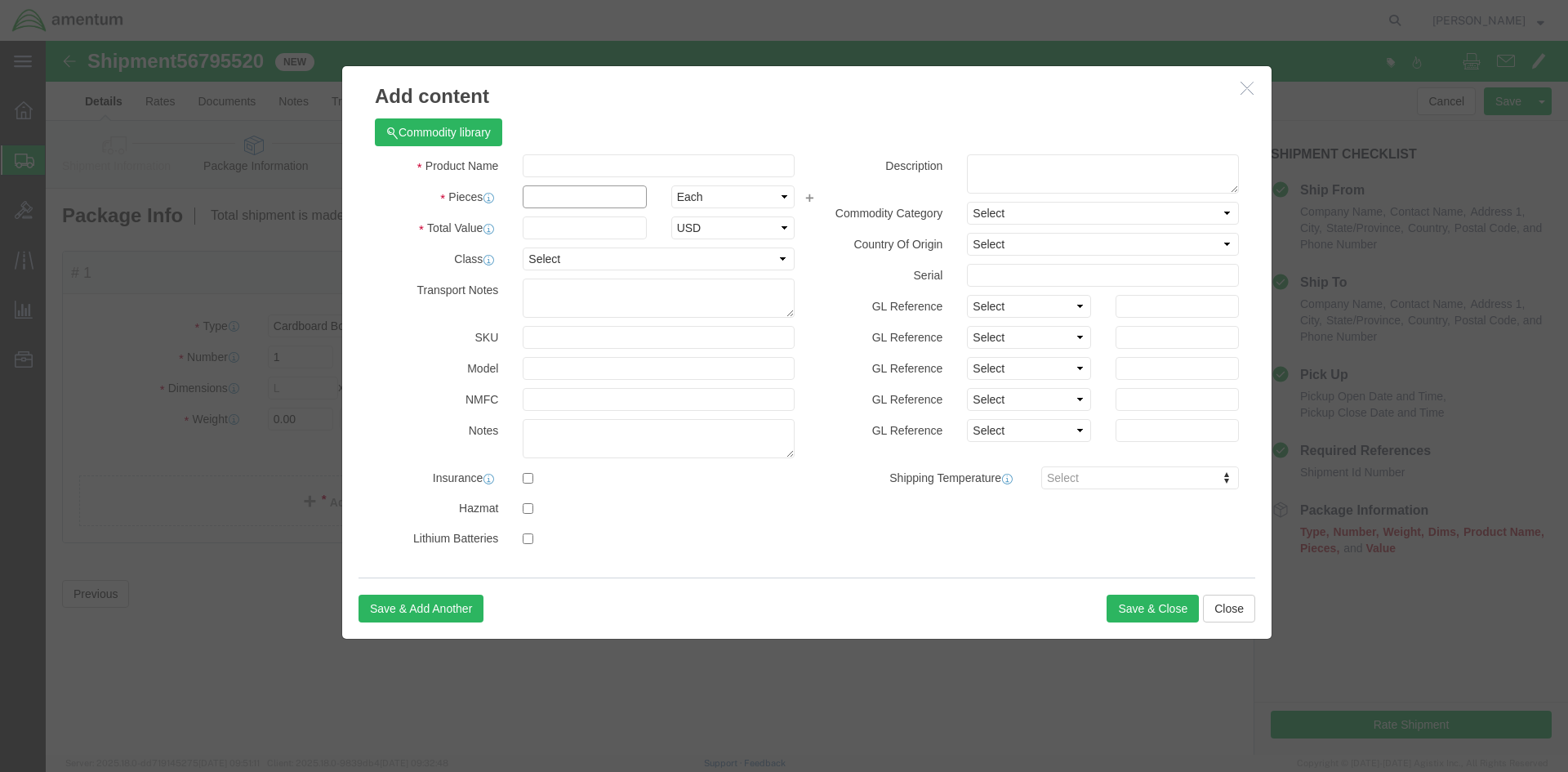
type input "2"
click input "2"
type input "3"
click input "text"
type input "350A25-0215-20"
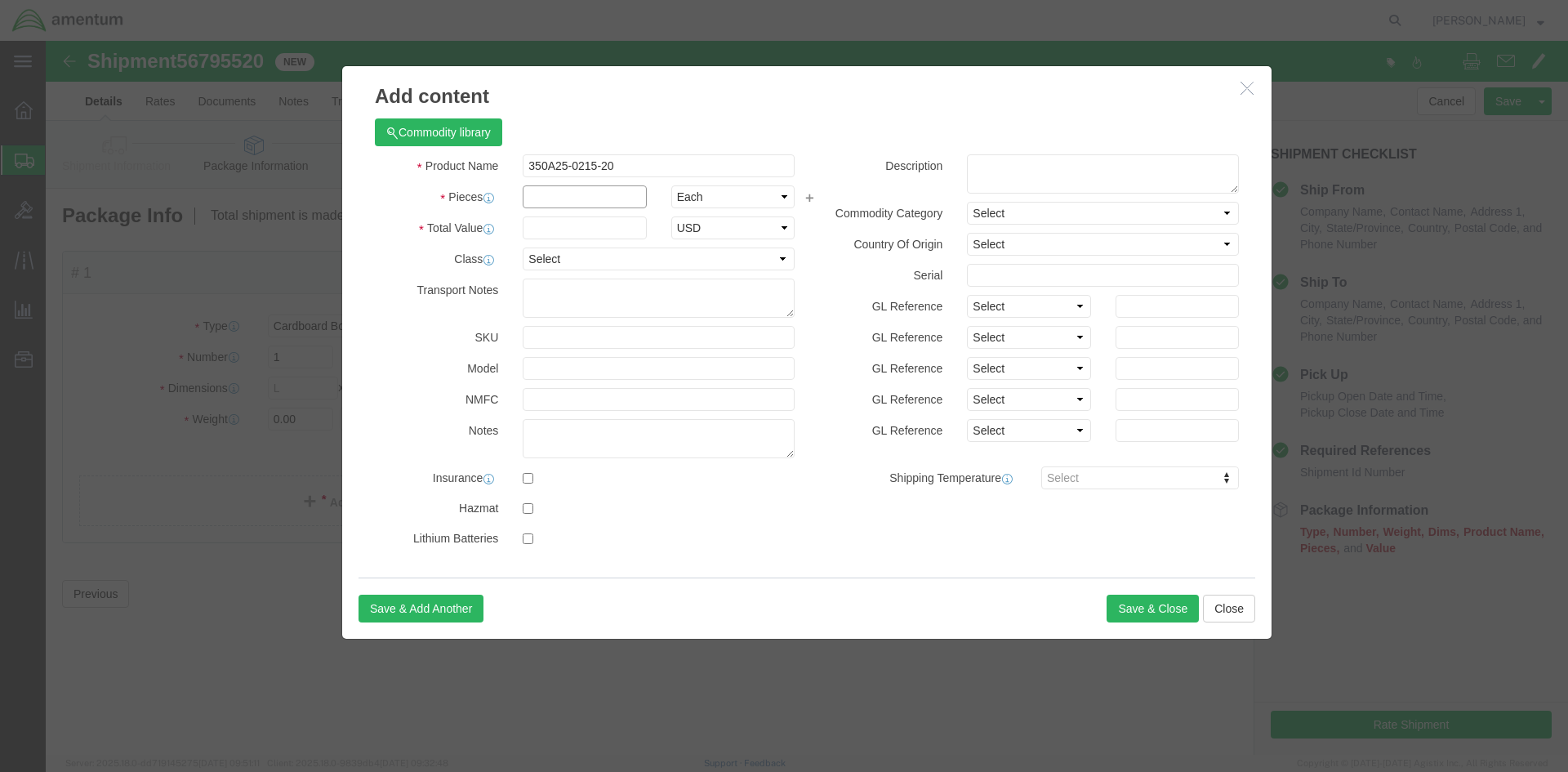
click input "text"
drag, startPoint x: 588, startPoint y: 124, endPoint x: 409, endPoint y: 127, distance: 179.0
click div "Product Name 350A25-0215-20 350A25"
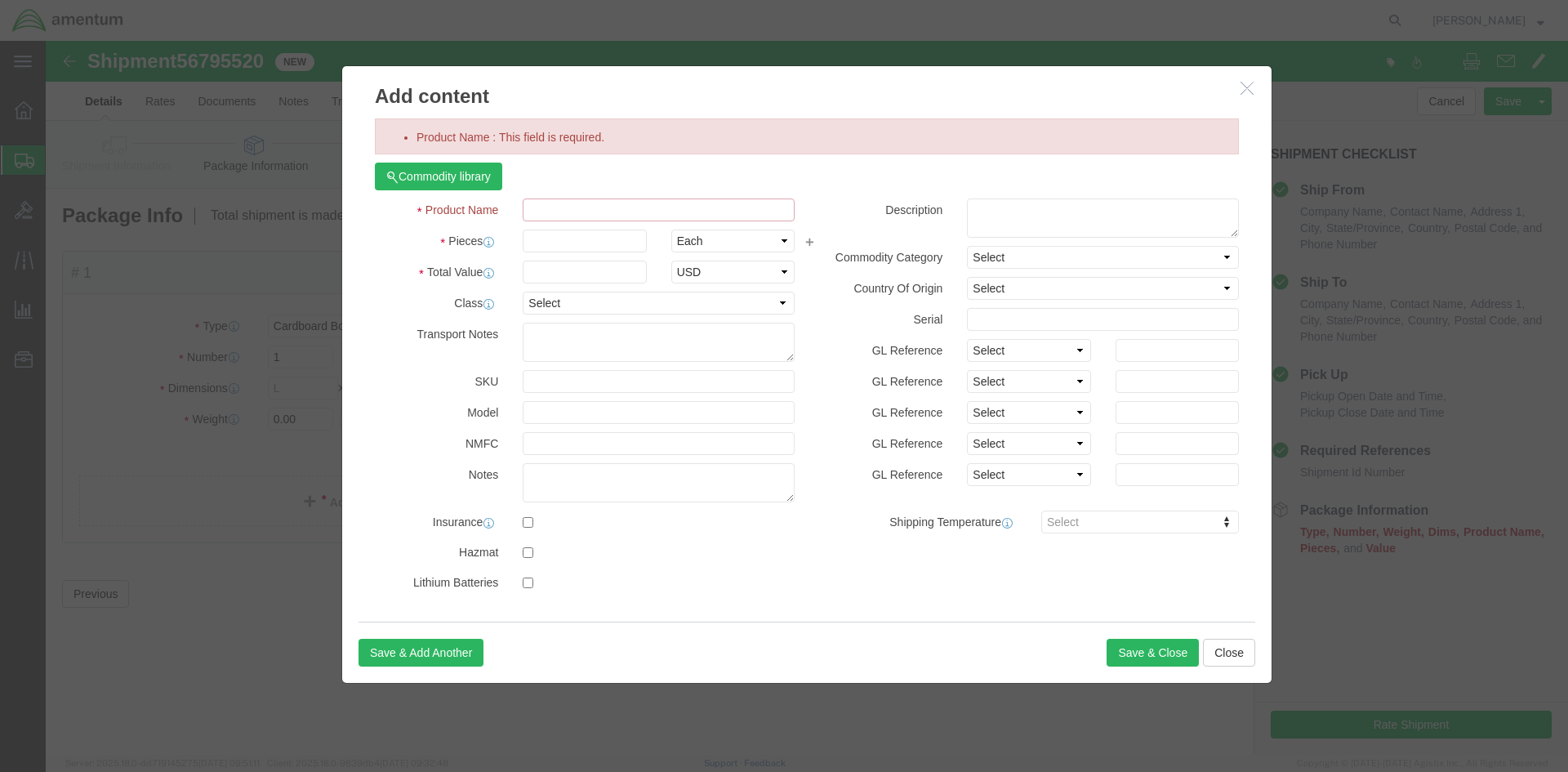
click input "Product Name : This field is required."
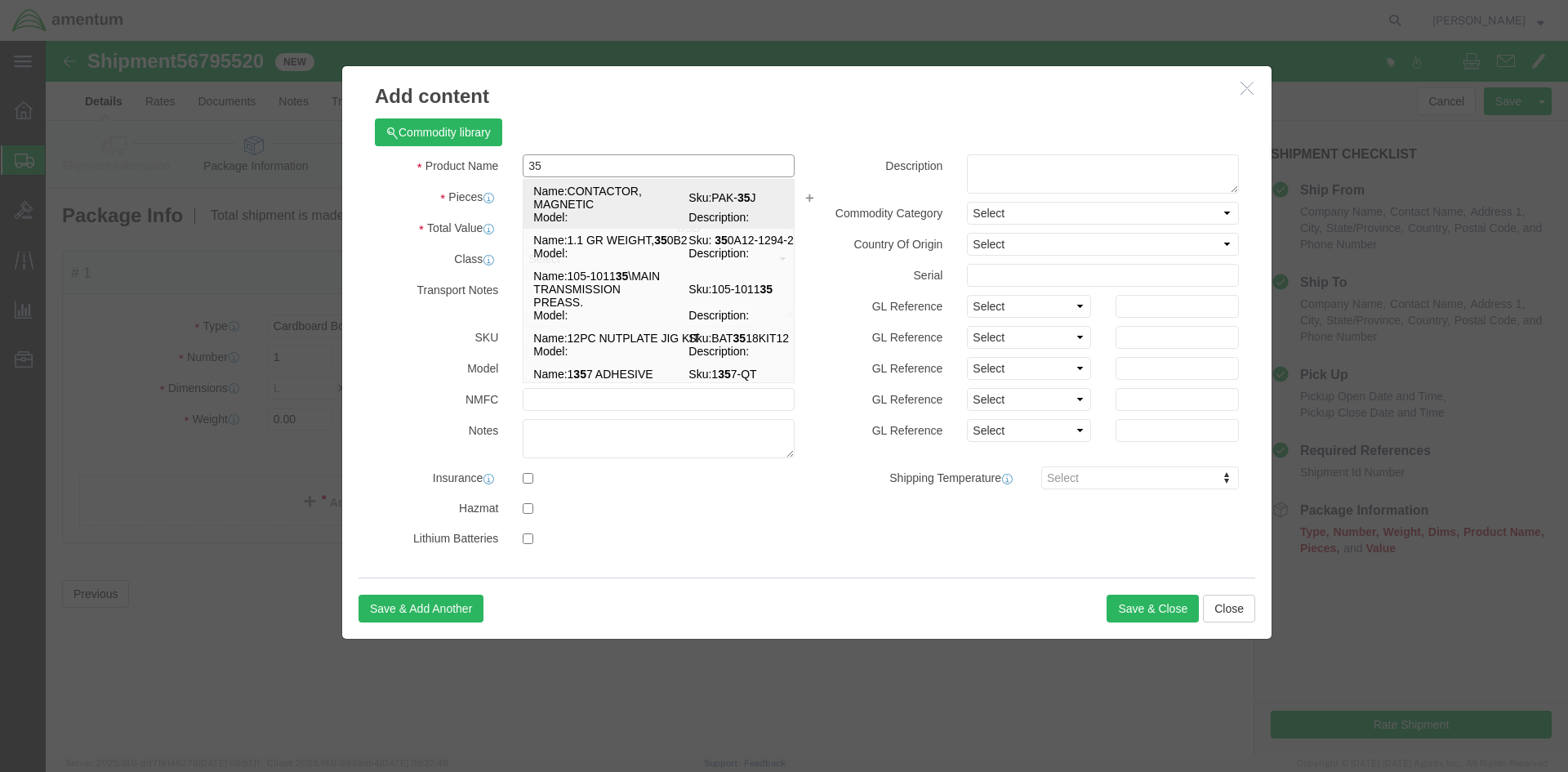
type input "3"
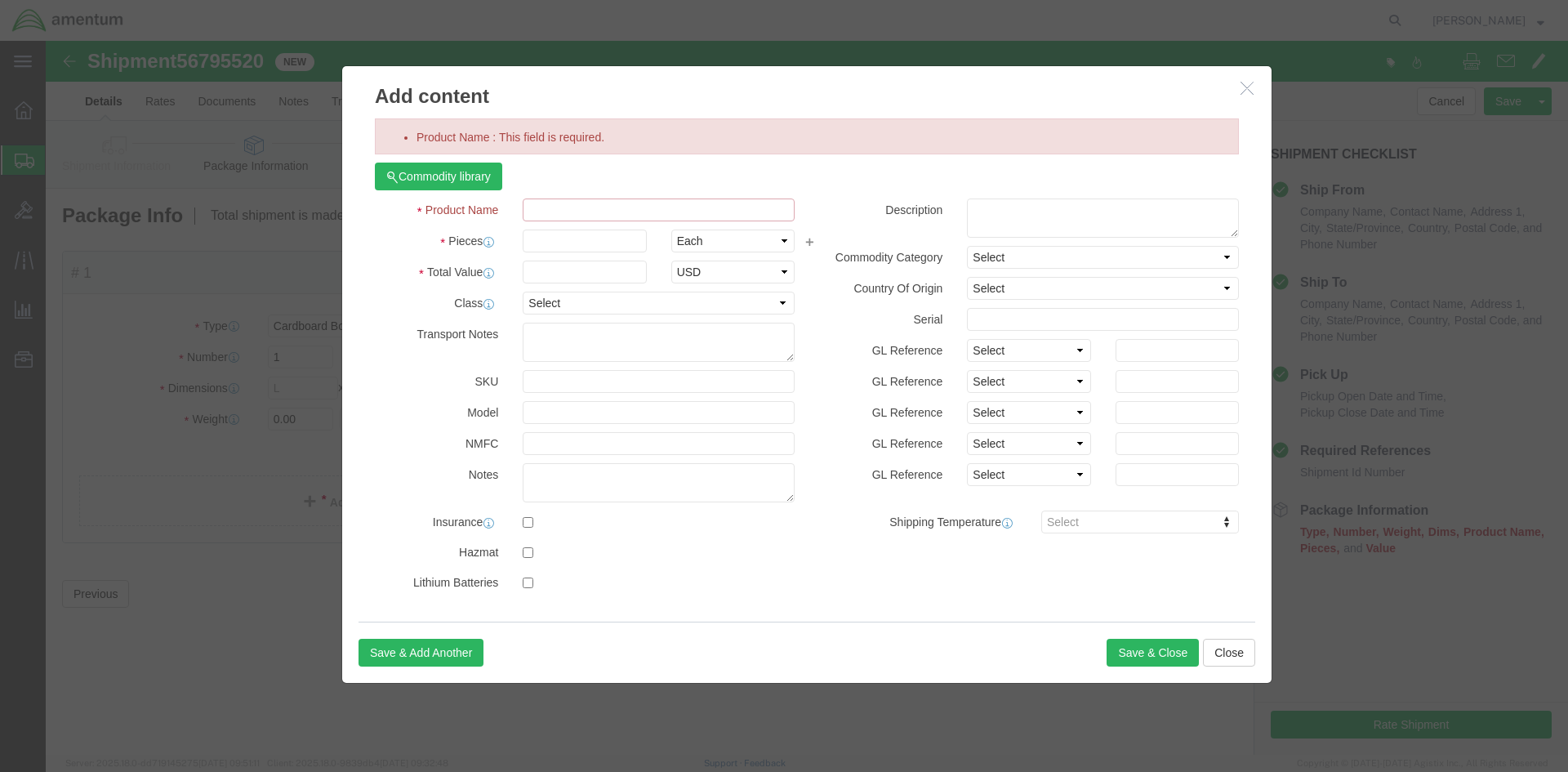
click input "Product Name : This field is required."
paste input "LEVER, EXT."
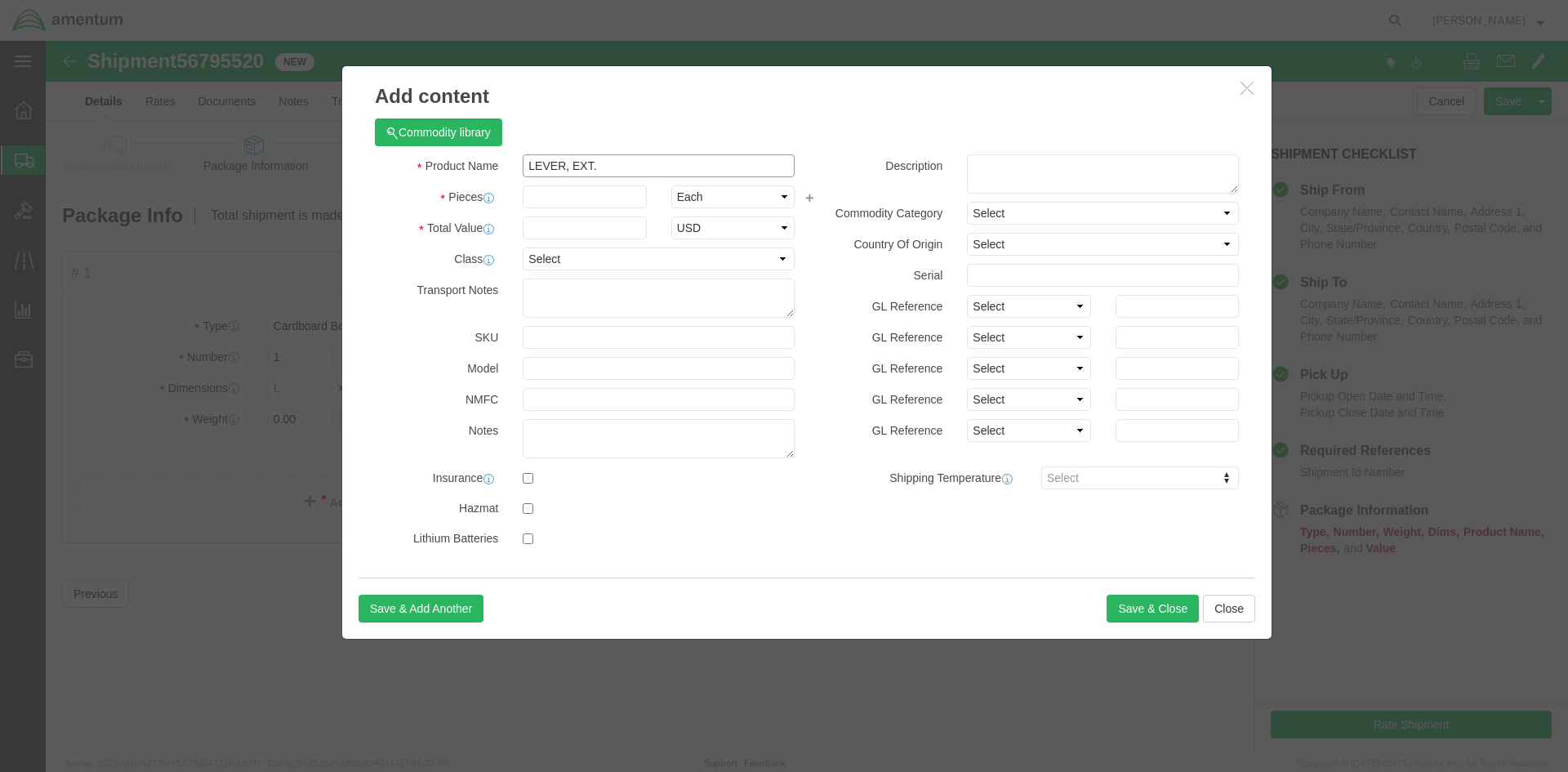
type input "LEVER, EXT."
click input "text"
type input "1"
click input "text"
click input "1100"
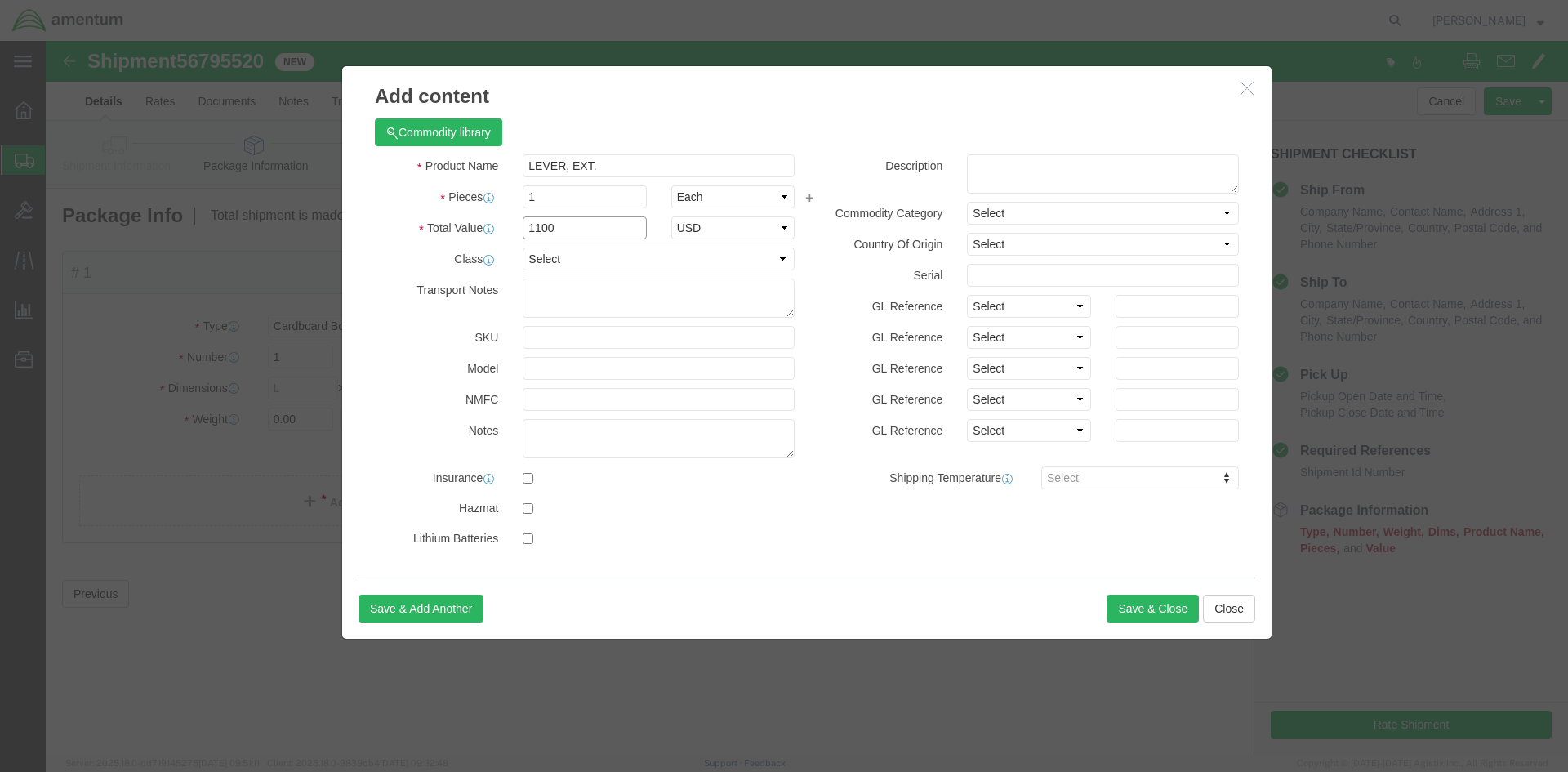
type input "1100"
click label "GL Reference"
click button "Save & Add Another"
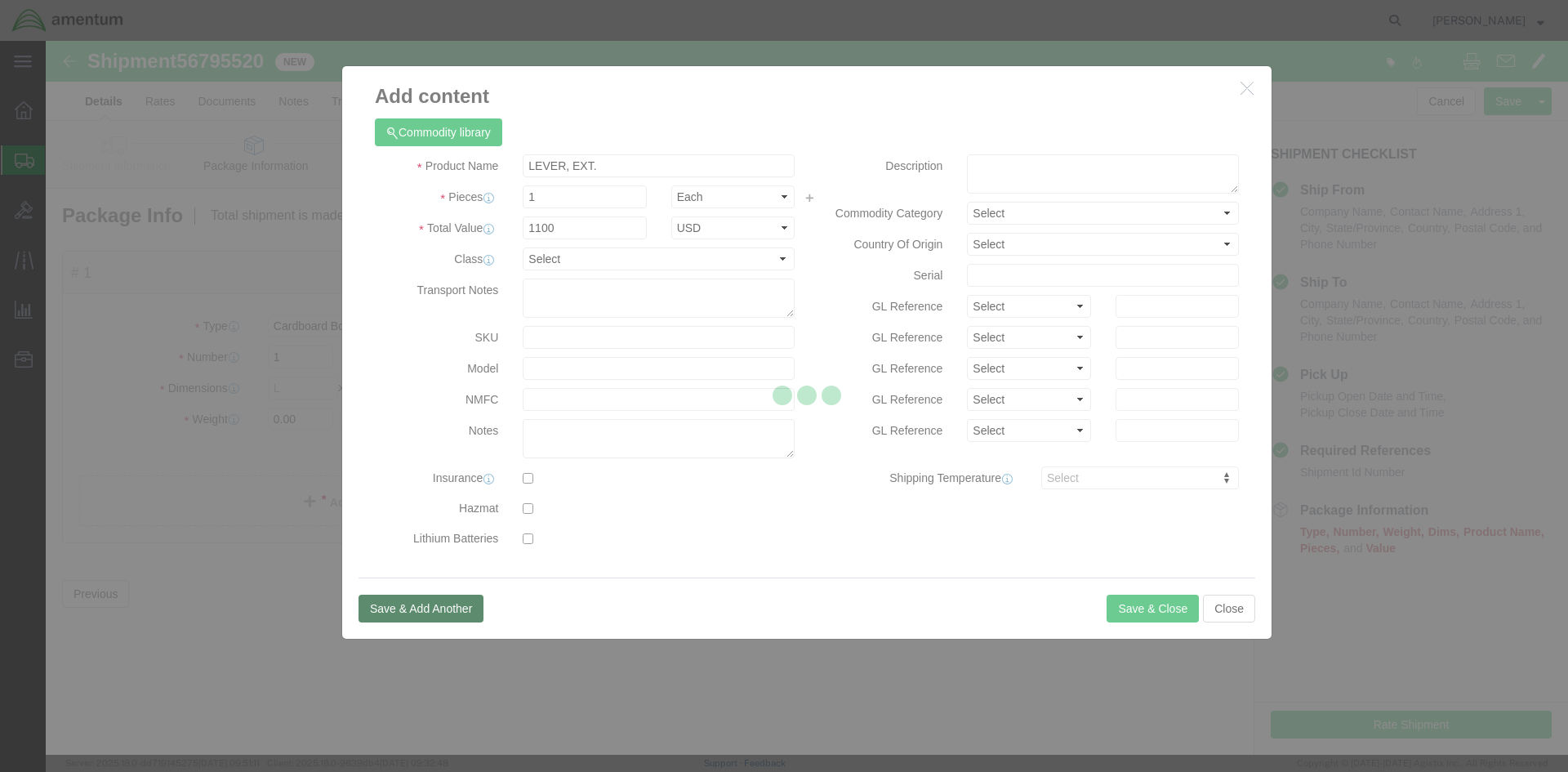
select select "EA"
select select "USD"
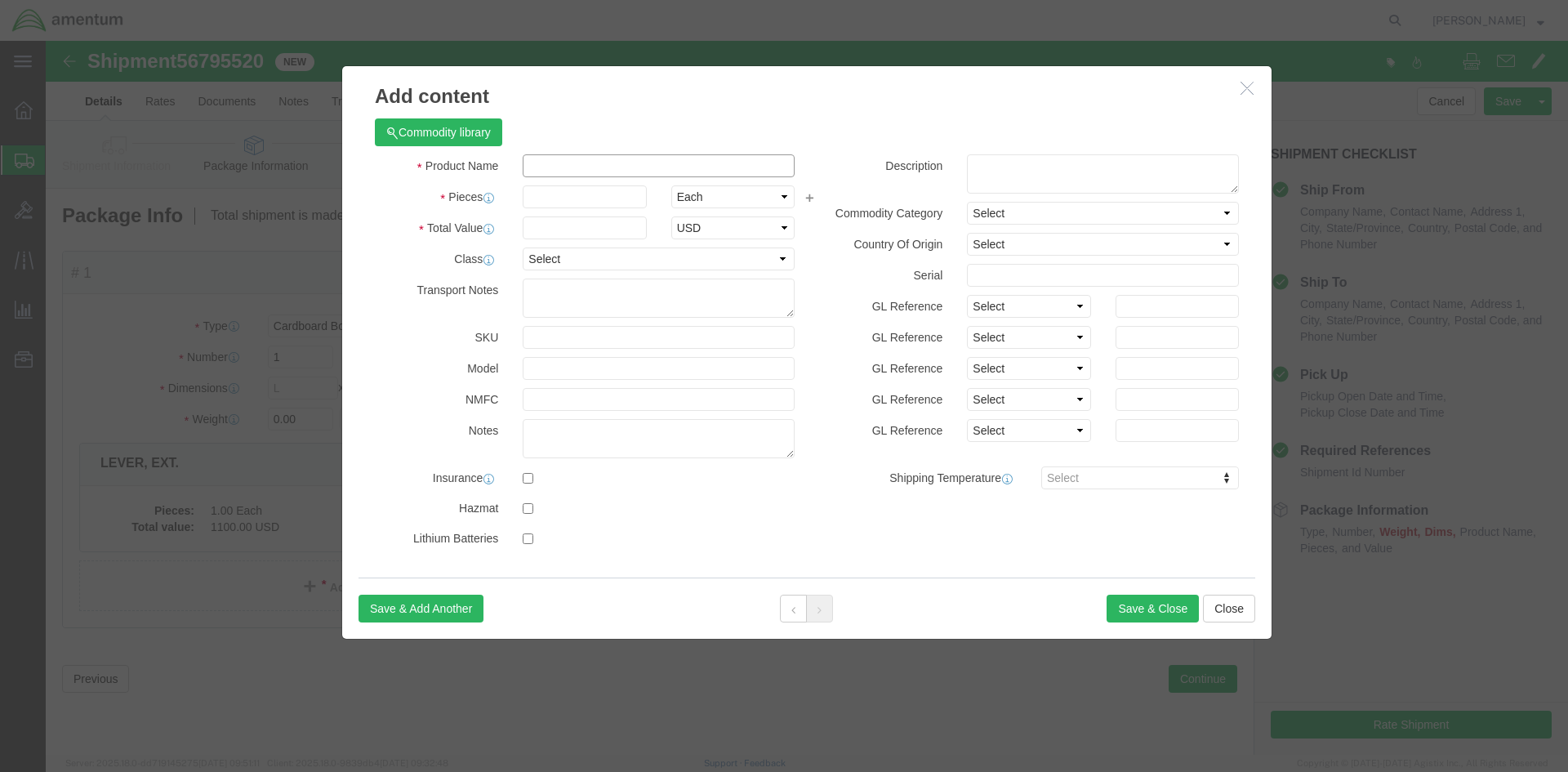
click input "Product Name : This field is required."
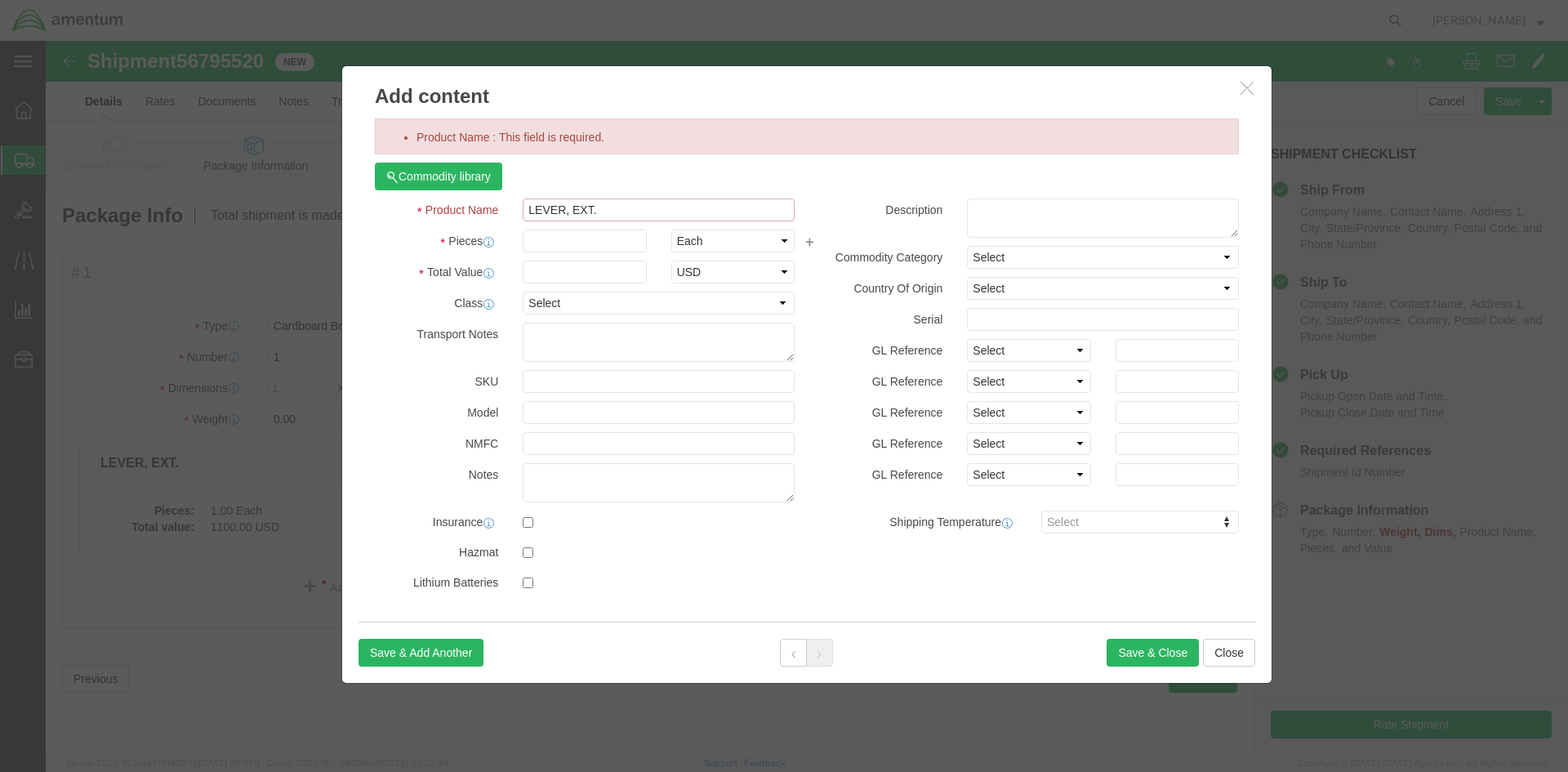
drag, startPoint x: 560, startPoint y: 171, endPoint x: 436, endPoint y: 153, distance: 125.3
click div "Commodity library Product Name [PERSON_NAME], EXT. 3 Pieces Select Bag Barrels …"
paste input "TUBE, DEMISTER"
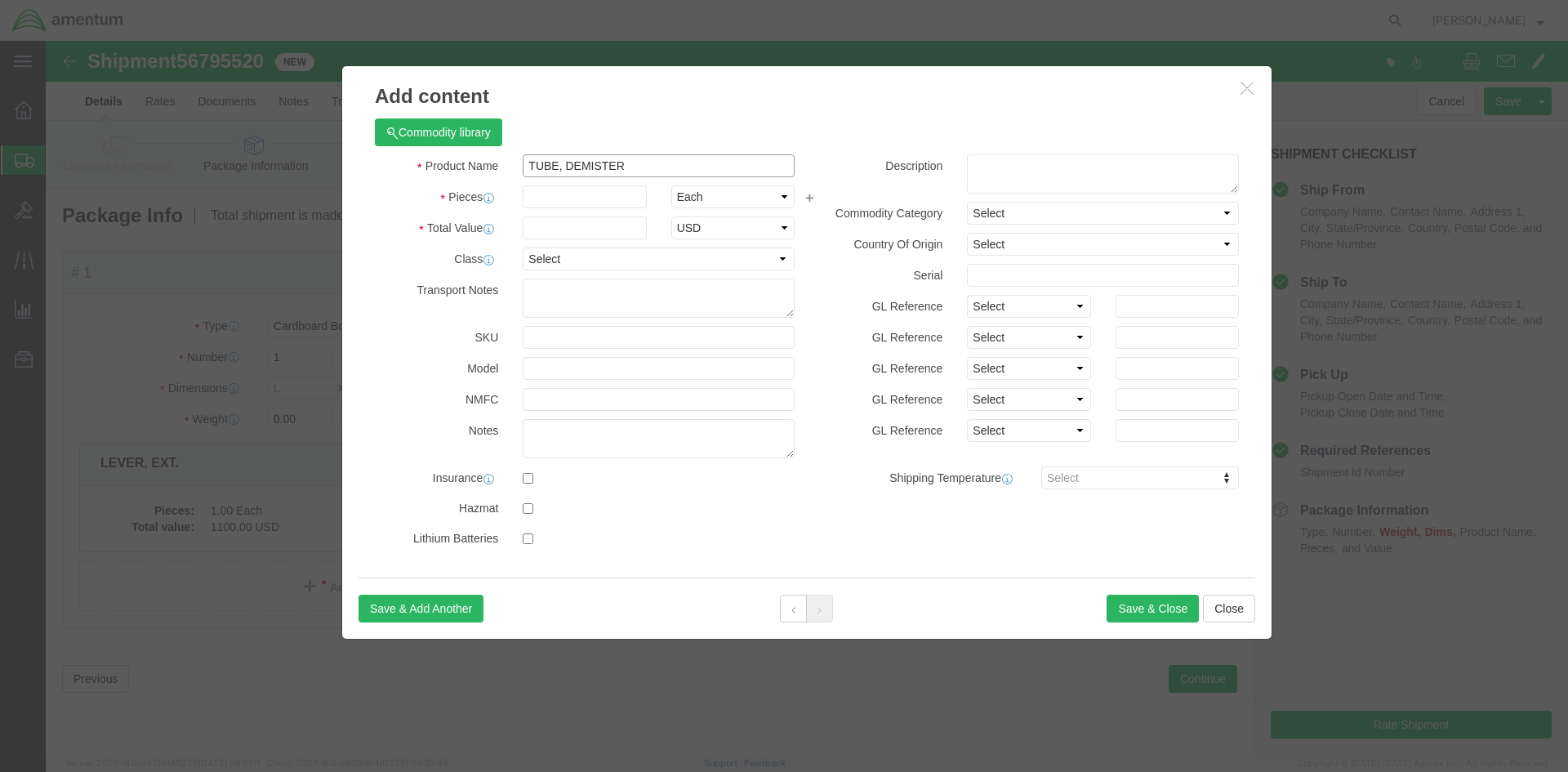
type input "TUBE, DEMISTER"
click input "1"
type input "1"
click input "text"
type input "1400"
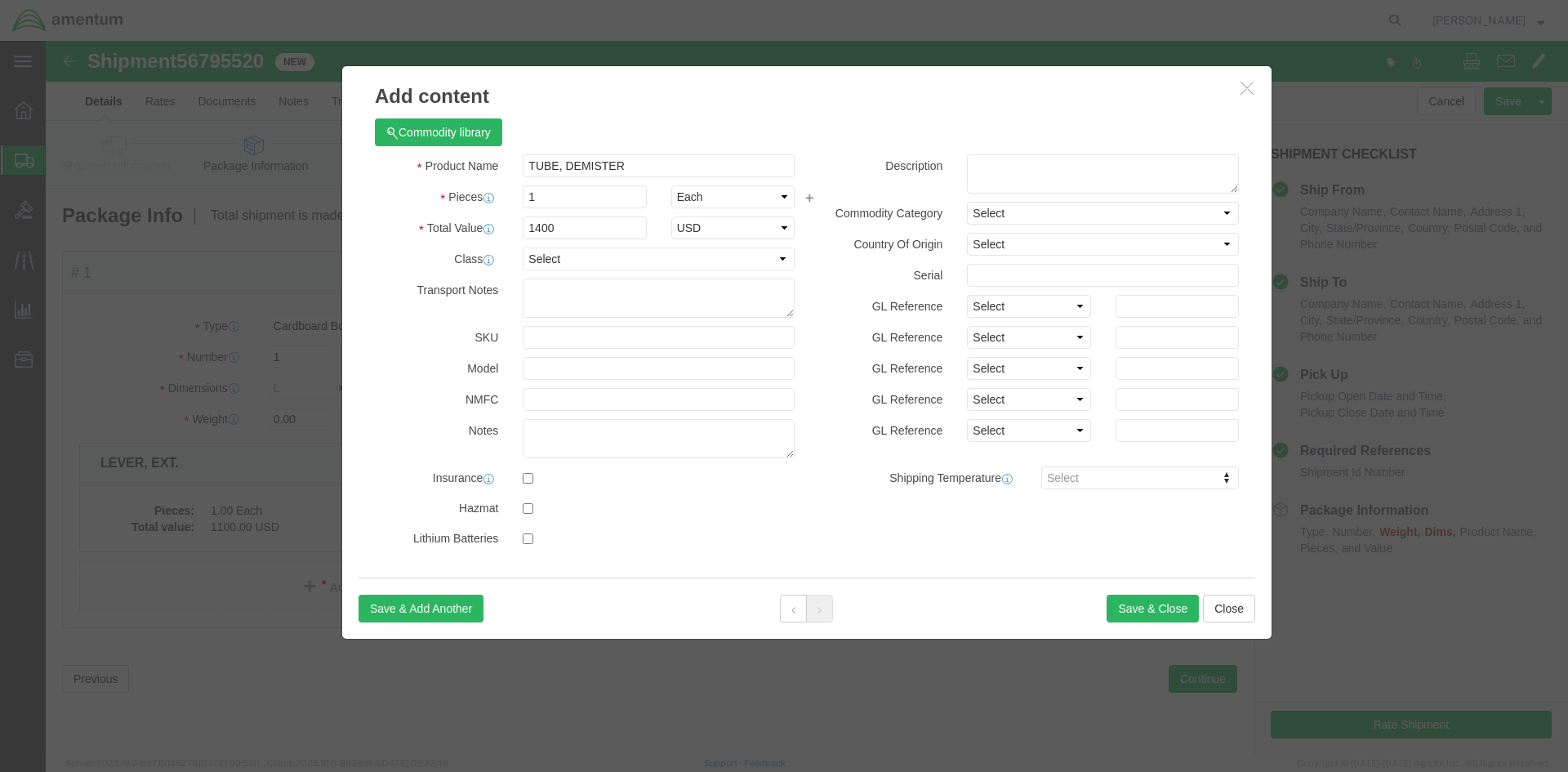
click h3 "Add content"
click button "Save & Close"
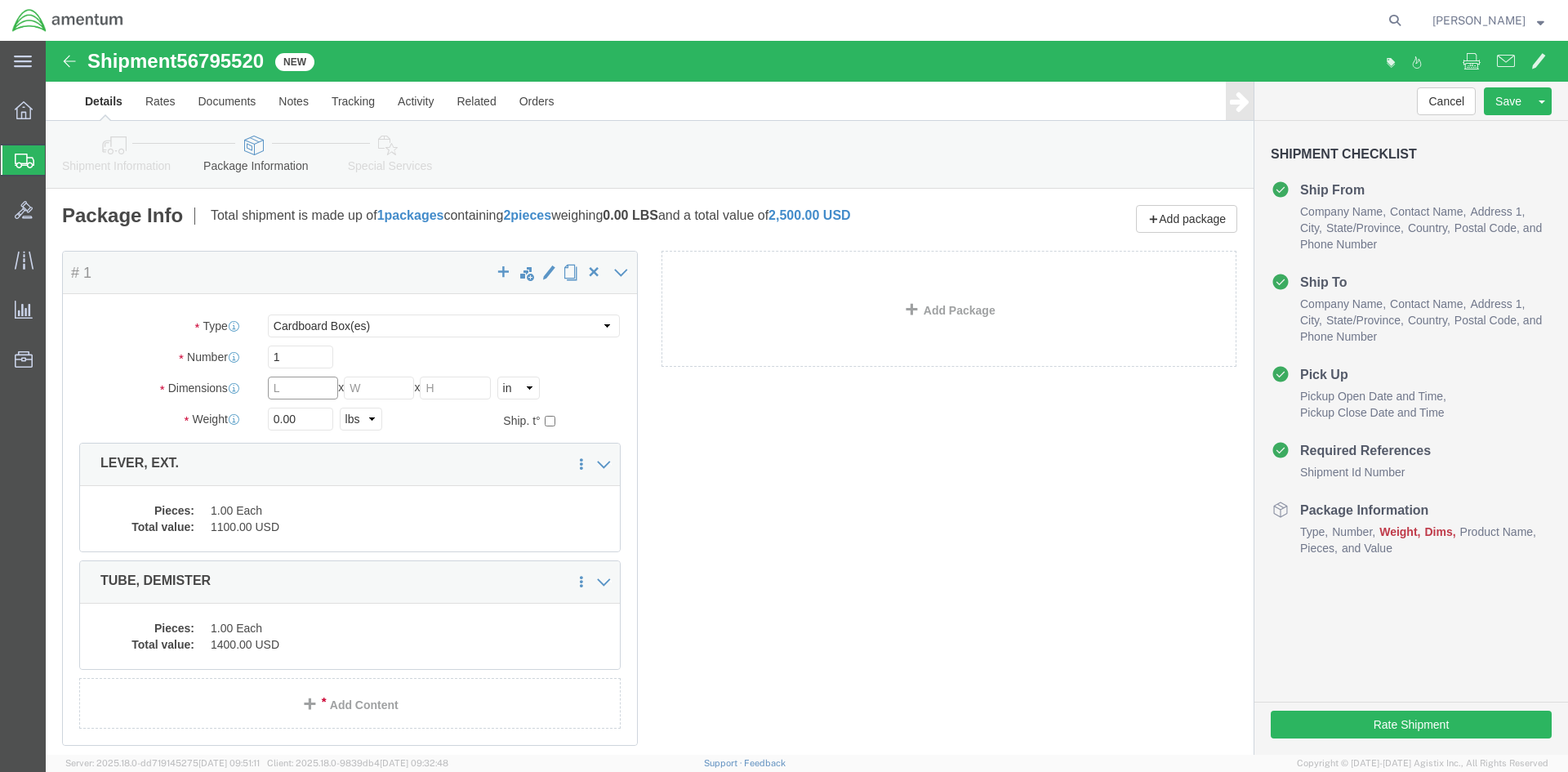
click input "text"
click input "0.00"
drag, startPoint x: 251, startPoint y: 374, endPoint x: 133, endPoint y: 376, distance: 118.0
click div "Weight 0.00 Select kgs lbs Ship. t°"
type input "5.50"
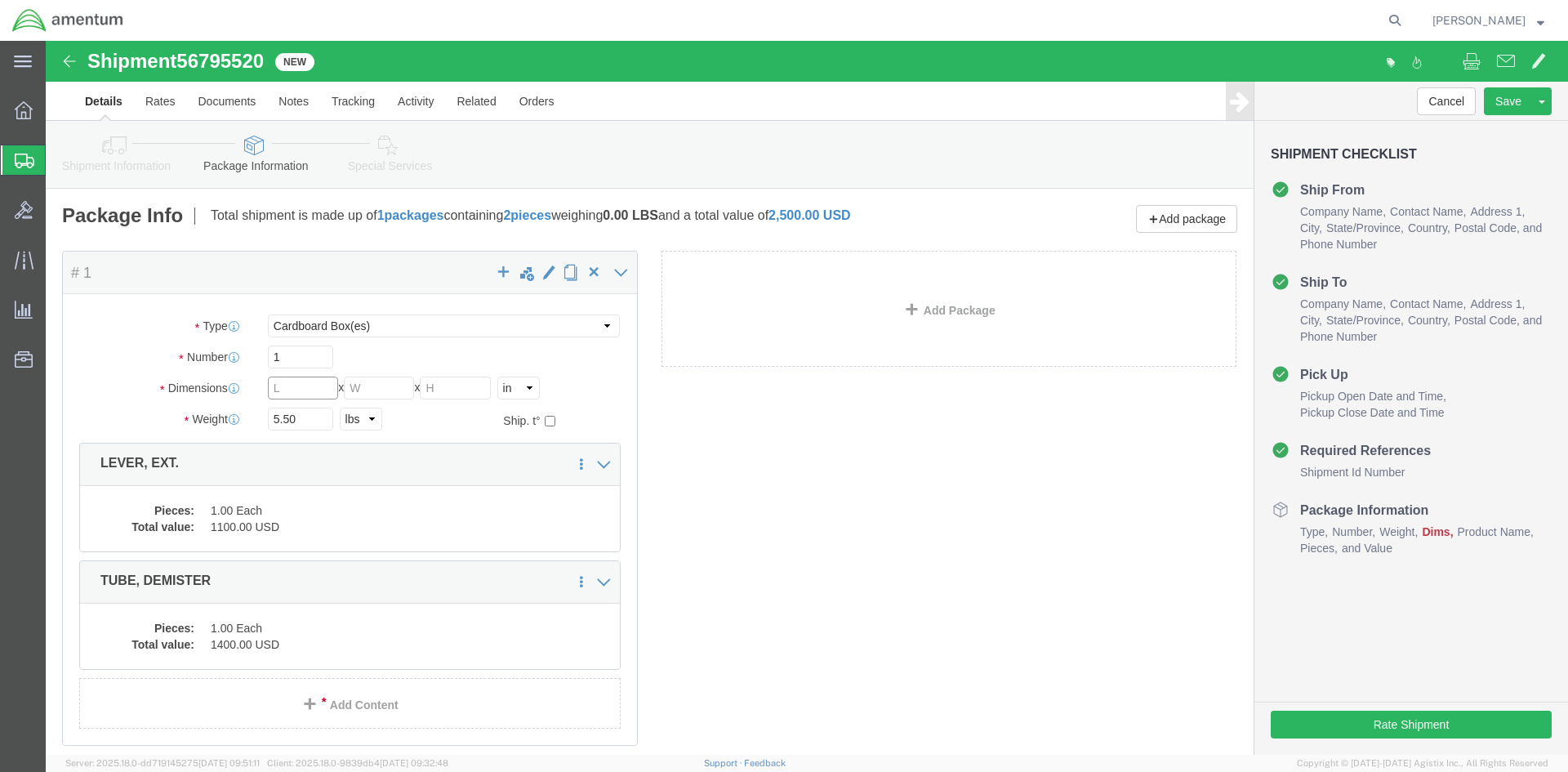
click input "text"
click input "1"
type input "2"
click input "text"
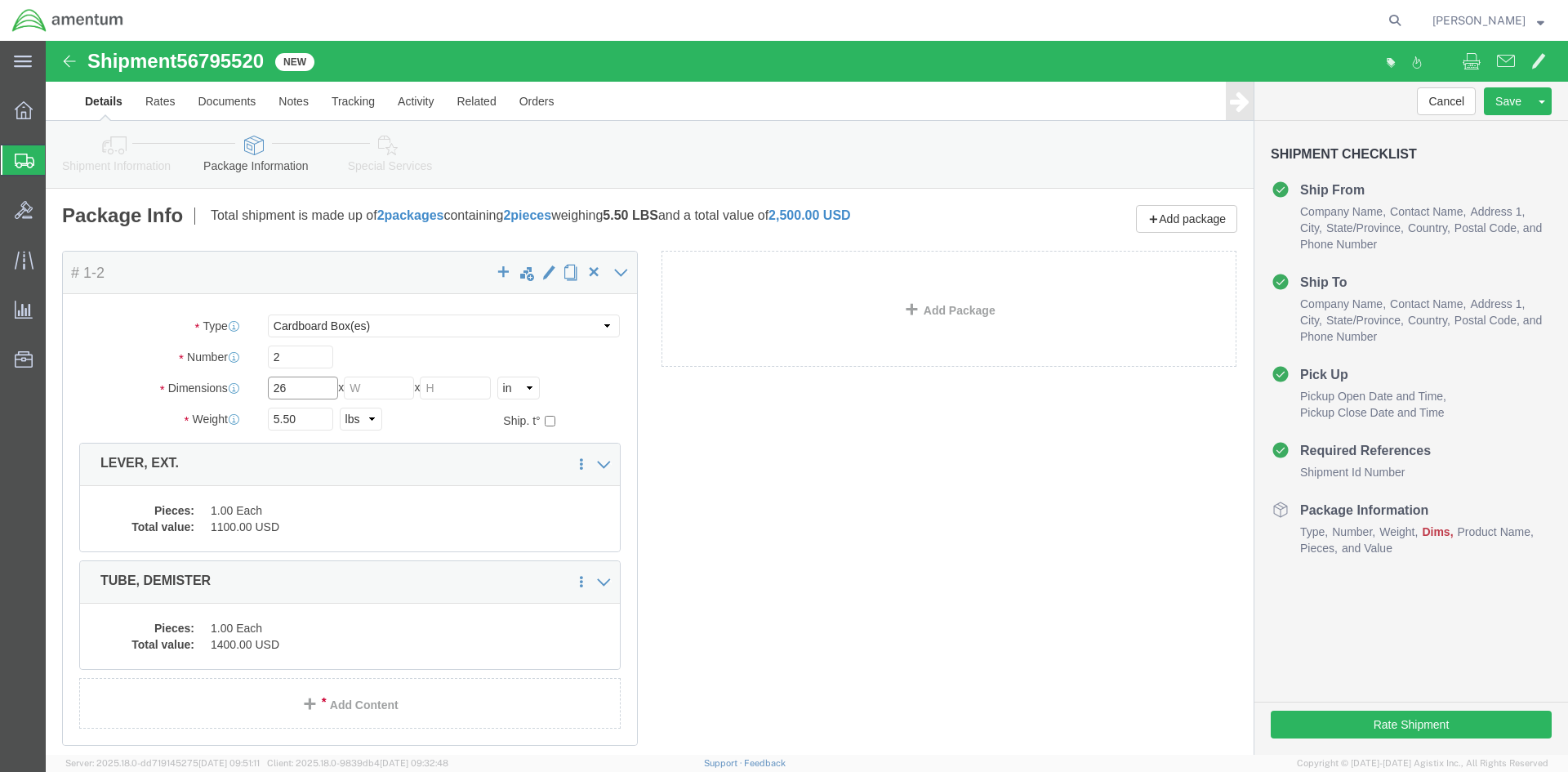
type input "26"
click input "13"
type input "1"
type input "12"
click input "text"
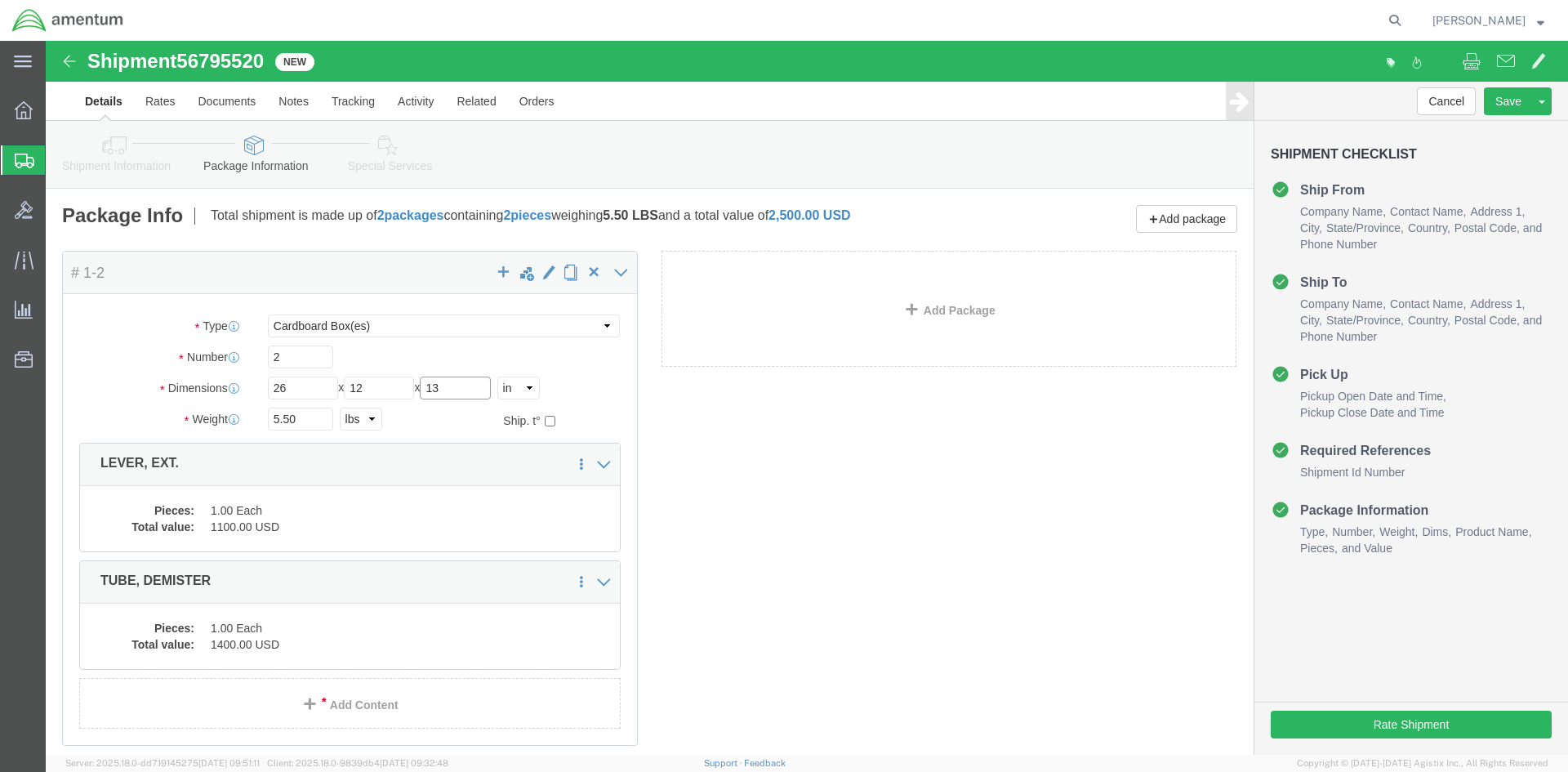
type input "13"
click div "Package Content # 1-2 x Package Type Select BCK Boxes Bale(s) Basket(s) Bolt(s)…"
click input "2"
click div "Package Content # 1-2 x Package Type Select BCK Boxes Bale(s) Basket(s) Bolt(s)…"
click input "2"
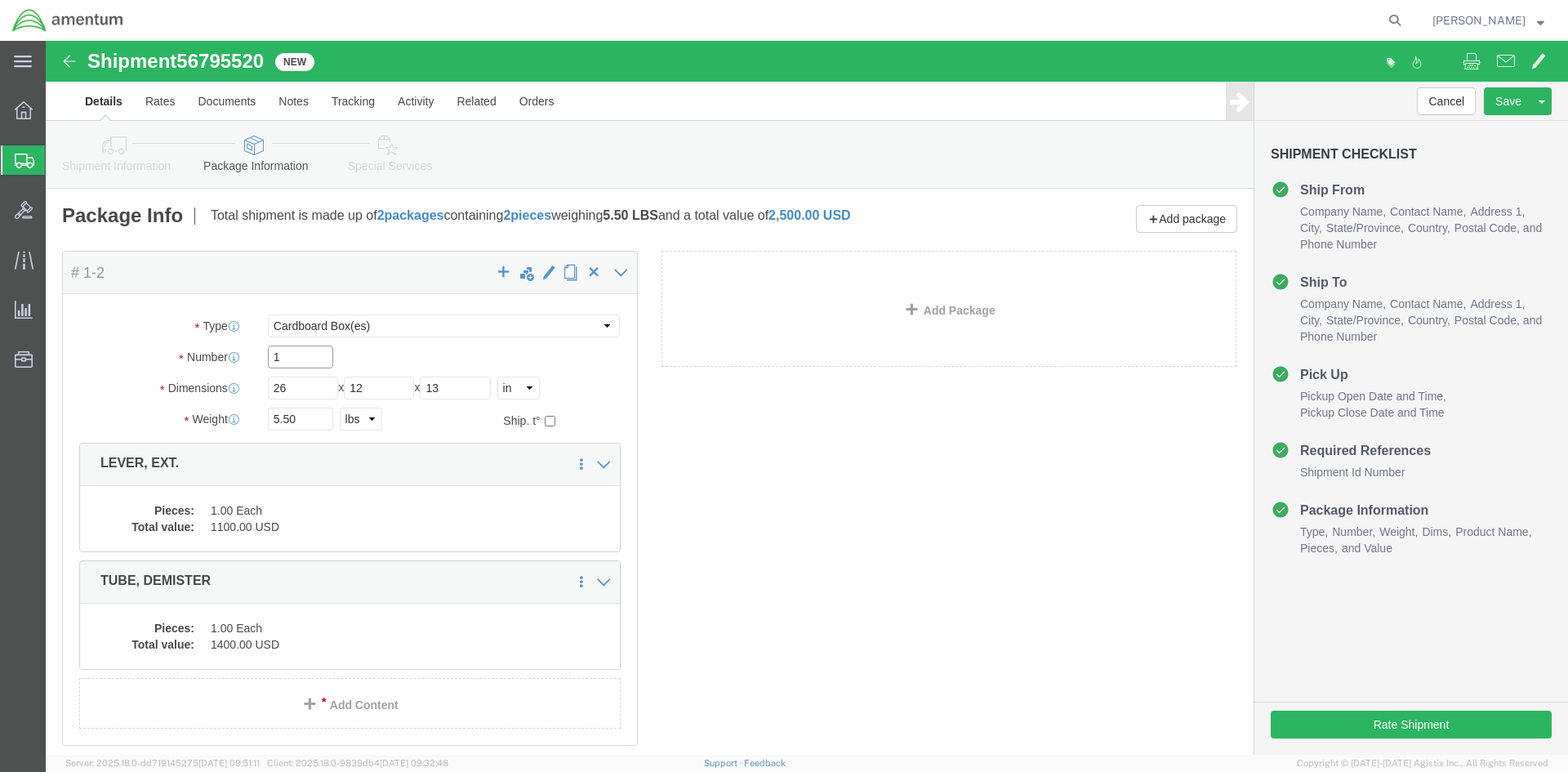
type input "1"
click div "Package Content # 1-2 x Package Type Select BCK Boxes Bale(s) Basket(s) Bolt(s)…"
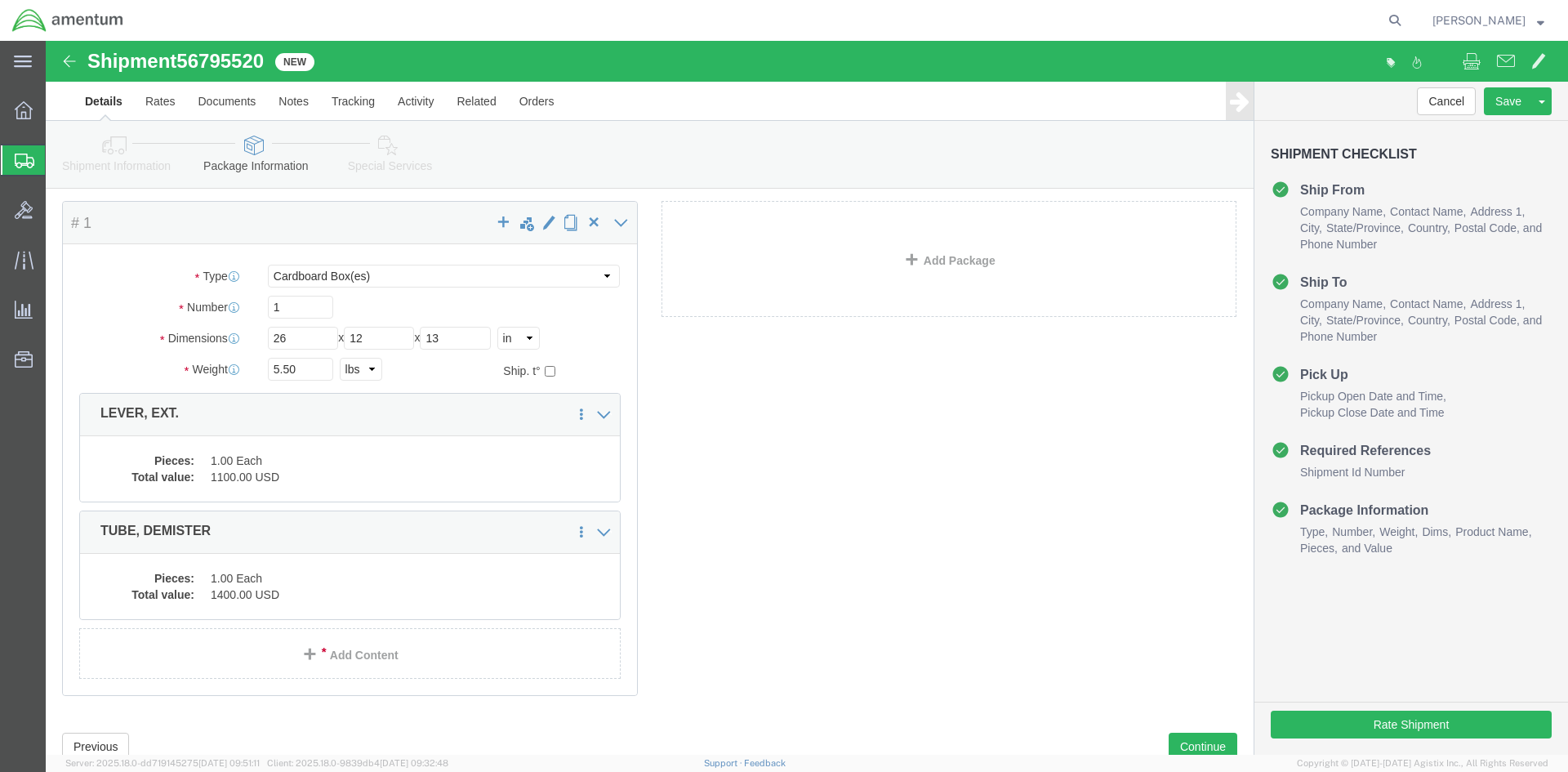
scroll to position [105, 0]
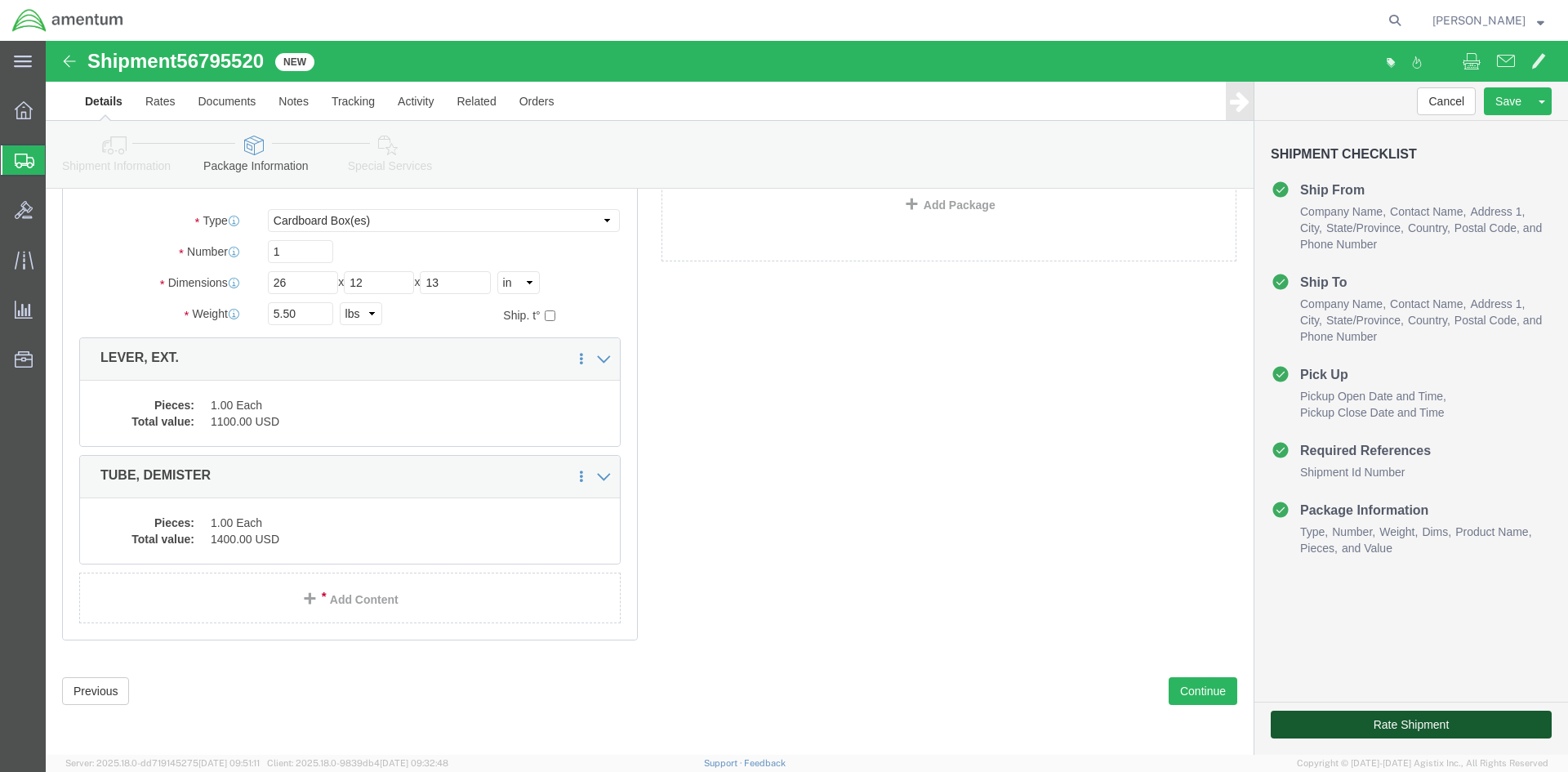
click button "Rate Shipment"
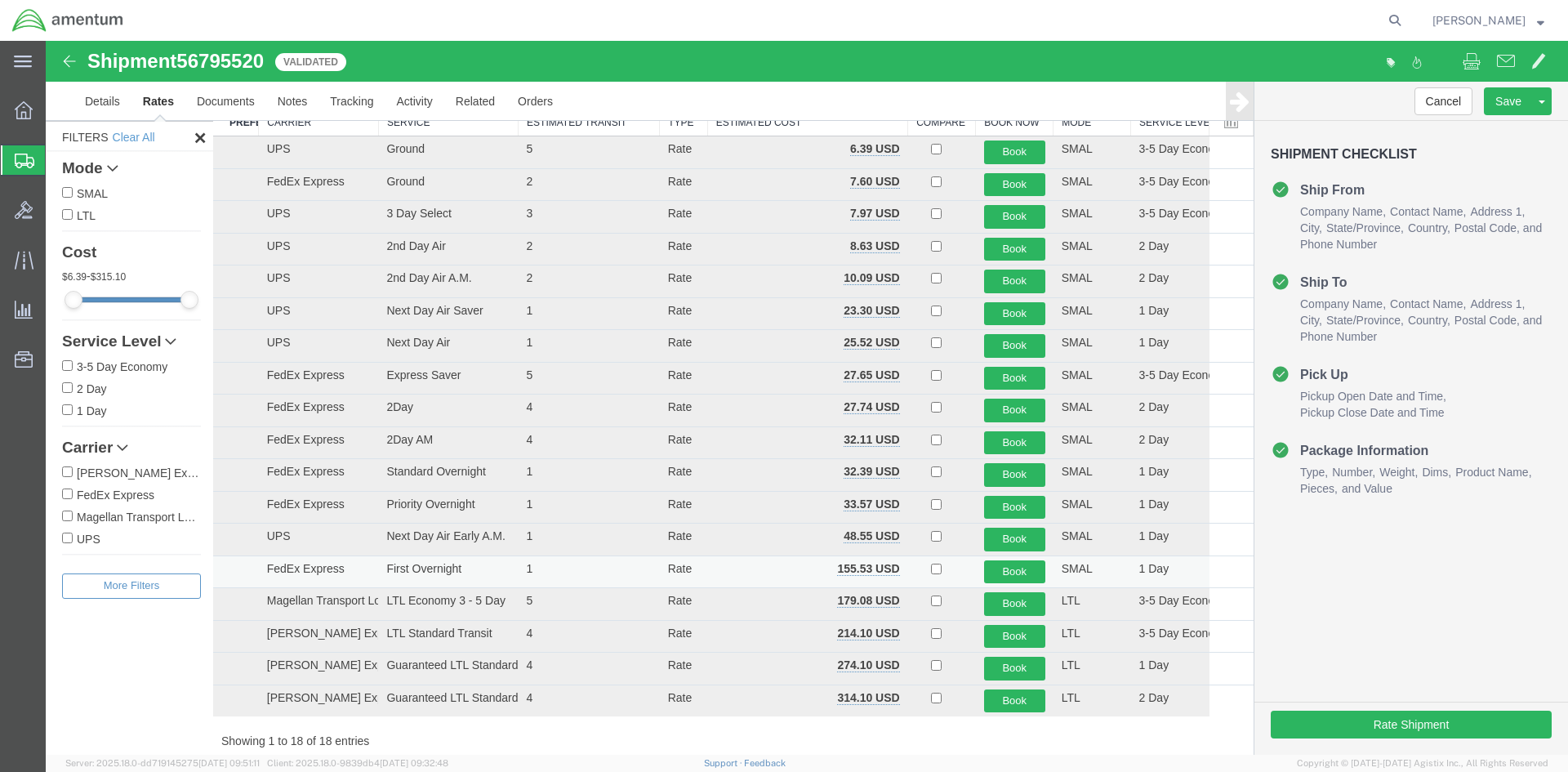
scroll to position [82, 0]
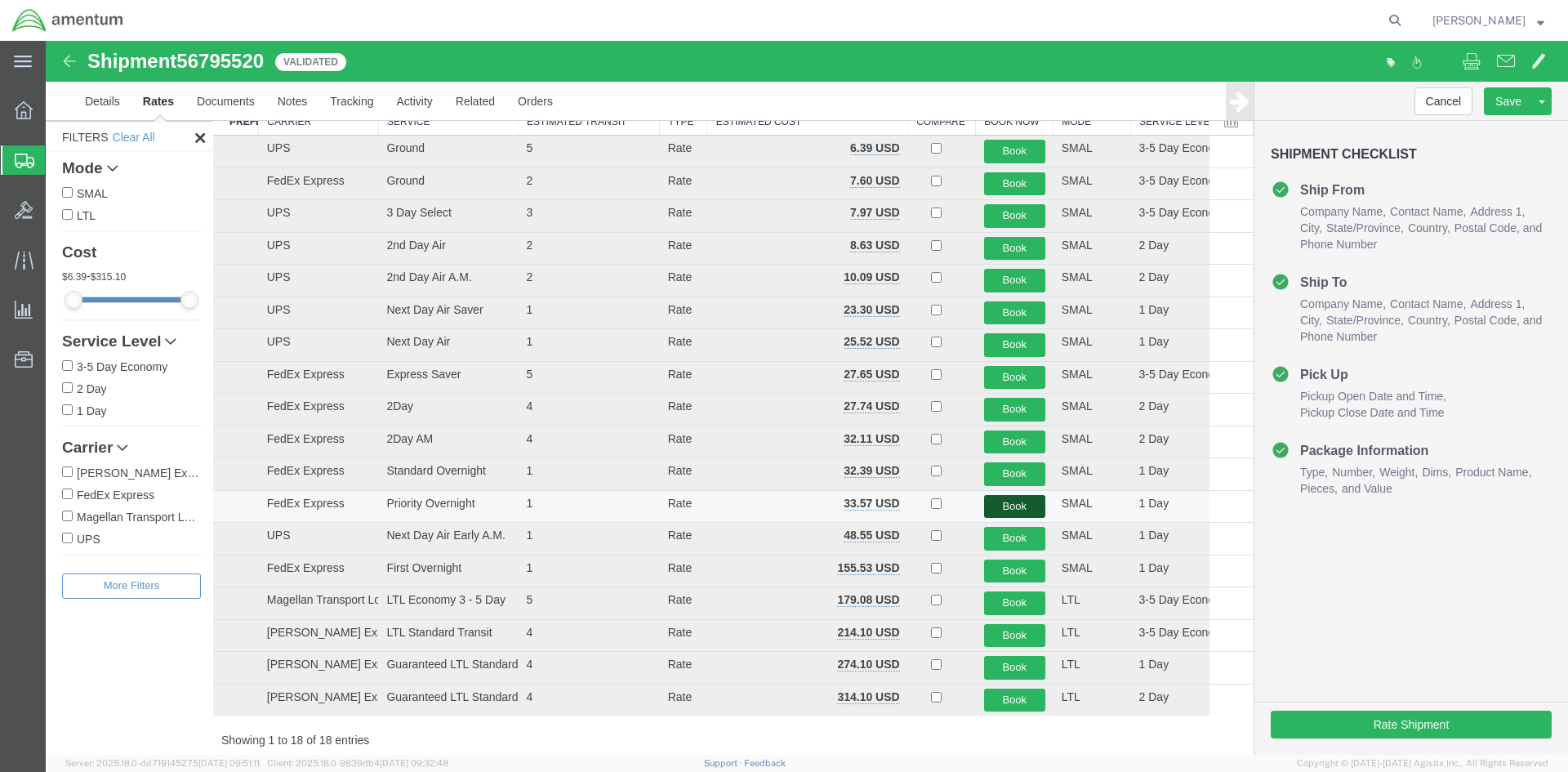
click at [999, 504] on button "Book" at bounding box center [1015, 507] width 61 height 24
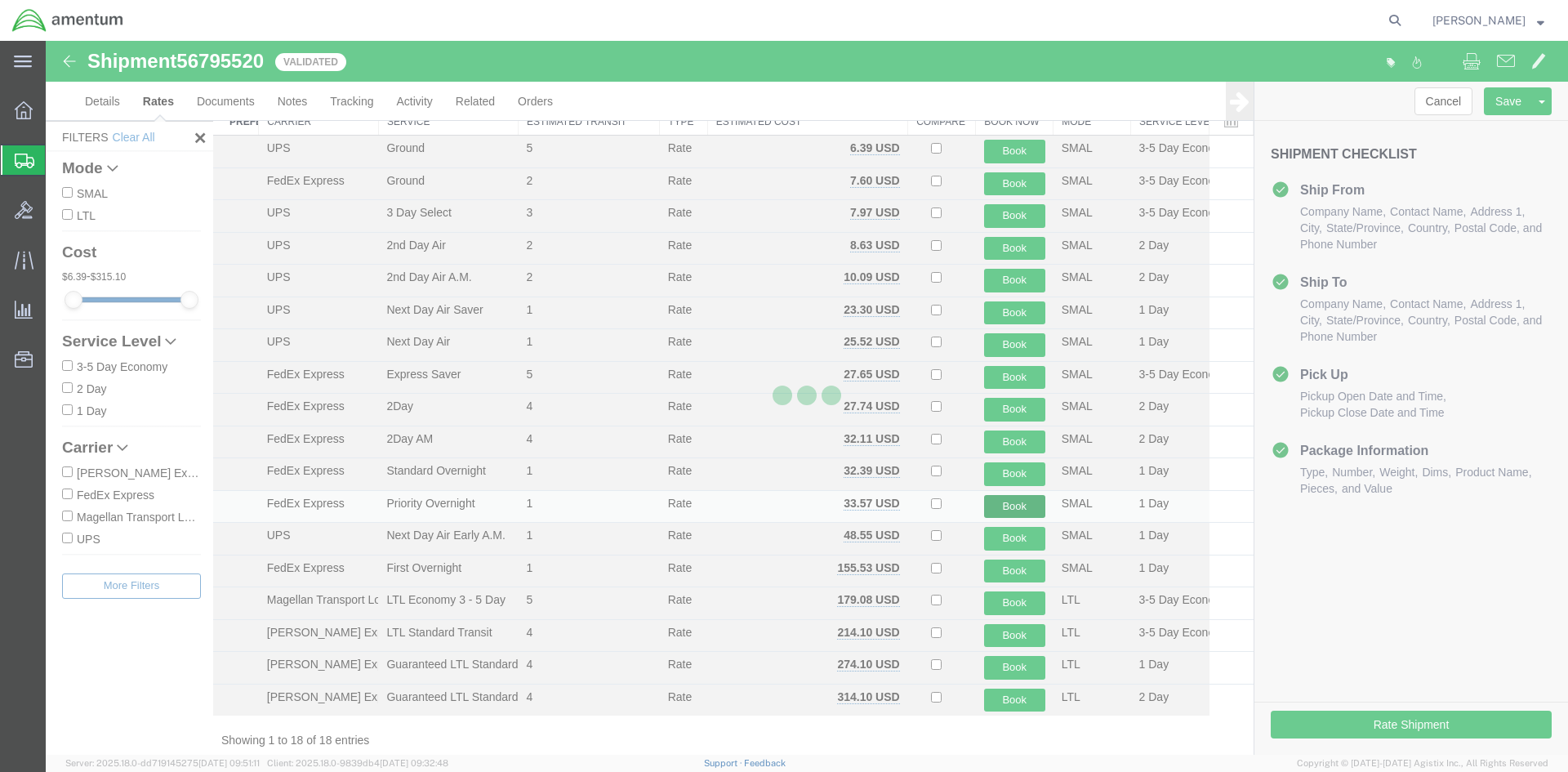
scroll to position [0, 0]
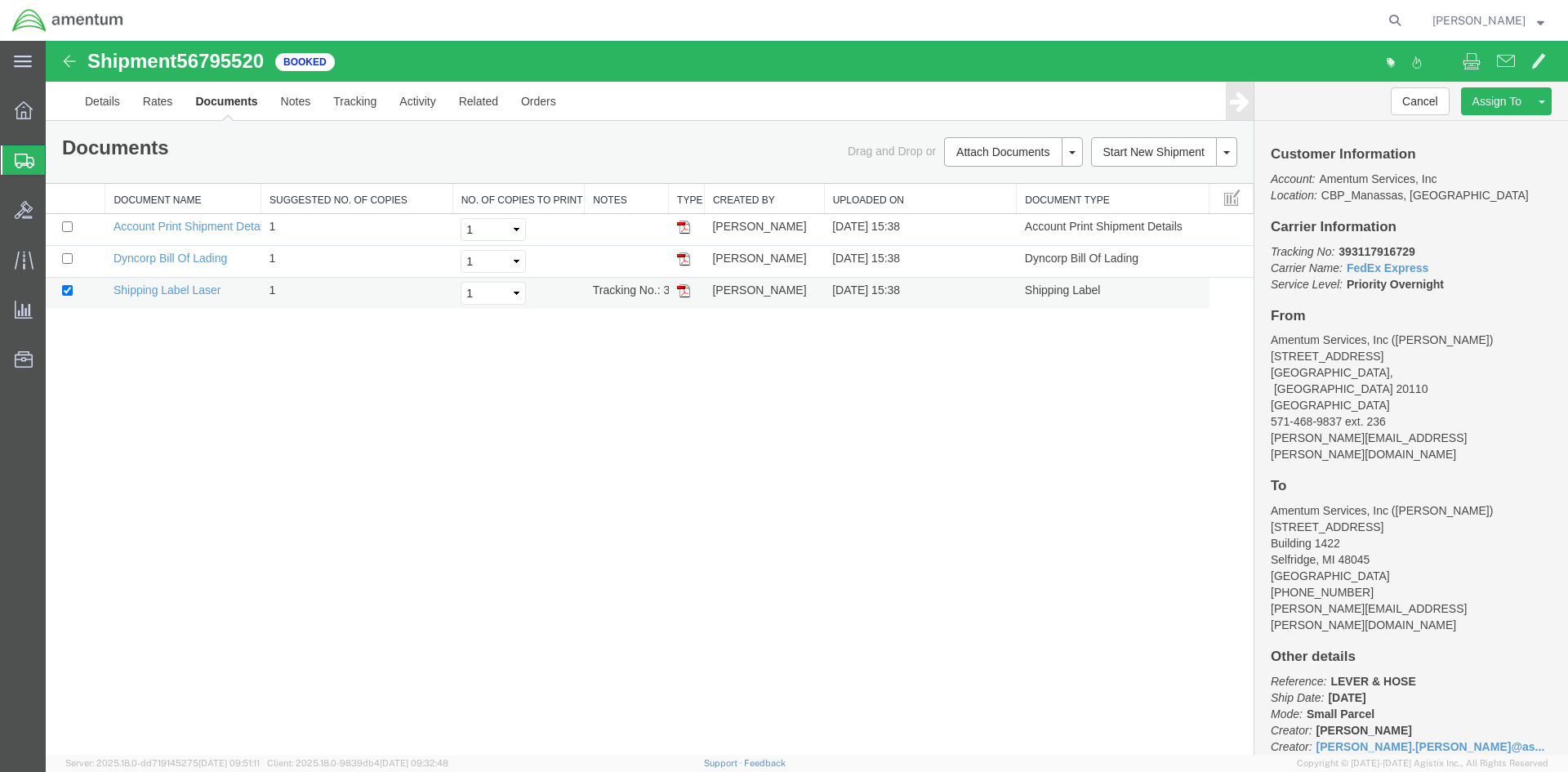
click at [681, 286] on img at bounding box center [683, 291] width 13 height 13
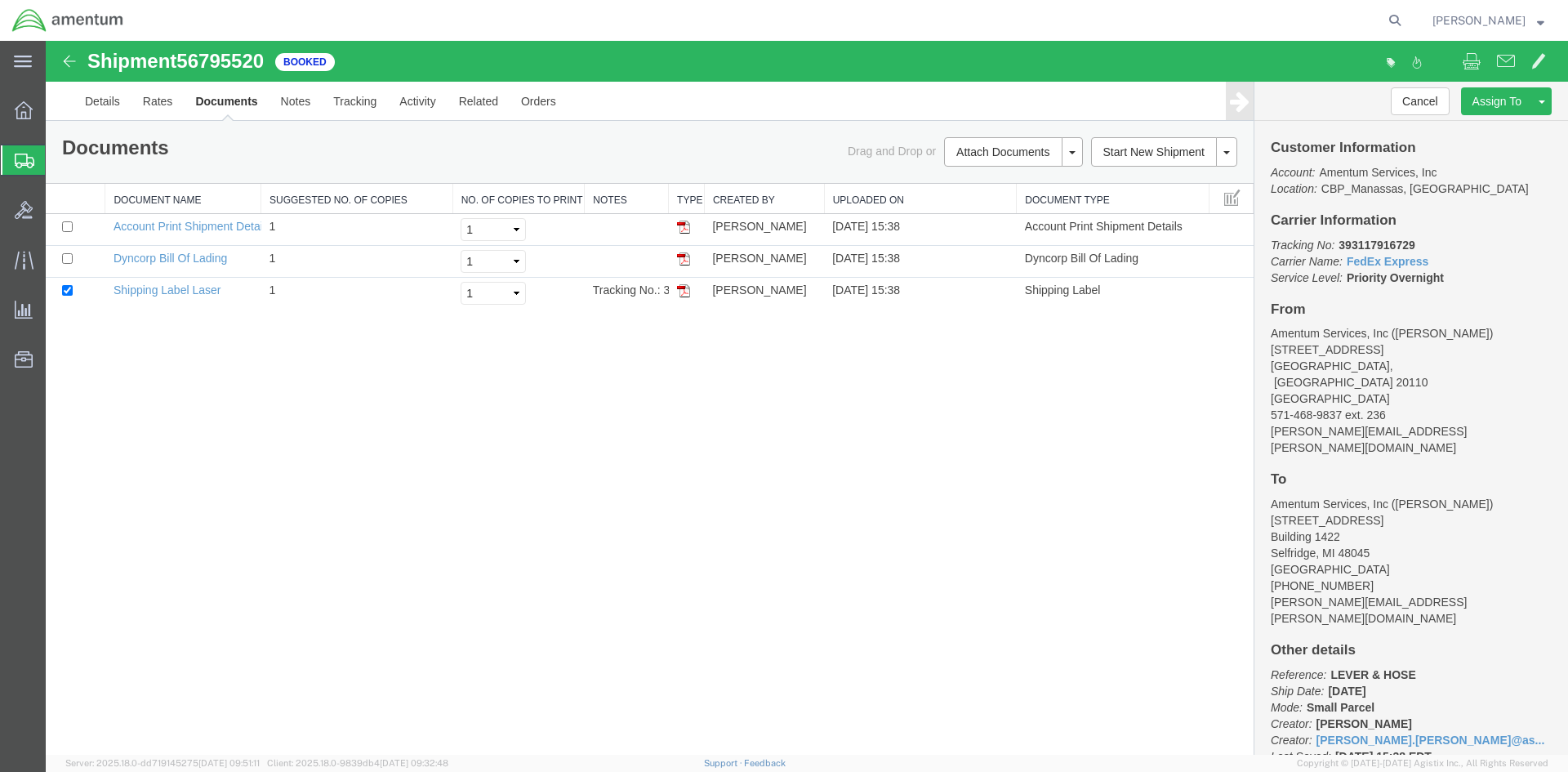
scroll to position [9, 0]
click at [1421, 242] on p "Tracking No: 393117916729 Carrier Name: FedEx Express FedEx Express Service Lev…" at bounding box center [1411, 258] width 281 height 49
drag, startPoint x: 1421, startPoint y: 242, endPoint x: 1337, endPoint y: 243, distance: 84.0
click at [1337, 243] on p "Tracking No: 393117916729 Carrier Name: FedEx Express FedEx Express Service Lev…" at bounding box center [1411, 258] width 281 height 49
copy b "393117916729"
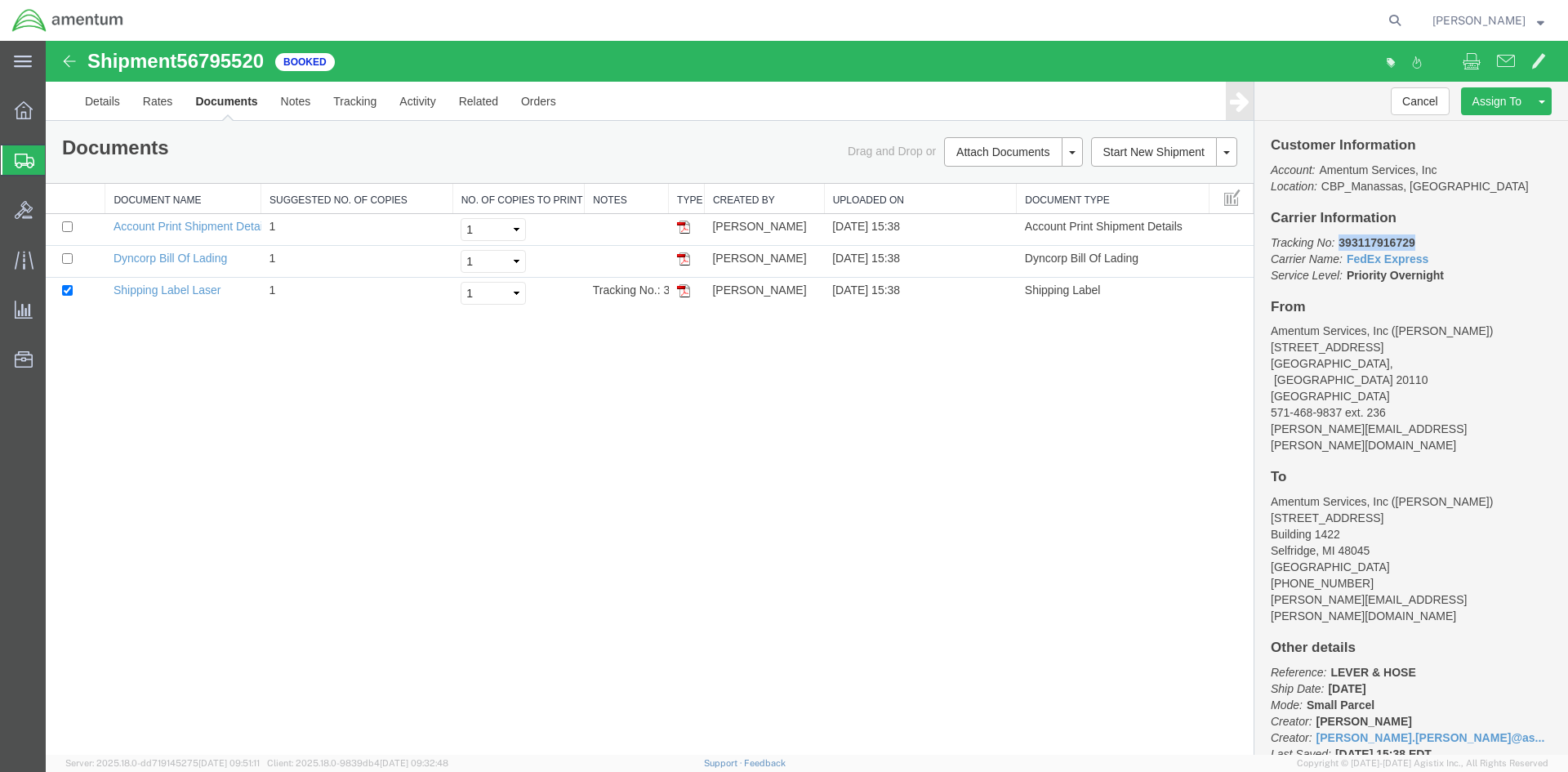
copy b "393117916729"
